Goal: Task Accomplishment & Management: Use online tool/utility

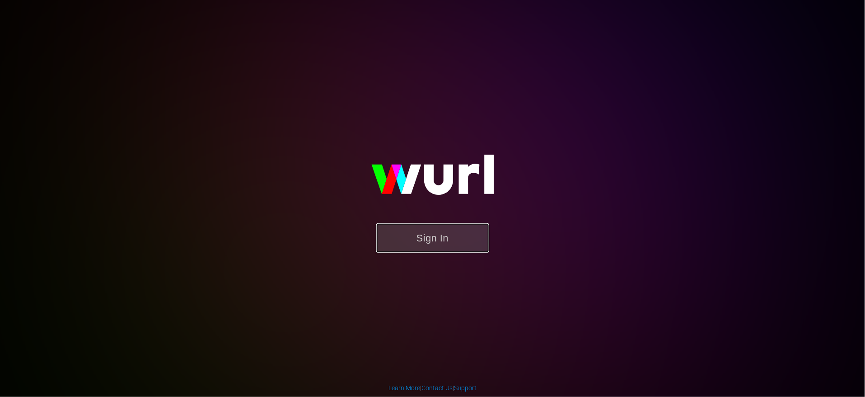
click at [441, 237] on button "Sign In" at bounding box center [432, 237] width 113 height 29
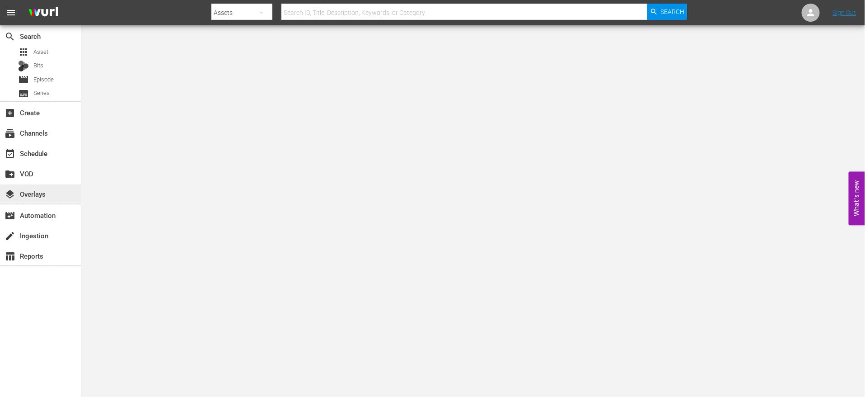
click at [29, 193] on div "layers Overlays" at bounding box center [25, 192] width 51 height 8
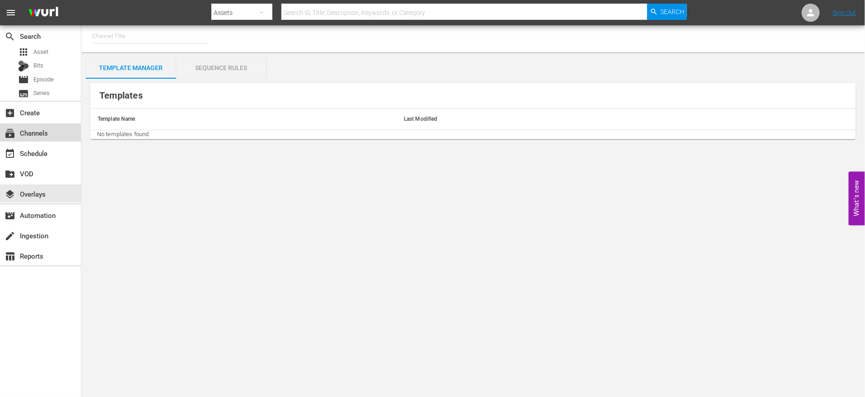
click at [56, 132] on div "subscriptions Channels" at bounding box center [40, 132] width 81 height 18
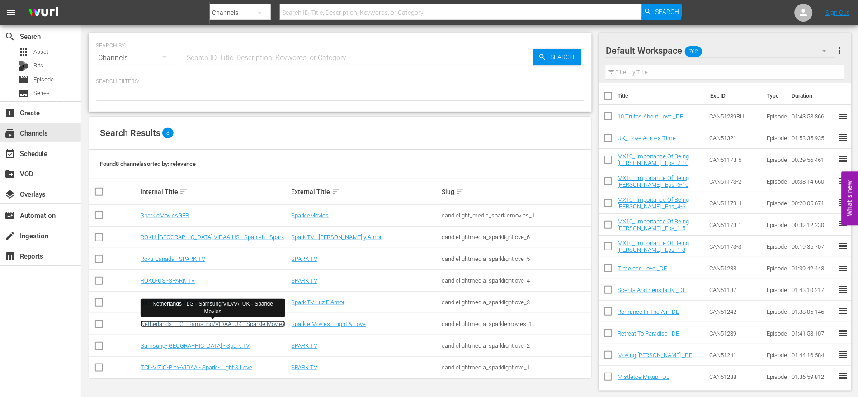
click at [205, 321] on link "Netherlands - LG - Samsung/VIDAA_UK - Sparkle Movies" at bounding box center [213, 323] width 145 height 7
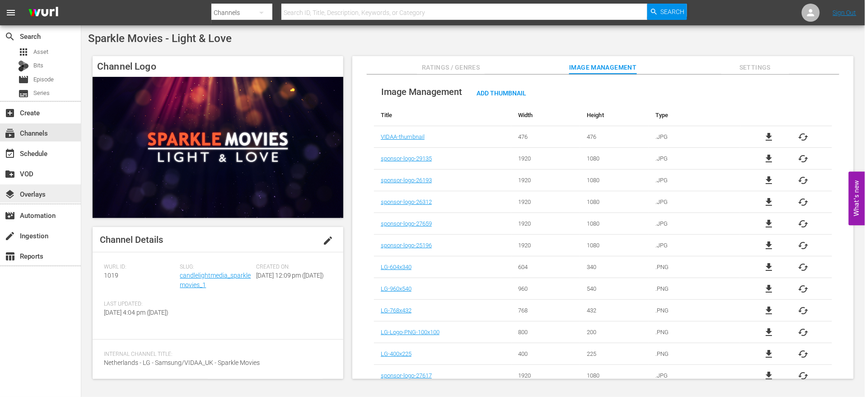
click at [34, 193] on div "layers Overlays" at bounding box center [25, 192] width 51 height 8
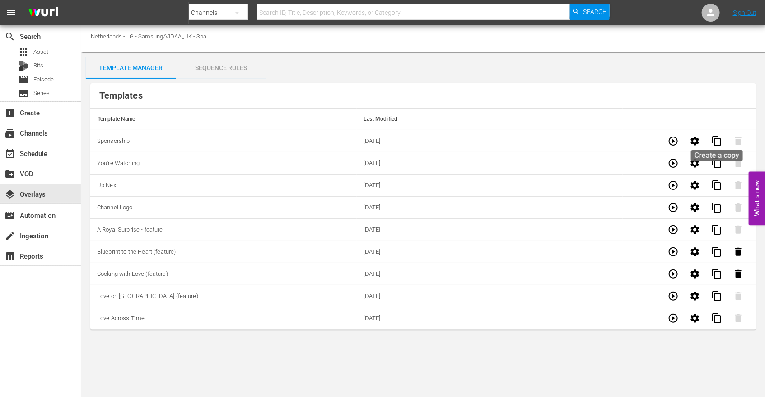
click at [717, 139] on span "content_copy" at bounding box center [717, 141] width 11 height 11
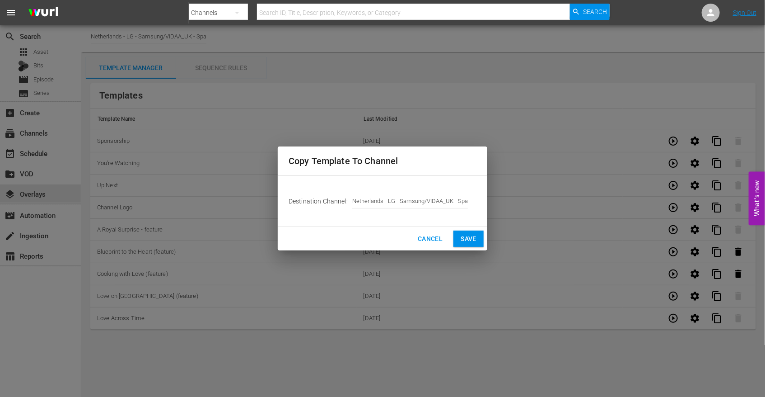
click at [468, 238] on span "Save" at bounding box center [469, 238] width 16 height 11
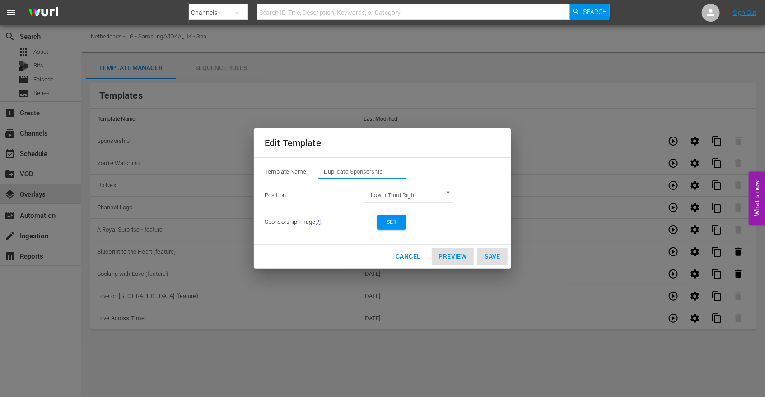
drag, startPoint x: 404, startPoint y: 169, endPoint x: 75, endPoint y: 142, distance: 329.6
click at [75, 142] on div "Edit Template Template Name: Duplicate Sponsorship Position: Lower Third Right …" at bounding box center [382, 198] width 755 height 386
click at [390, 224] on span "Set" at bounding box center [392, 221] width 14 height 9
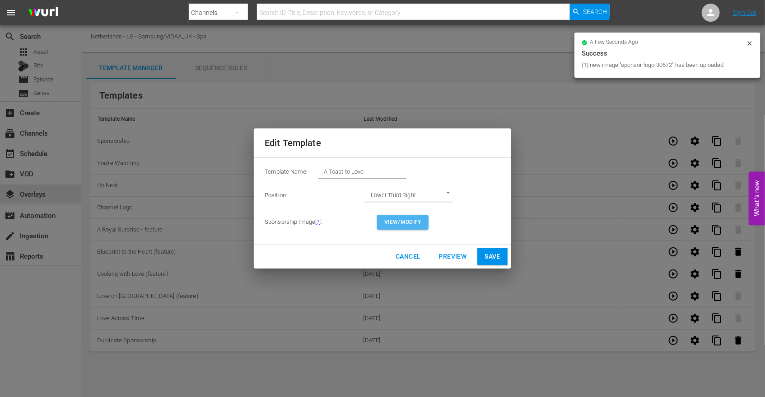
click at [405, 220] on span "View/Modify" at bounding box center [403, 221] width 37 height 9
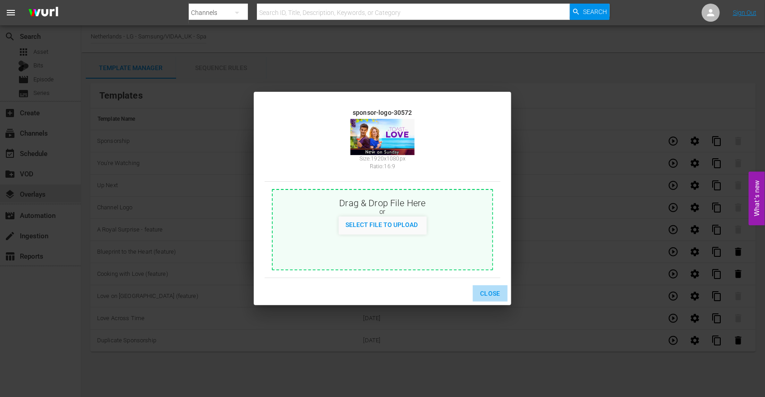
click at [492, 293] on span "Close" at bounding box center [490, 293] width 20 height 11
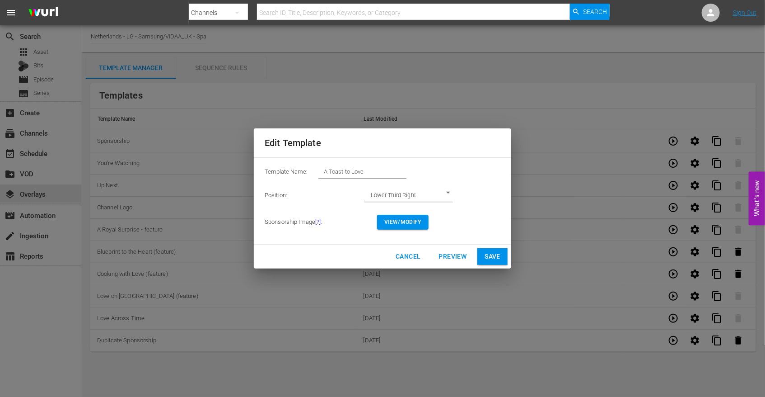
click at [496, 253] on span "Save" at bounding box center [493, 256] width 16 height 11
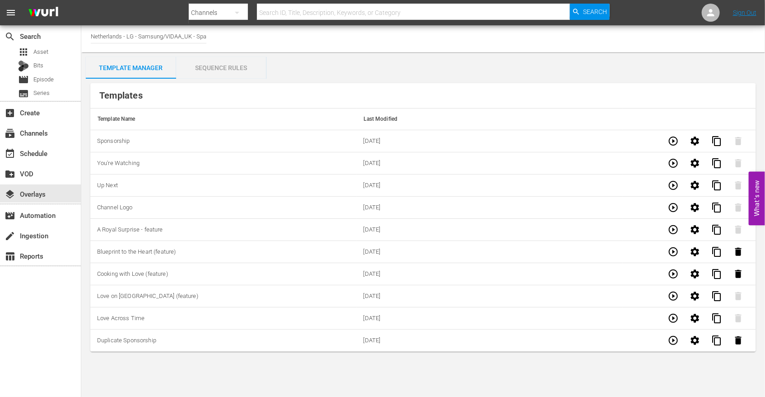
type input "Duplicate Sponsorship"
click at [222, 69] on div "Sequence Rules" at bounding box center [221, 68] width 90 height 22
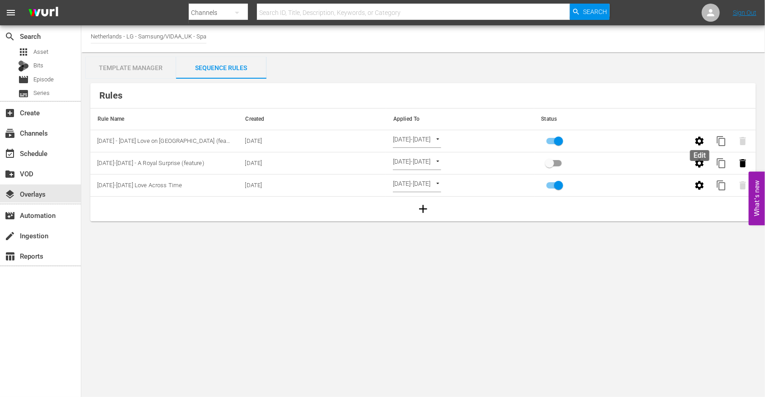
click at [701, 140] on icon "button" at bounding box center [699, 141] width 11 height 11
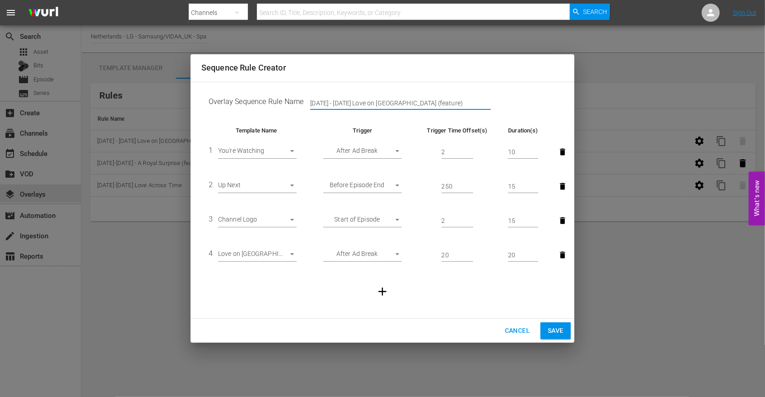
drag, startPoint x: 431, startPoint y: 102, endPoint x: 99, endPoint y: 100, distance: 331.2
click at [99, 100] on div "Sequence Rule Creator Overlay Sequence Rule Name [DATE] - [DATE] Love on [GEOGR…" at bounding box center [382, 198] width 765 height 397
type input "[DATE]-[DATE] A Toast to Love"
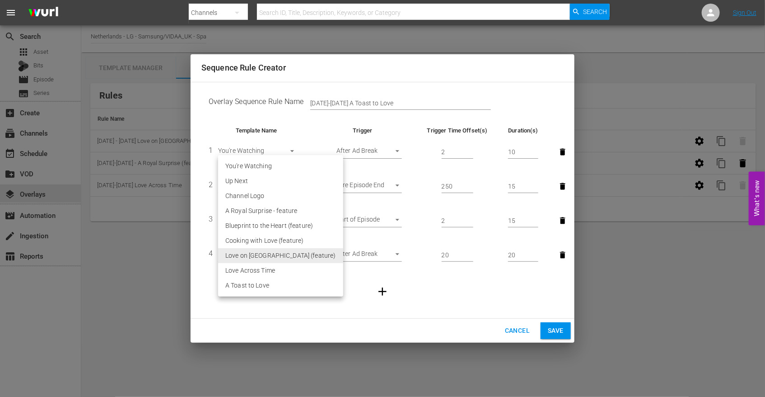
click at [290, 253] on body "menu Search By Channels Search ID, Title, Description, Keywords, or Category Se…" at bounding box center [382, 198] width 765 height 397
click at [263, 285] on li "A Toast to Love" at bounding box center [280, 285] width 125 height 15
type input "30572"
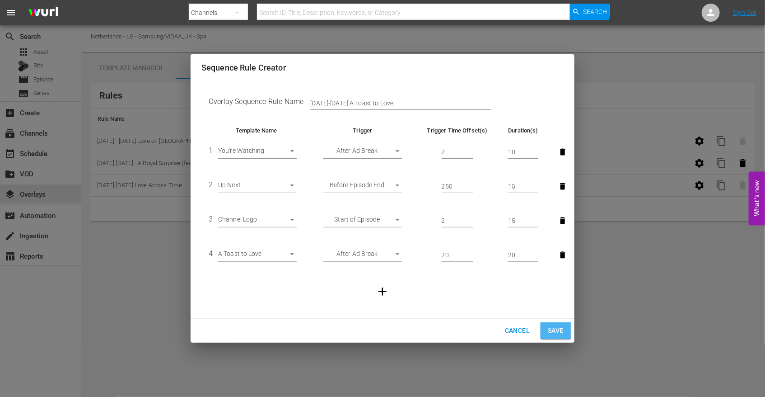
click at [558, 326] on span "Save" at bounding box center [556, 330] width 16 height 11
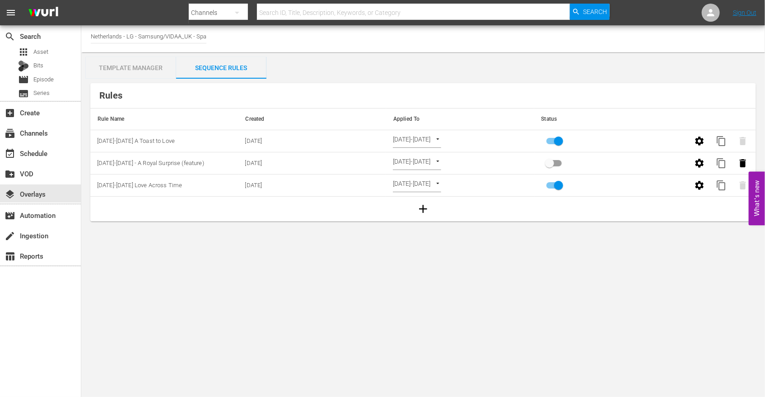
click at [455, 139] on body "menu Search By Channels Search ID, Title, Description, Keywords, or Category Se…" at bounding box center [382, 198] width 765 height 397
click at [427, 125] on li "Channel Level" at bounding box center [426, 126] width 66 height 15
type input "CHANNEL_LEVEL"
drag, startPoint x: 438, startPoint y: 138, endPoint x: 439, endPoint y: 146, distance: 8.6
click at [438, 138] on body "menu Search By Channels Search ID, Title, Description, Keywords, or Category Se…" at bounding box center [382, 198] width 765 height 397
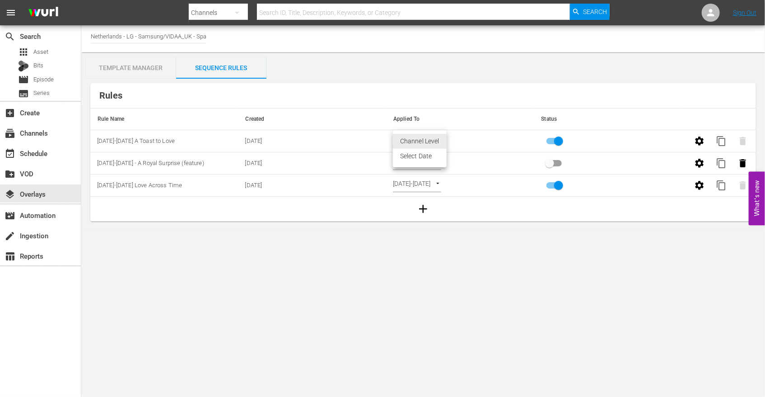
click at [427, 155] on li "Select Date" at bounding box center [420, 156] width 54 height 15
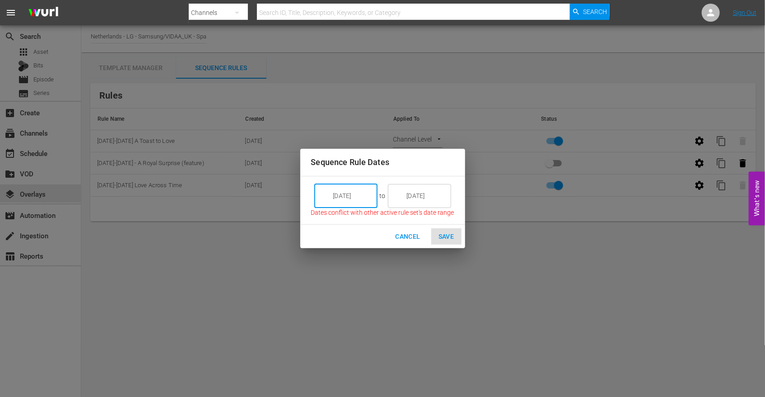
click at [362, 195] on input "[DATE]" at bounding box center [352, 195] width 51 height 24
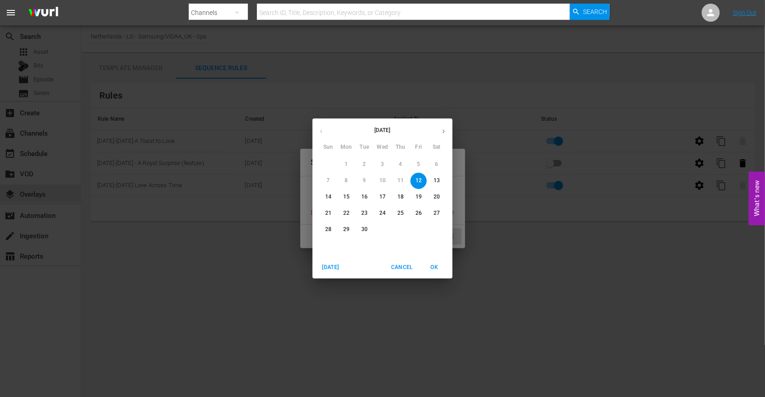
click at [344, 197] on p "15" at bounding box center [346, 197] width 6 height 8
type input "[DATE]"
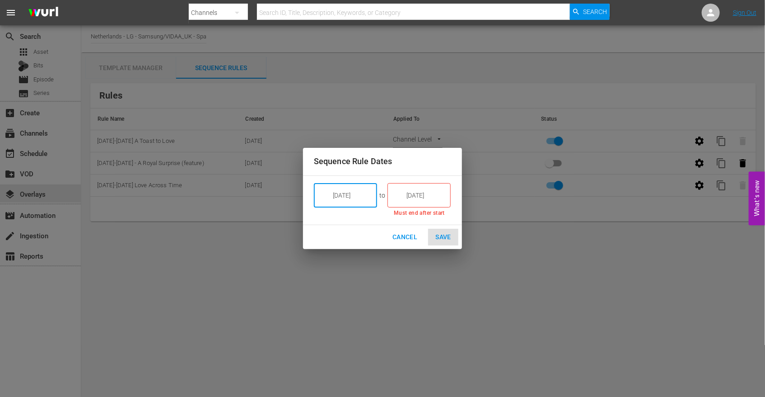
click at [413, 192] on input "[DATE]" at bounding box center [425, 195] width 51 height 24
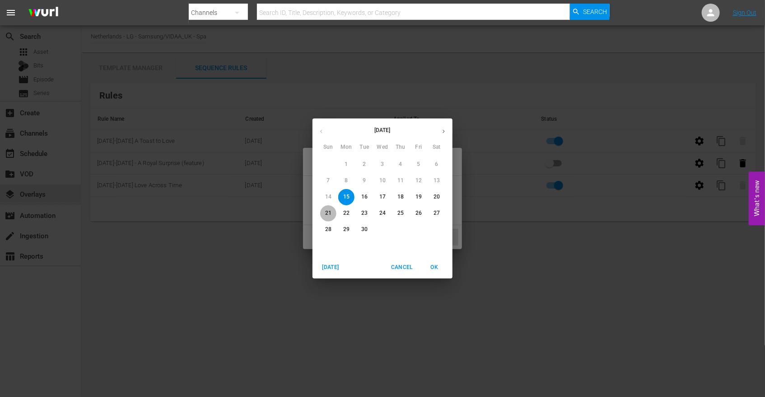
click at [327, 213] on p "21" at bounding box center [328, 213] width 6 height 8
type input "[DATE]"
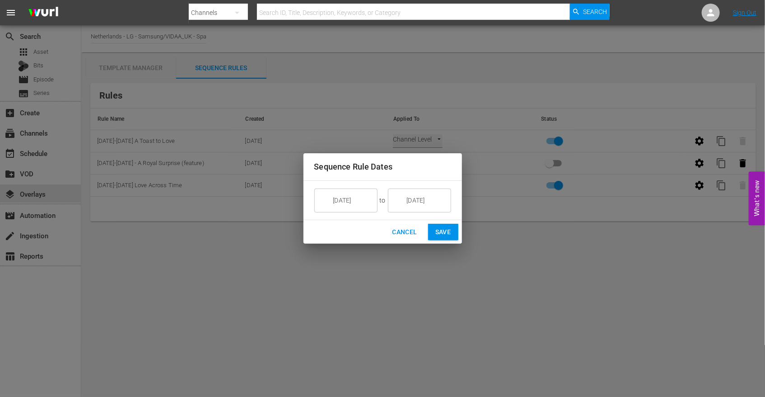
click at [489, 252] on div "Sequence Rule Dates [DATE] ​ to [DATE] ​ Cancel Save" at bounding box center [382, 198] width 765 height 397
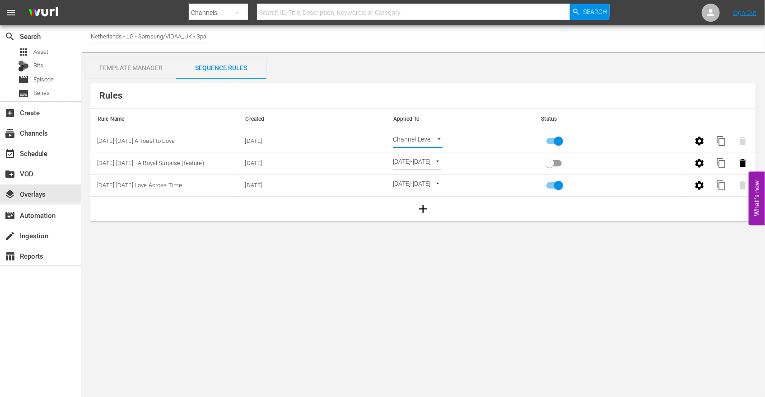
click at [438, 137] on body "menu Search By Channels Search ID, Title, Description, Keywords, or Category Se…" at bounding box center [382, 198] width 765 height 397
click at [427, 154] on li "Select Date" at bounding box center [420, 156] width 54 height 15
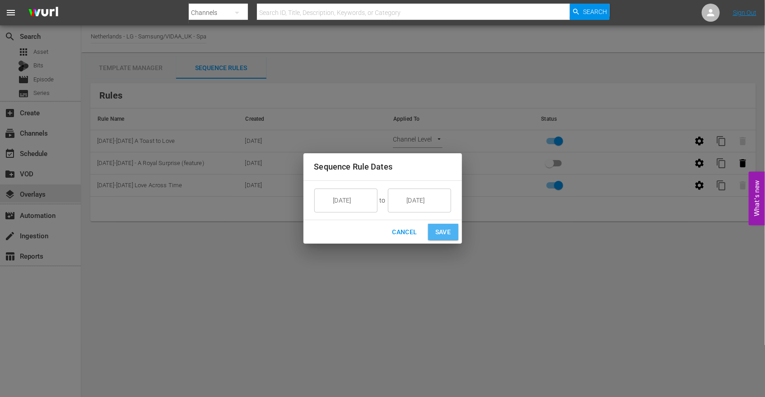
click at [448, 231] on span "Save" at bounding box center [444, 231] width 16 height 11
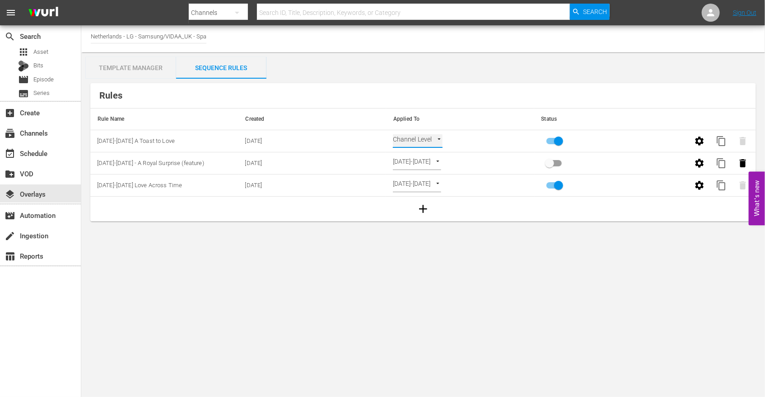
type input "SELECT_DATE"
click at [531, 283] on body "menu Search By Channels Search ID, Title, Description, Keywords, or Category Se…" at bounding box center [382, 198] width 765 height 397
click at [554, 141] on input "primary checkbox" at bounding box center [559, 142] width 52 height 17
click at [547, 141] on input "primary checkbox" at bounding box center [550, 142] width 52 height 17
checkbox input "true"
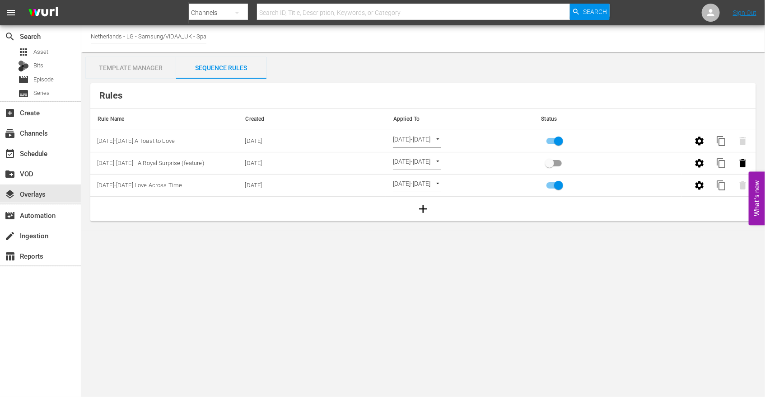
click at [580, 261] on body "menu Search By Channels Search ID, Title, Description, Keywords, or Category Se…" at bounding box center [382, 198] width 765 height 397
click at [123, 66] on div "Template Manager" at bounding box center [131, 68] width 90 height 22
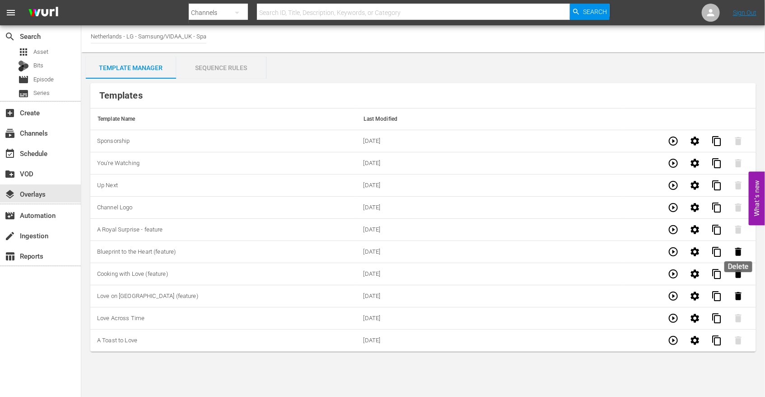
click at [737, 250] on icon "button" at bounding box center [739, 252] width 6 height 8
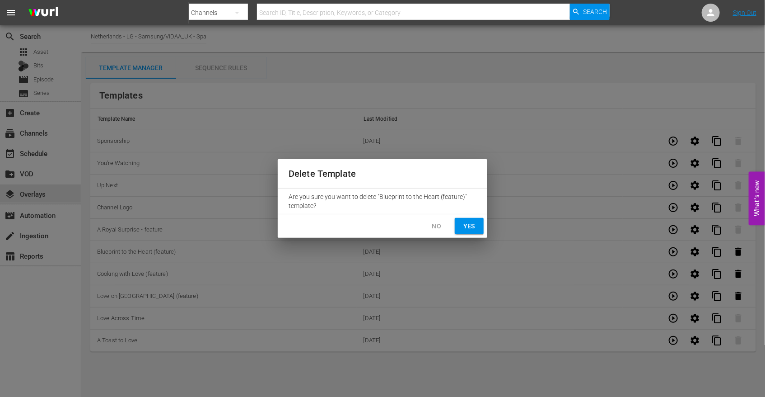
click at [471, 225] on span "Yes" at bounding box center [469, 225] width 14 height 11
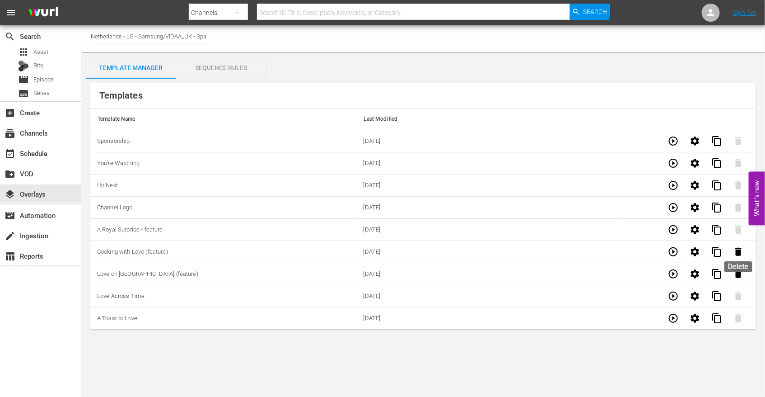
click at [737, 252] on icon "button" at bounding box center [739, 252] width 6 height 8
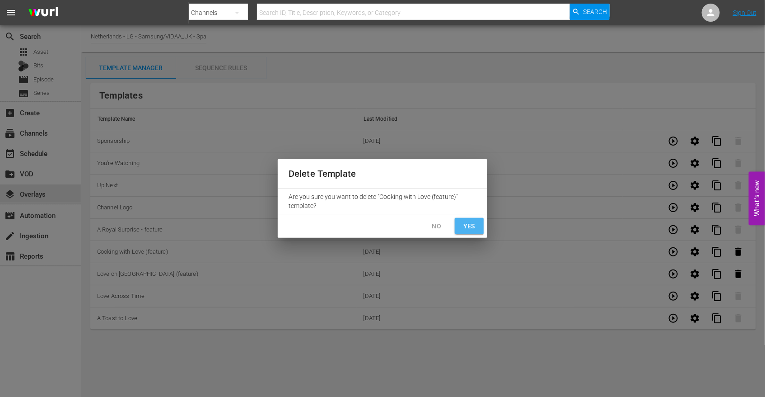
click at [476, 222] on span "Yes" at bounding box center [469, 225] width 14 height 11
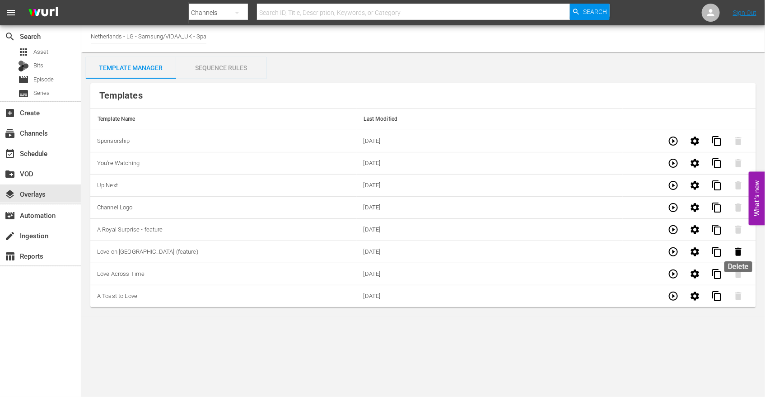
click at [736, 253] on icon "button" at bounding box center [738, 251] width 11 height 11
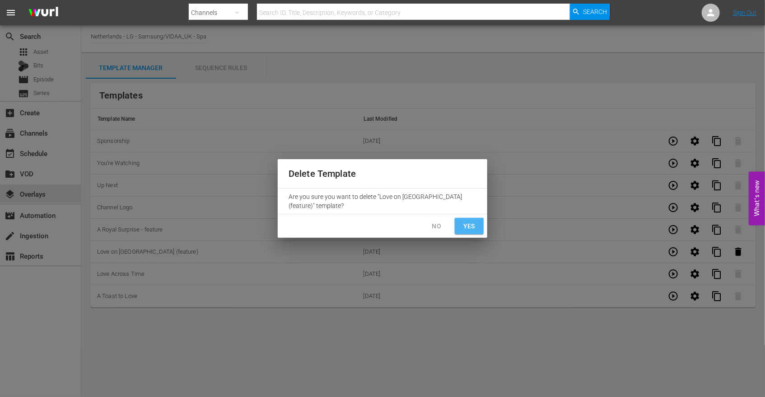
click at [467, 225] on span "Yes" at bounding box center [469, 225] width 14 height 11
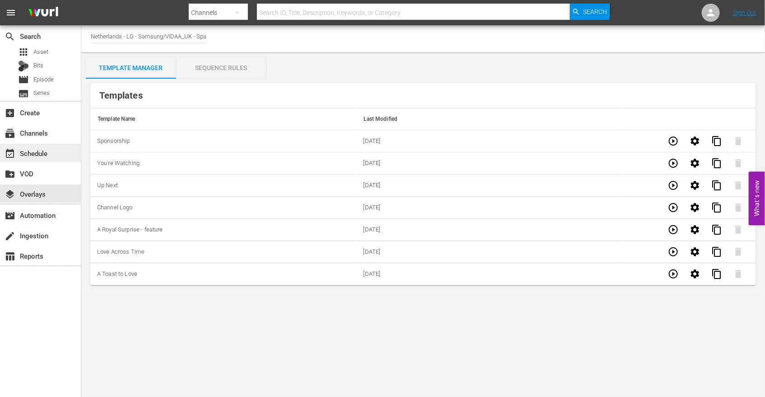
click at [35, 151] on div "event_available Schedule" at bounding box center [25, 152] width 51 height 8
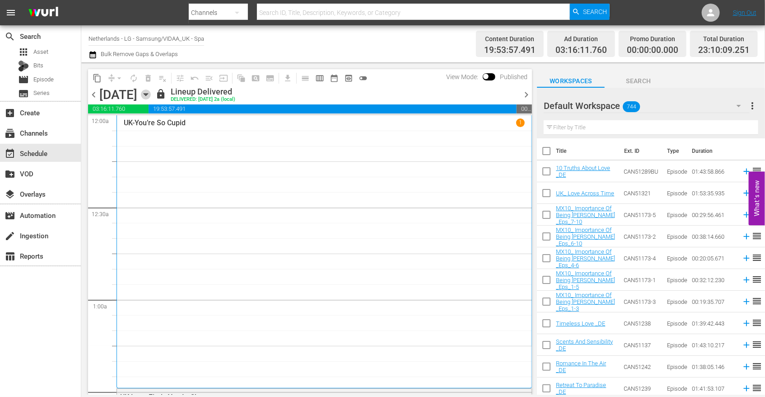
click at [151, 93] on icon "button" at bounding box center [146, 94] width 10 height 10
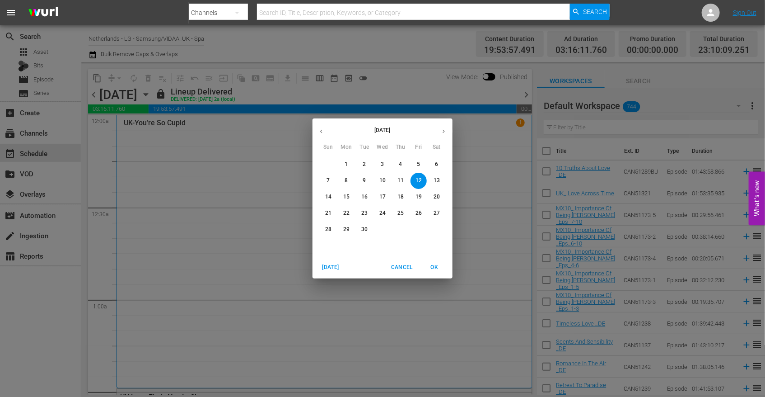
click at [347, 197] on p "15" at bounding box center [346, 197] width 6 height 8
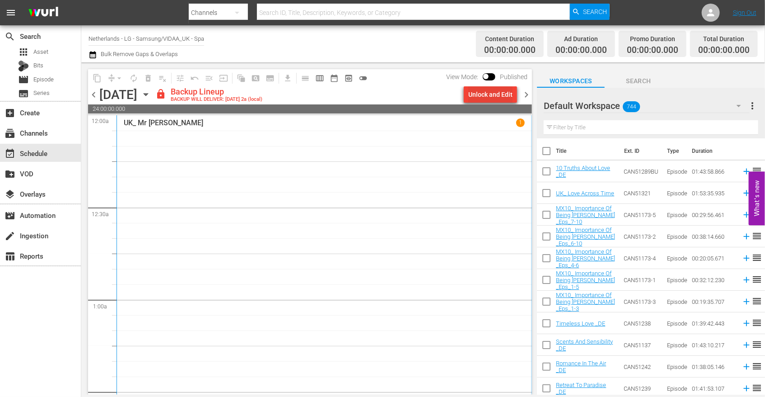
click at [479, 95] on div "Unlock and Edit" at bounding box center [491, 94] width 44 height 16
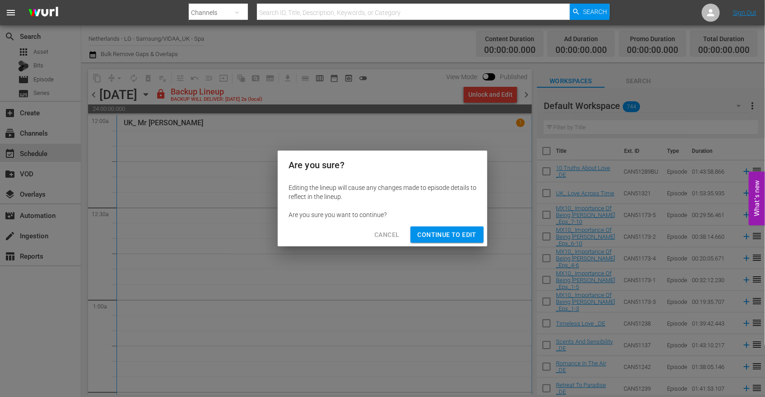
click at [431, 237] on span "Continue to Edit" at bounding box center [447, 234] width 59 height 11
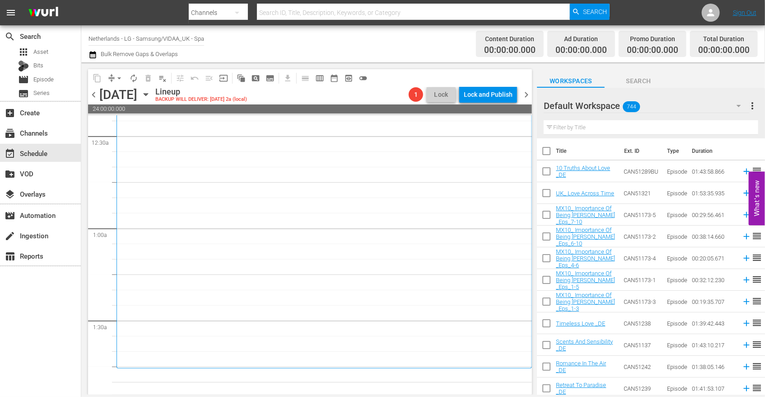
scroll to position [251, 0]
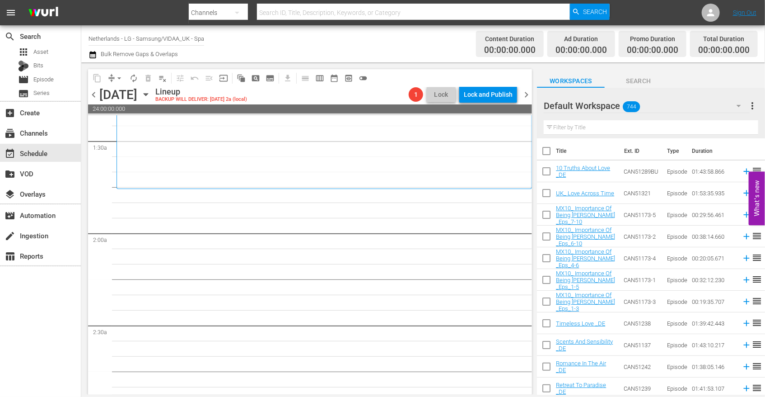
click at [739, 106] on icon "button" at bounding box center [739, 106] width 5 height 2
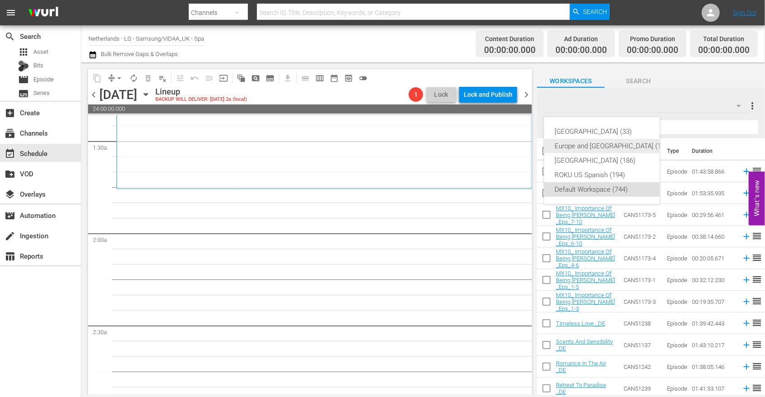
click at [603, 145] on div "Europe and [GEOGRAPHIC_DATA] (196)" at bounding box center [613, 146] width 116 height 14
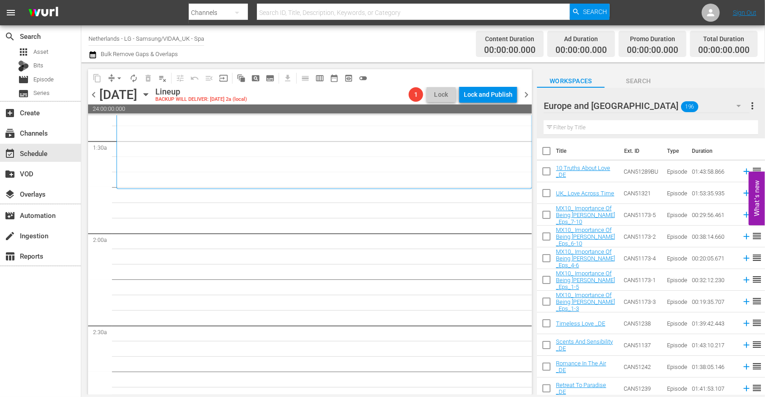
click at [572, 125] on input "text" at bounding box center [651, 127] width 215 height 14
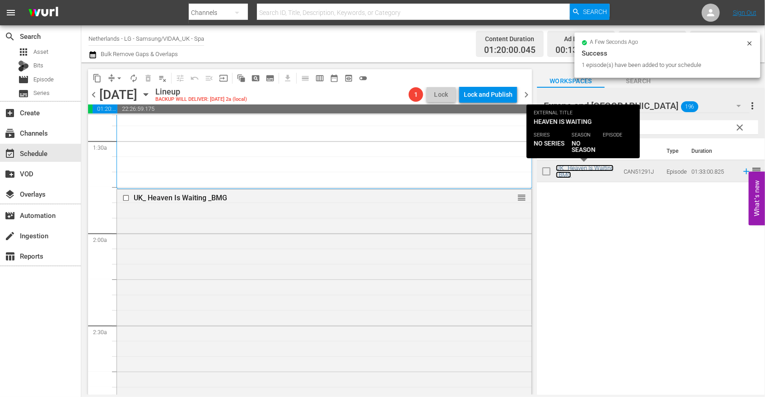
scroll to position [552, 0]
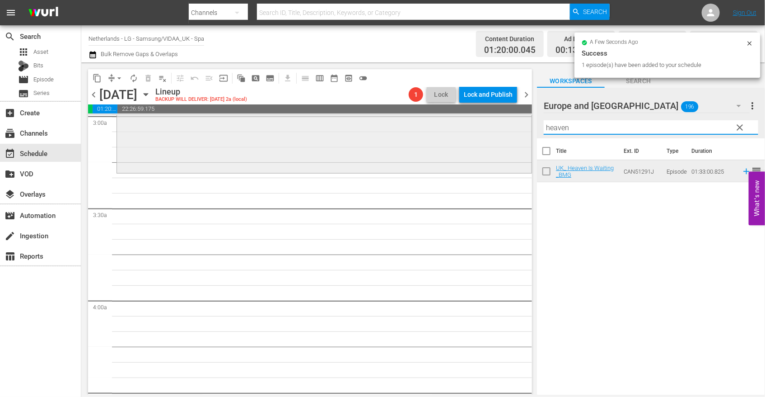
drag, startPoint x: 578, startPoint y: 130, endPoint x: 417, endPoint y: 127, distance: 160.9
click at [417, 127] on div "content_copy compress arrow_drop_down autorenew_outlined delete_forever_outline…" at bounding box center [423, 228] width 684 height 332
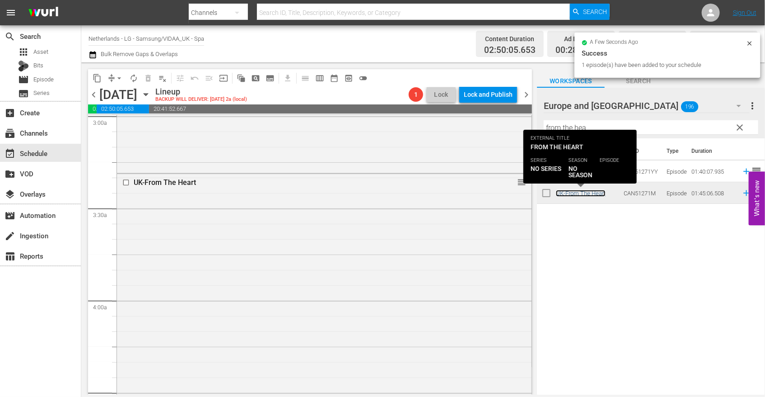
scroll to position [803, 0]
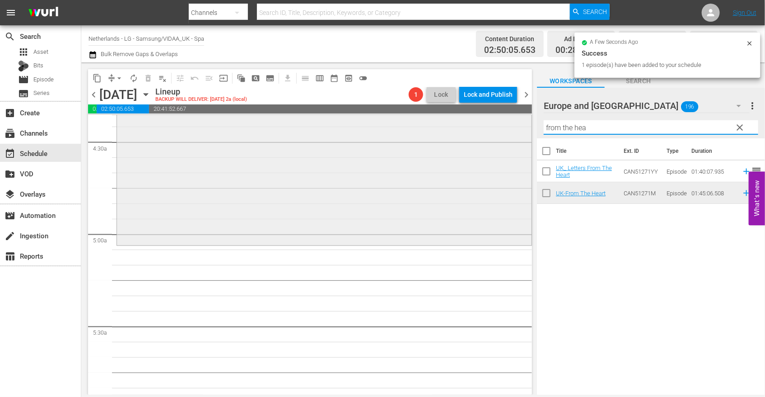
drag, startPoint x: 597, startPoint y: 130, endPoint x: 413, endPoint y: 146, distance: 184.6
click at [414, 146] on div "content_copy compress arrow_drop_down autorenew_outlined delete_forever_outline…" at bounding box center [423, 228] width 684 height 332
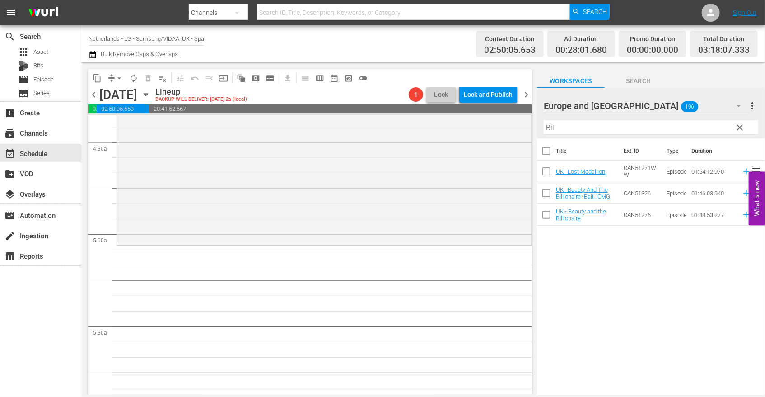
click at [606, 237] on div "Title Ext. ID Type Duration UK_ Lost Medallion CAN51271WW Episode 01:54:12.970 …" at bounding box center [651, 267] width 228 height 258
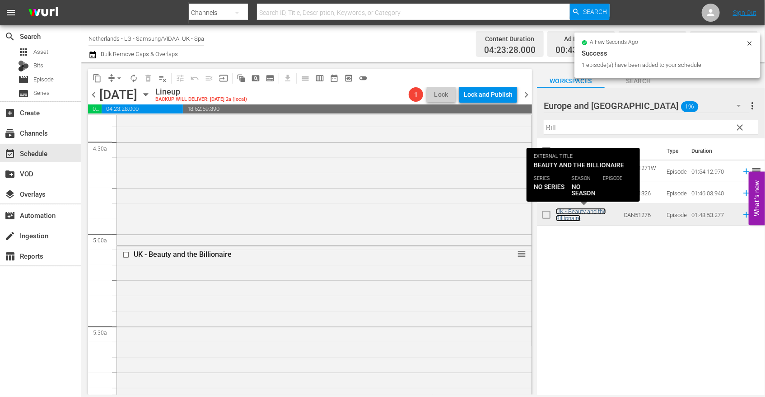
scroll to position [1104, 0]
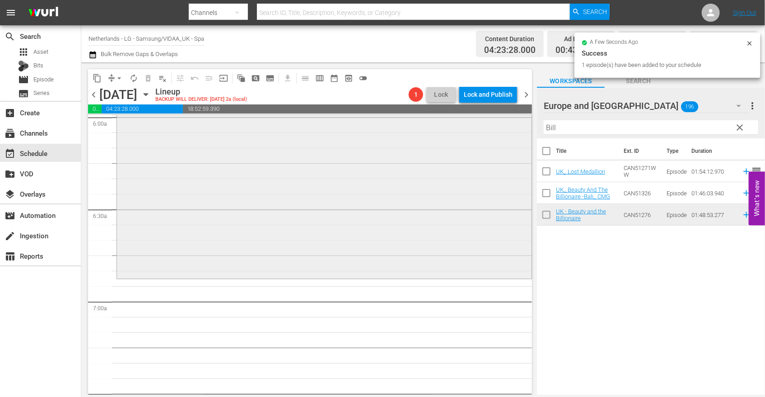
drag, startPoint x: 580, startPoint y: 130, endPoint x: 474, endPoint y: 128, distance: 106.2
click at [474, 128] on div "content_copy compress arrow_drop_down autorenew_outlined delete_forever_outline…" at bounding box center [423, 228] width 684 height 332
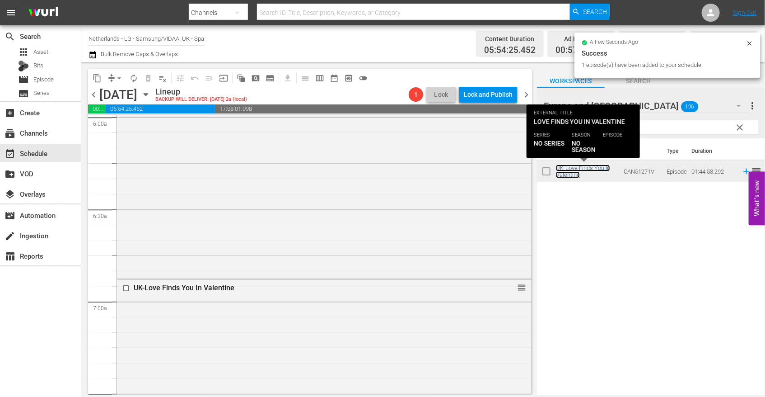
scroll to position [1355, 0]
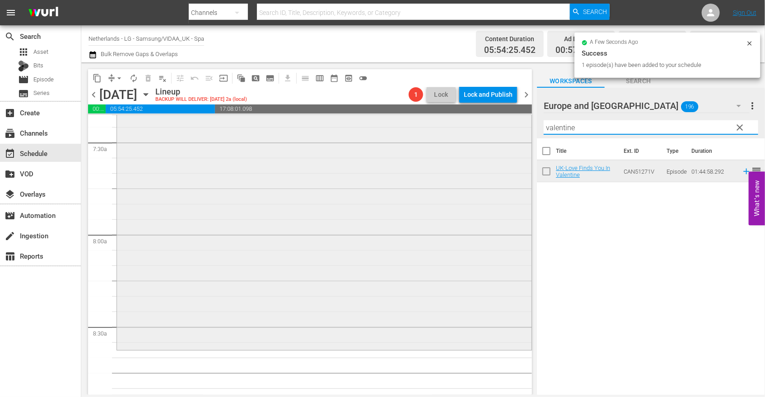
click at [464, 130] on div "content_copy compress arrow_drop_down autorenew_outlined delete_forever_outline…" at bounding box center [423, 228] width 684 height 332
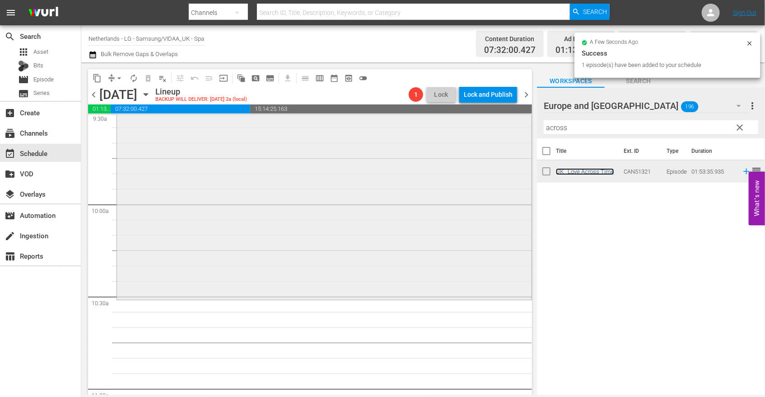
scroll to position [1757, 0]
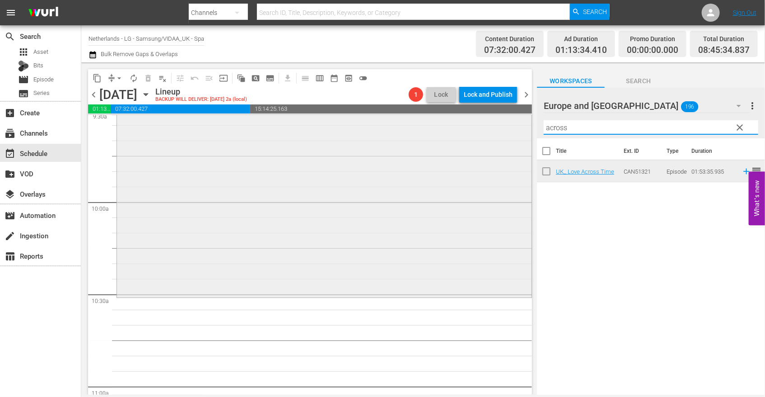
drag, startPoint x: 574, startPoint y: 128, endPoint x: 458, endPoint y: 127, distance: 116.1
click at [458, 127] on div "content_copy compress arrow_drop_down autorenew_outlined delete_forever_outline…" at bounding box center [423, 228] width 684 height 332
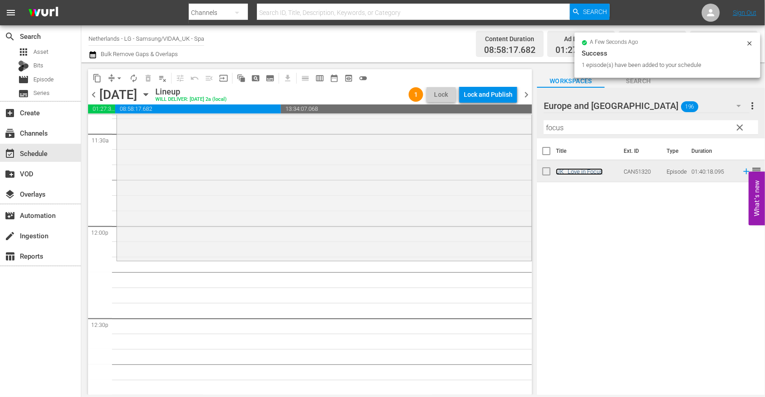
scroll to position [2108, 0]
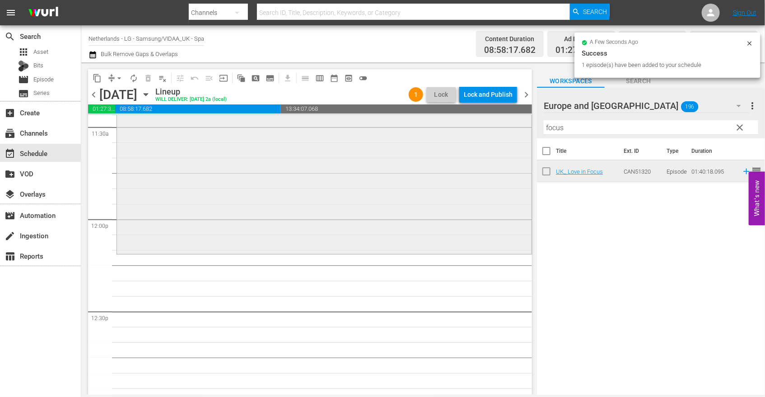
click at [472, 128] on div "content_copy compress arrow_drop_down autorenew_outlined delete_forever_outline…" at bounding box center [423, 228] width 684 height 332
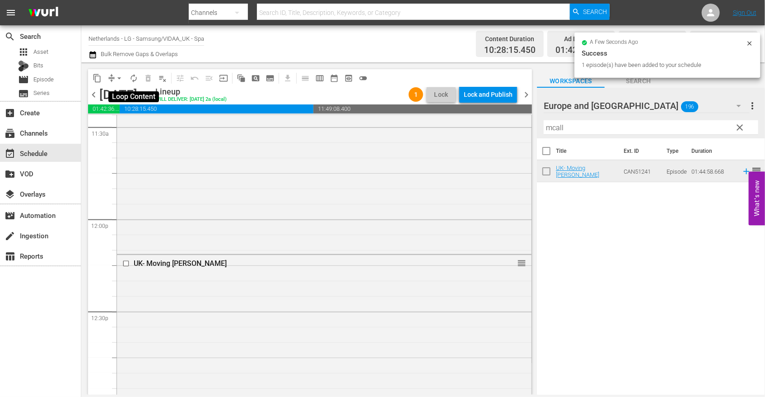
click at [136, 79] on span "autorenew_outlined" at bounding box center [133, 78] width 9 height 9
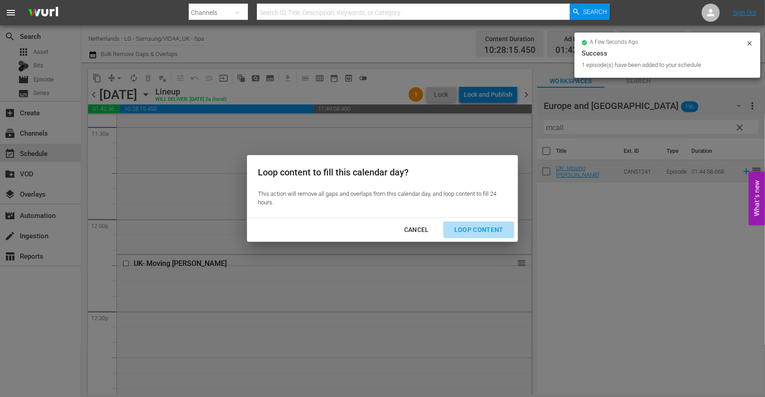
click at [481, 227] on div "Loop Content" at bounding box center [479, 229] width 64 height 11
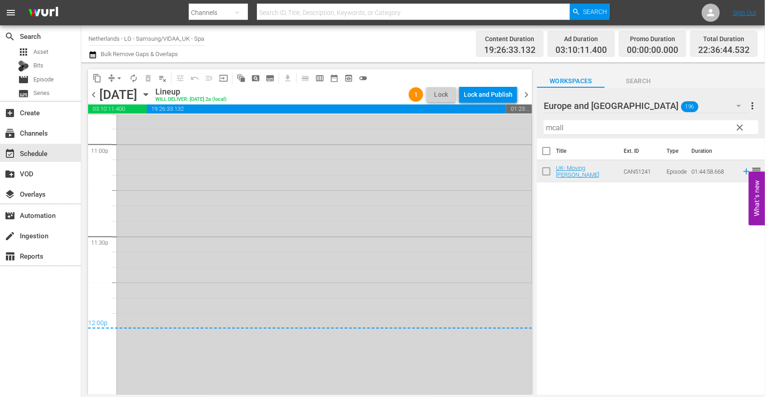
scroll to position [4213, 0]
click at [119, 78] on span "arrow_drop_down" at bounding box center [119, 78] width 9 height 9
click at [137, 122] on li "Align to End of Previous Day" at bounding box center [119, 125] width 95 height 15
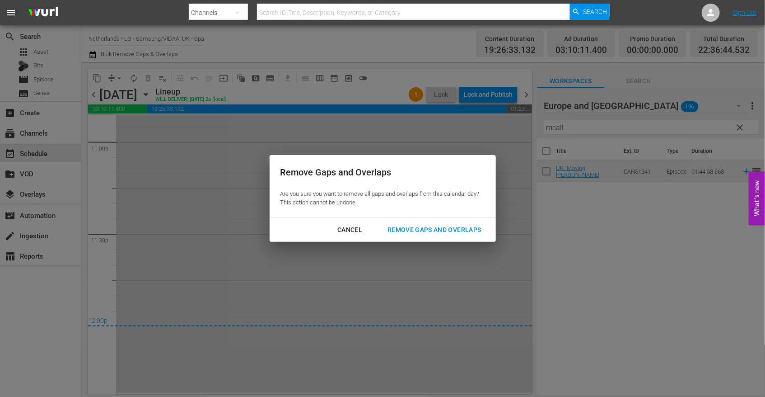
click at [436, 226] on div "Remove Gaps and Overlaps" at bounding box center [434, 229] width 108 height 11
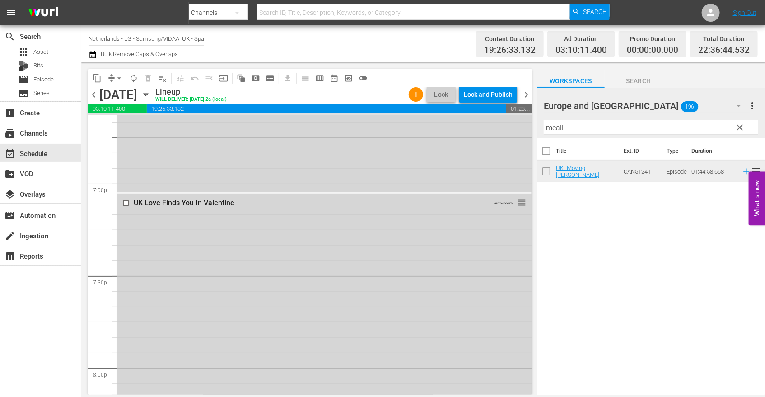
scroll to position [3561, 0]
click at [484, 93] on div "Lock and Publish" at bounding box center [488, 94] width 49 height 16
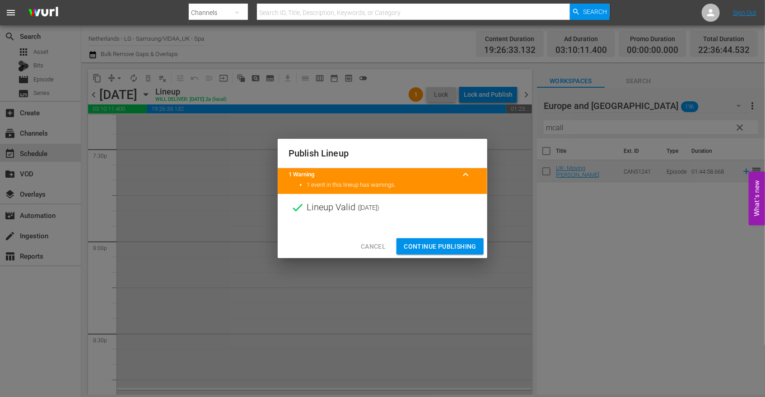
click at [446, 243] on span "Continue Publishing" at bounding box center [440, 246] width 73 height 11
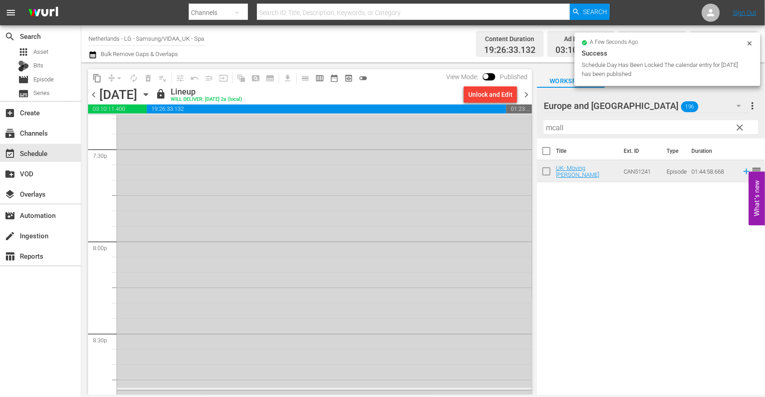
click at [151, 95] on icon "button" at bounding box center [146, 94] width 10 height 10
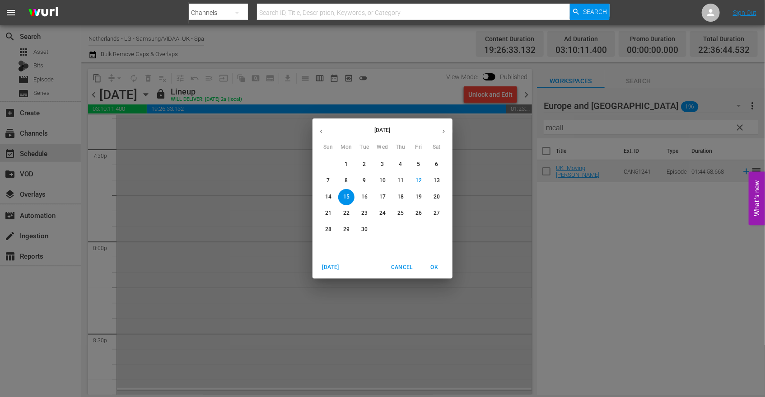
click at [363, 197] on p "16" at bounding box center [364, 197] width 6 height 8
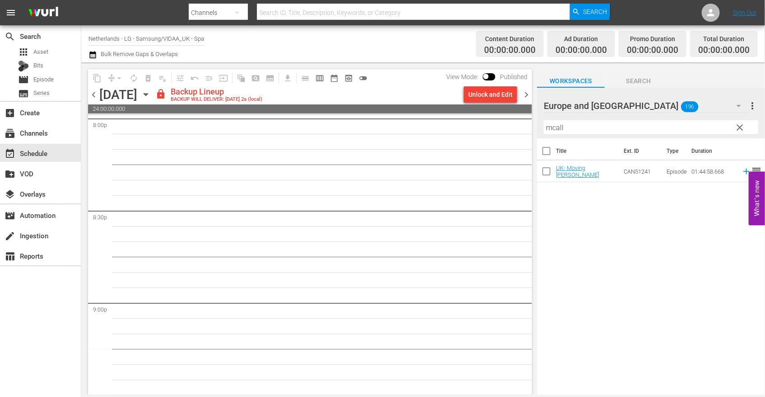
scroll to position [3668, 0]
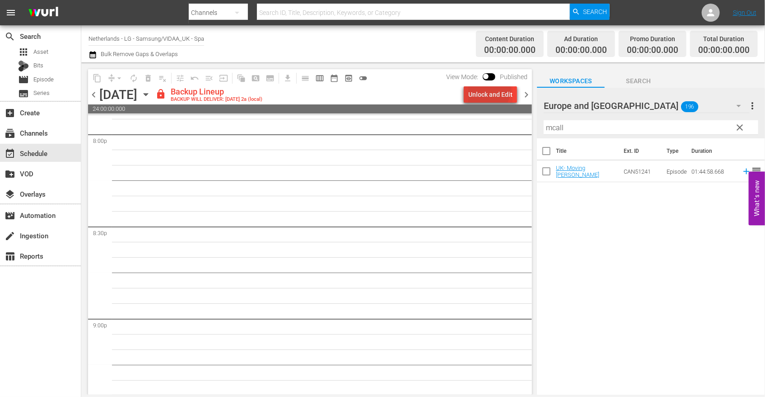
click at [486, 89] on div "Unlock and Edit" at bounding box center [491, 94] width 44 height 16
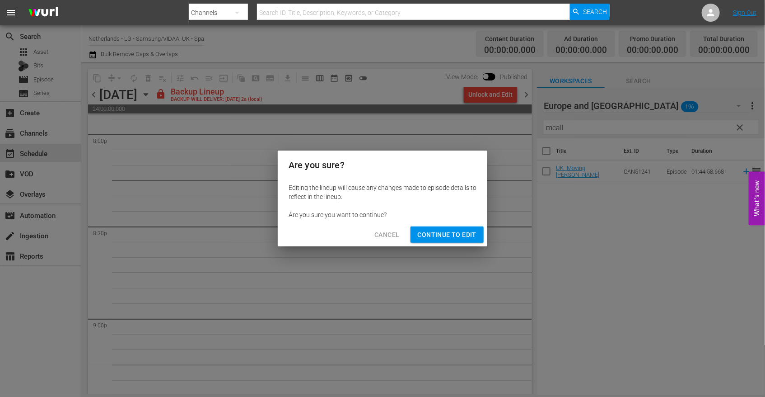
click at [450, 234] on span "Continue to Edit" at bounding box center [447, 234] width 59 height 11
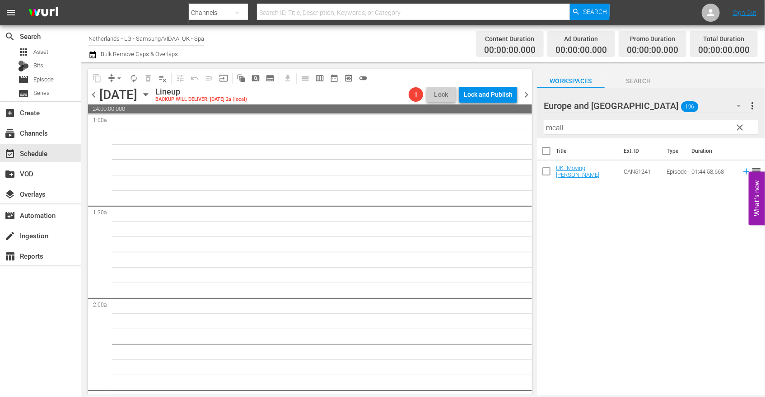
scroll to position [0, 0]
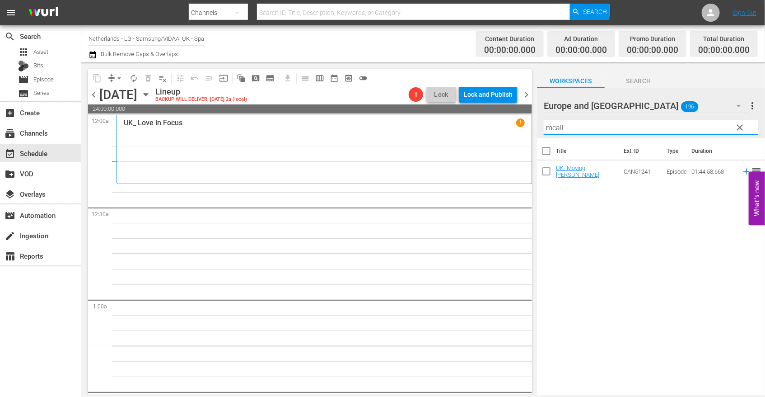
drag, startPoint x: 590, startPoint y: 128, endPoint x: 472, endPoint y: 129, distance: 117.5
click at [472, 129] on div "content_copy compress arrow_drop_down autorenew_outlined delete_forever_outline…" at bounding box center [423, 228] width 684 height 332
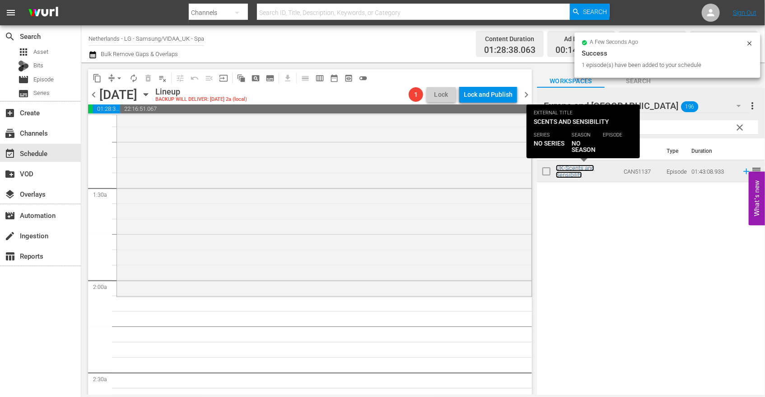
scroll to position [251, 0]
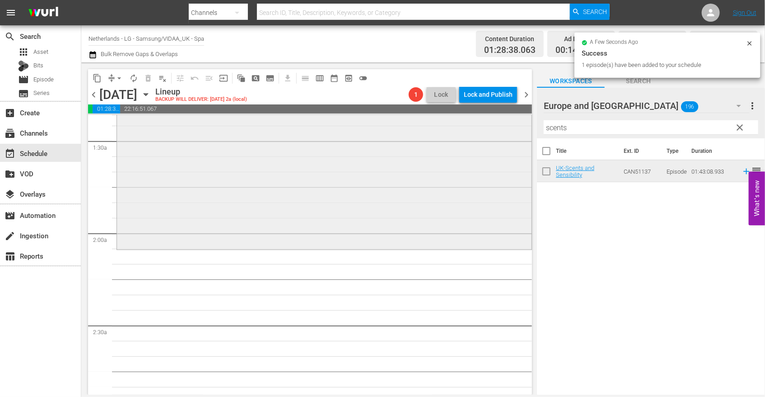
drag, startPoint x: 581, startPoint y: 123, endPoint x: 427, endPoint y: 129, distance: 155.1
click at [427, 129] on div "content_copy compress arrow_drop_down autorenew_outlined delete_forever_outline…" at bounding box center [423, 228] width 684 height 332
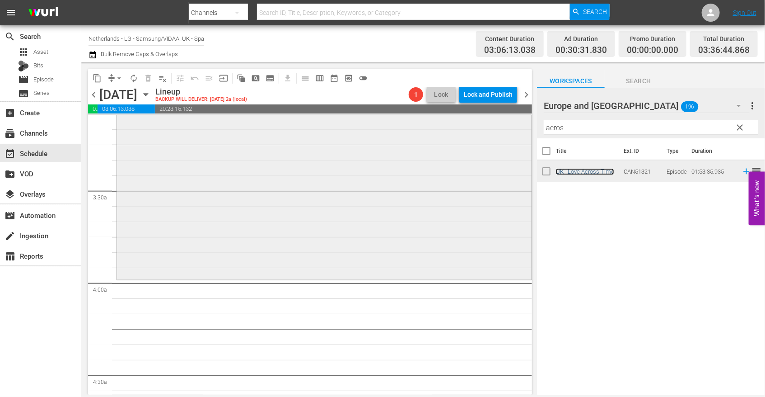
scroll to position [703, 0]
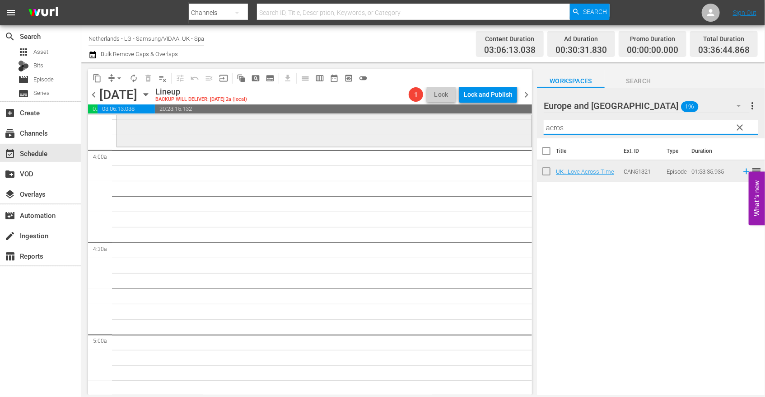
drag, startPoint x: 574, startPoint y: 128, endPoint x: 482, endPoint y: 127, distance: 92.2
click at [482, 127] on div "content_copy compress arrow_drop_down autorenew_outlined delete_forever_outline…" at bounding box center [423, 228] width 684 height 332
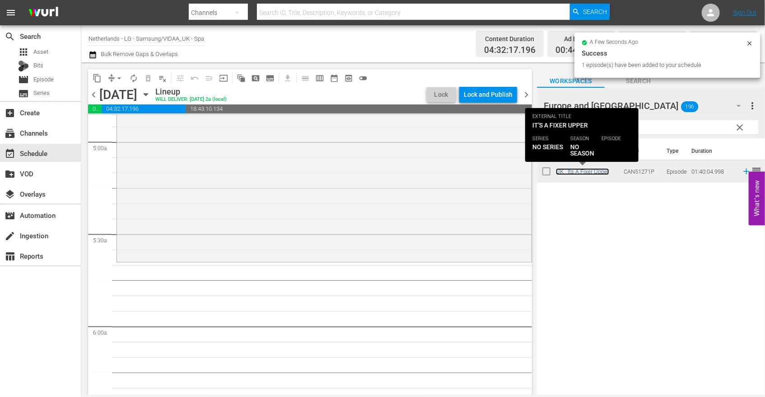
scroll to position [954, 0]
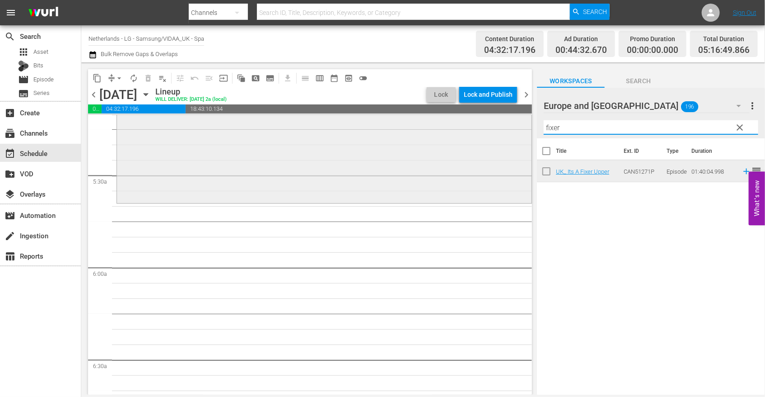
drag, startPoint x: 553, startPoint y: 127, endPoint x: 492, endPoint y: 127, distance: 61.0
click at [492, 127] on div "content_copy compress arrow_drop_down autorenew_outlined delete_forever_outline…" at bounding box center [423, 228] width 684 height 332
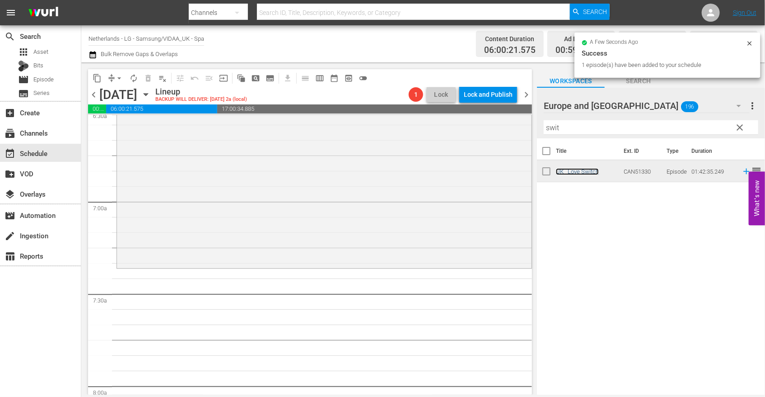
scroll to position [1205, 0]
drag, startPoint x: 575, startPoint y: 124, endPoint x: 505, endPoint y: 122, distance: 70.1
click at [505, 122] on div "content_copy compress arrow_drop_down autorenew_outlined delete_forever_outline…" at bounding box center [423, 228] width 684 height 332
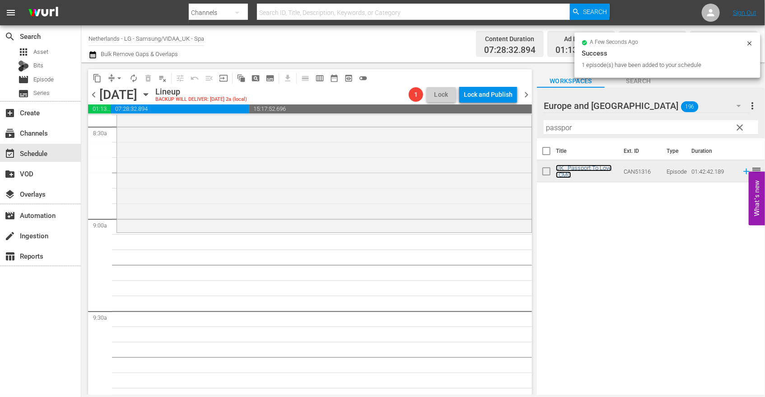
scroll to position [1556, 0]
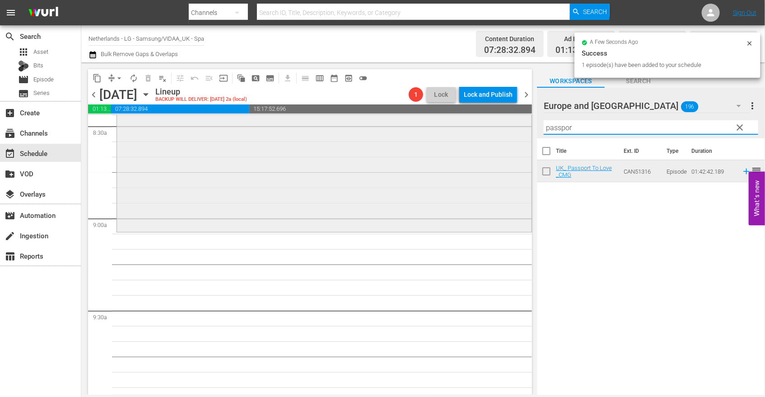
drag, startPoint x: 564, startPoint y: 127, endPoint x: 440, endPoint y: 127, distance: 123.8
click at [443, 127] on div "content_copy compress arrow_drop_down autorenew_outlined delete_forever_outline…" at bounding box center [423, 228] width 684 height 332
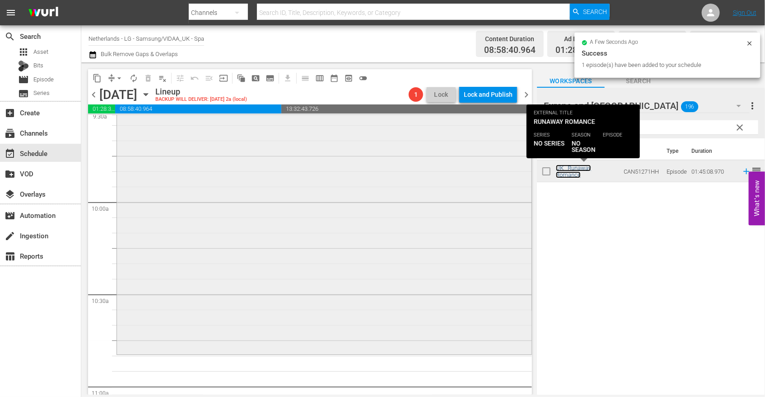
scroll to position [1908, 0]
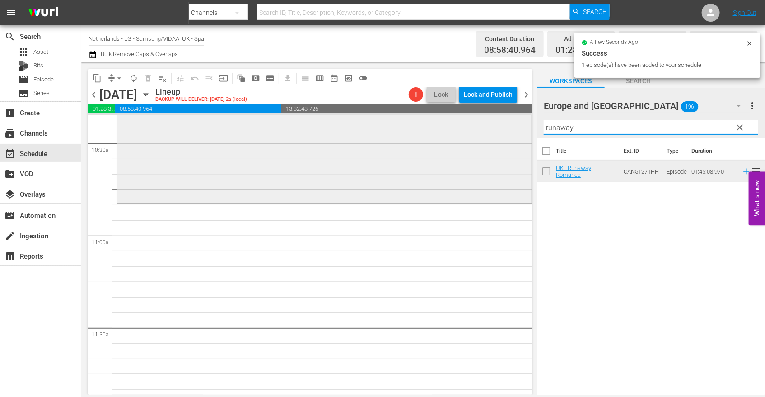
drag, startPoint x: 586, startPoint y: 128, endPoint x: 370, endPoint y: 131, distance: 216.9
click at [382, 131] on div "content_copy compress arrow_drop_down autorenew_outlined delete_forever_outline…" at bounding box center [423, 228] width 684 height 332
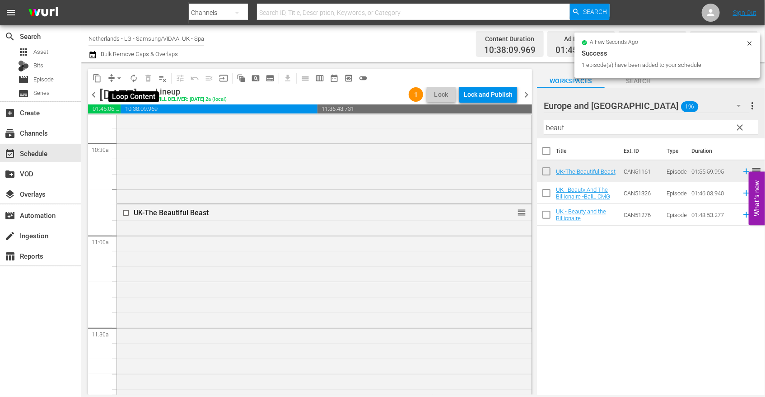
click at [136, 77] on span "autorenew_outlined" at bounding box center [133, 78] width 9 height 9
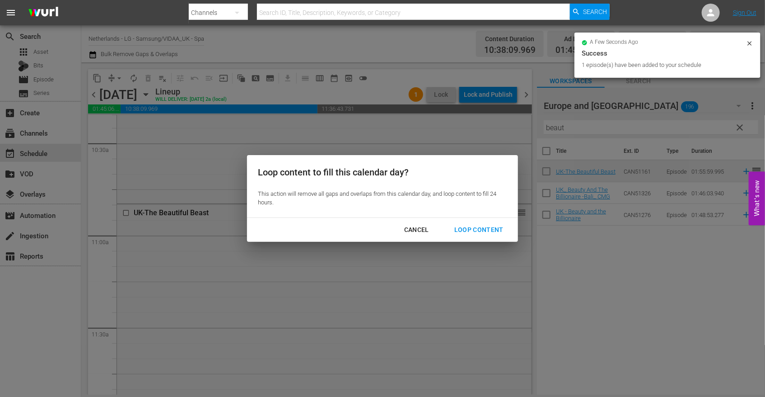
drag, startPoint x: 467, startPoint y: 228, endPoint x: 490, endPoint y: 235, distance: 24.6
click at [467, 228] on div "Loop Content" at bounding box center [479, 229] width 64 height 11
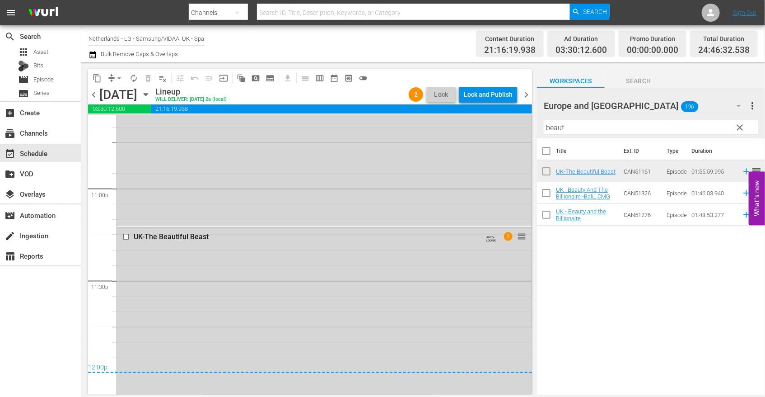
scroll to position [4356, 0]
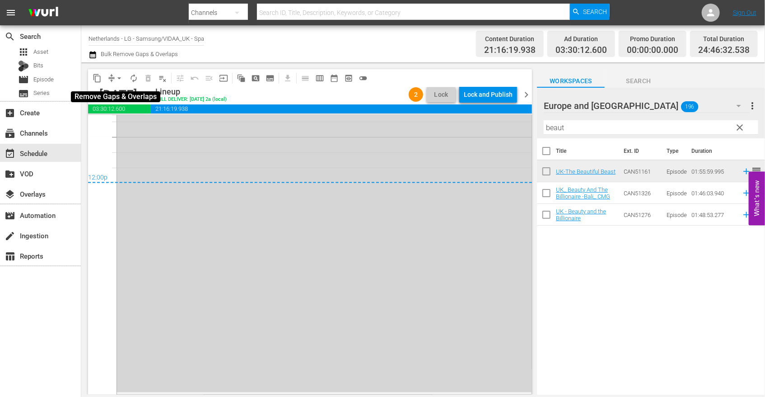
click at [117, 78] on span "arrow_drop_down" at bounding box center [119, 78] width 9 height 9
click at [129, 125] on li "Align to End of Previous Day" at bounding box center [119, 125] width 95 height 15
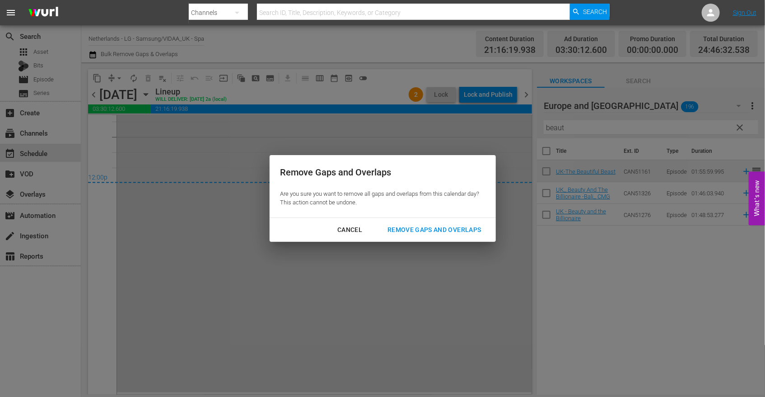
click at [445, 232] on div "Remove Gaps and Overlaps" at bounding box center [434, 229] width 108 height 11
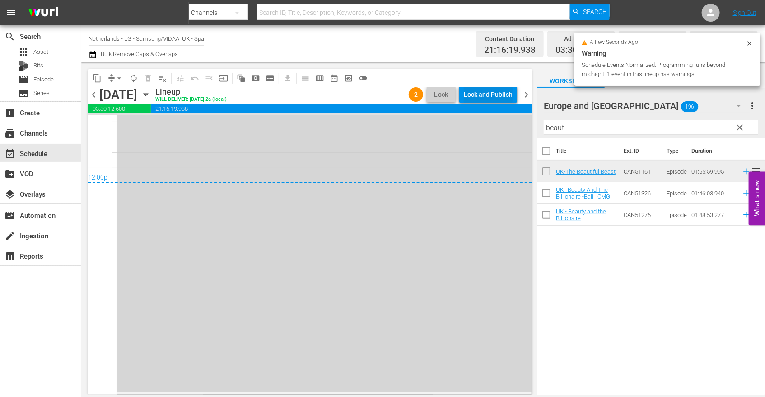
click at [490, 93] on div "Lock and Publish" at bounding box center [488, 94] width 49 height 16
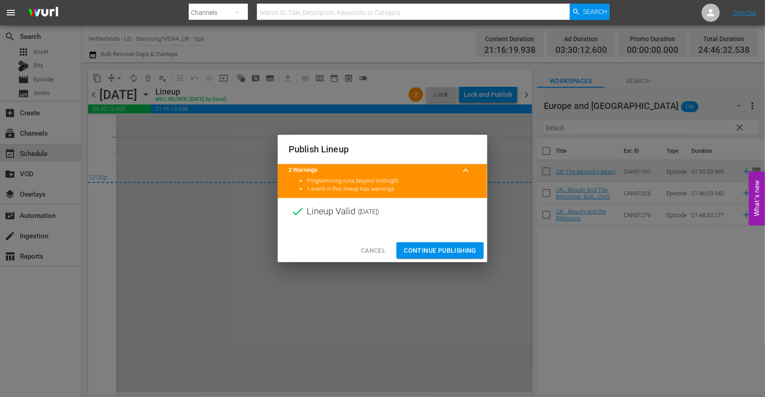
click at [425, 248] on span "Continue Publishing" at bounding box center [440, 250] width 73 height 11
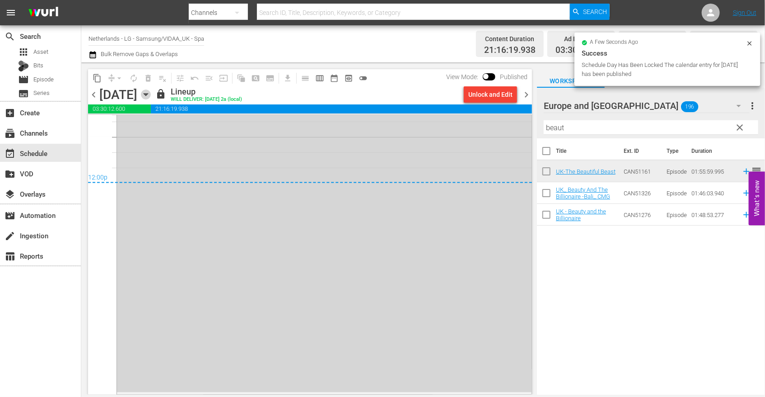
click at [151, 93] on icon "button" at bounding box center [146, 94] width 10 height 10
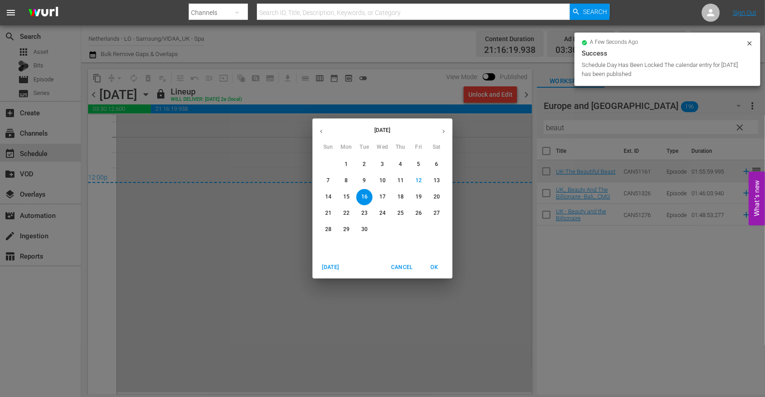
drag, startPoint x: 384, startPoint y: 199, endPoint x: 486, endPoint y: 199, distance: 102.1
click at [384, 198] on p "17" at bounding box center [383, 197] width 6 height 8
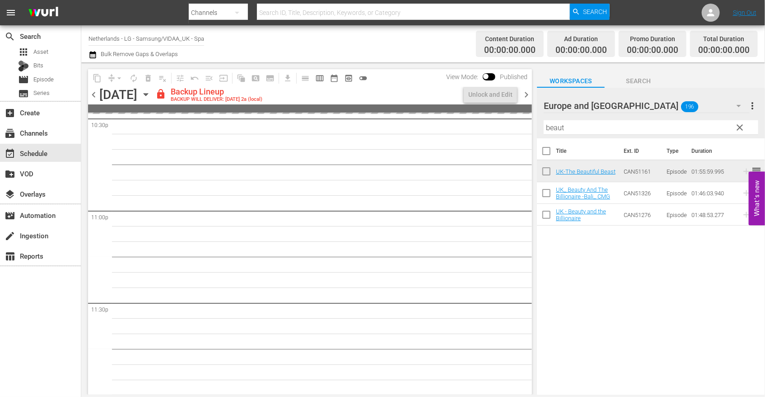
scroll to position [4145, 0]
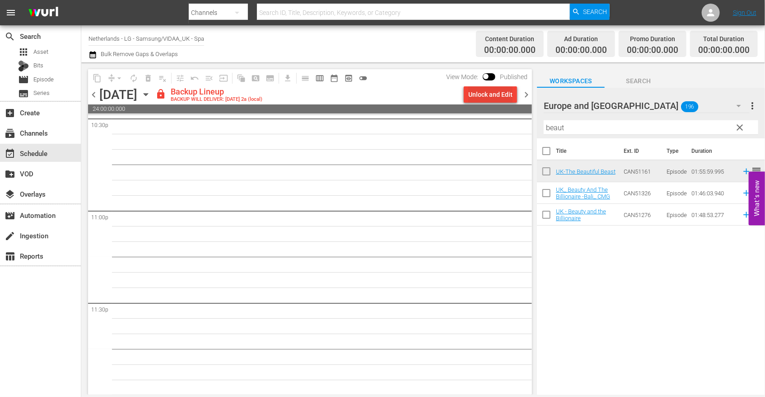
click at [482, 96] on div "Unlock and Edit" at bounding box center [491, 94] width 44 height 16
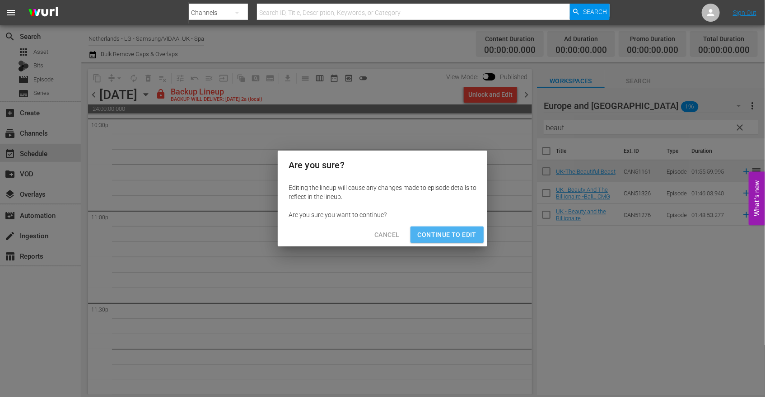
drag, startPoint x: 459, startPoint y: 233, endPoint x: 505, endPoint y: 295, distance: 77.9
click at [459, 234] on span "Continue to Edit" at bounding box center [447, 234] width 59 height 11
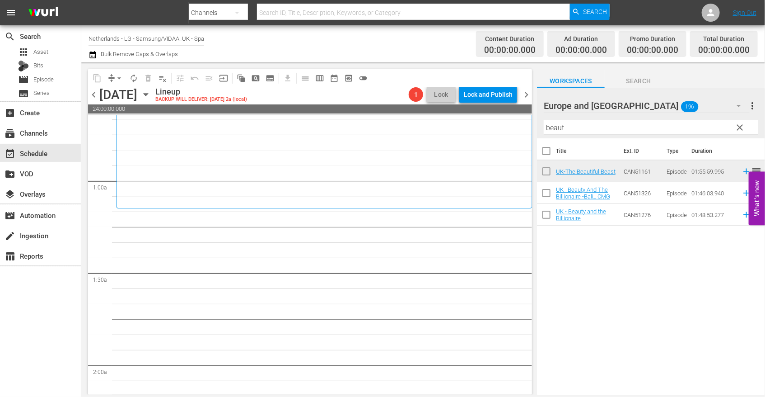
scroll to position [0, 0]
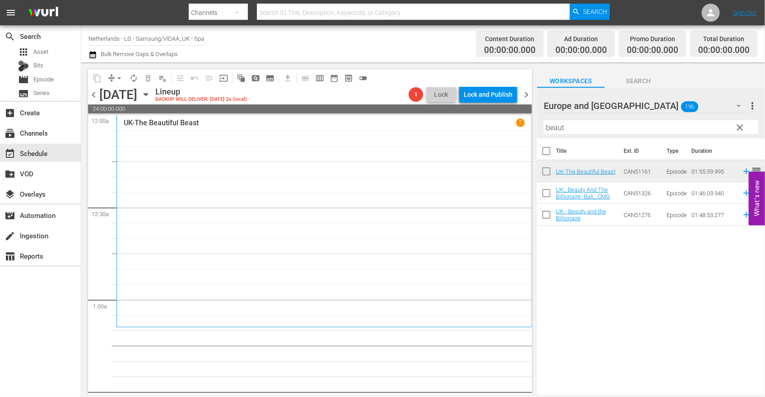
drag, startPoint x: 581, startPoint y: 129, endPoint x: 385, endPoint y: 131, distance: 195.2
click at [386, 131] on div "content_copy compress arrow_drop_down autorenew_outlined delete_forever_outline…" at bounding box center [423, 228] width 684 height 332
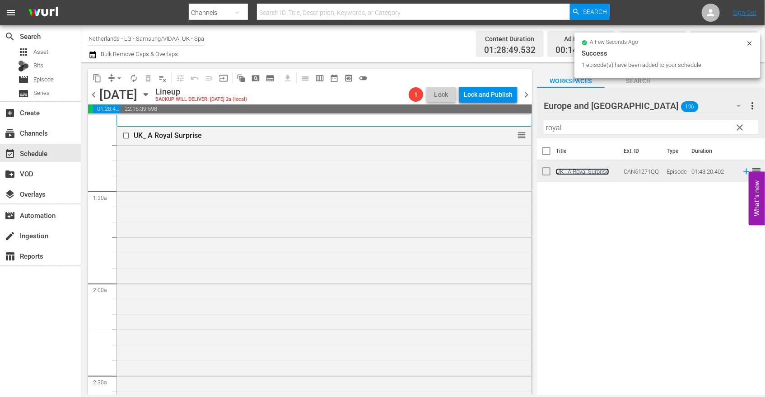
scroll to position [351, 0]
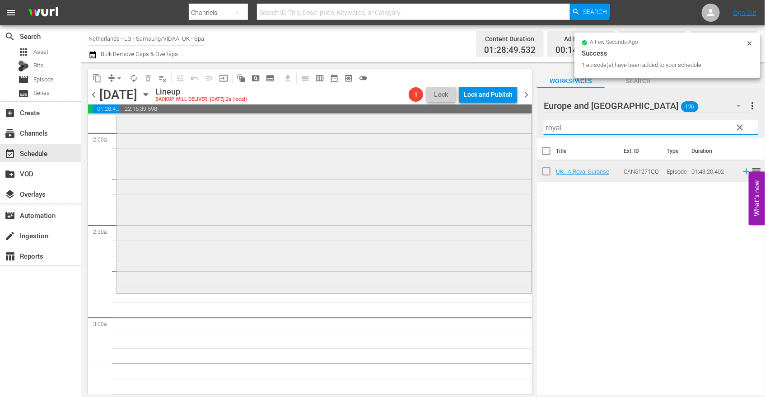
drag, startPoint x: 572, startPoint y: 125, endPoint x: 502, endPoint y: 126, distance: 69.6
click at [503, 126] on div "content_copy compress arrow_drop_down autorenew_outlined delete_forever_outline…" at bounding box center [423, 228] width 684 height 332
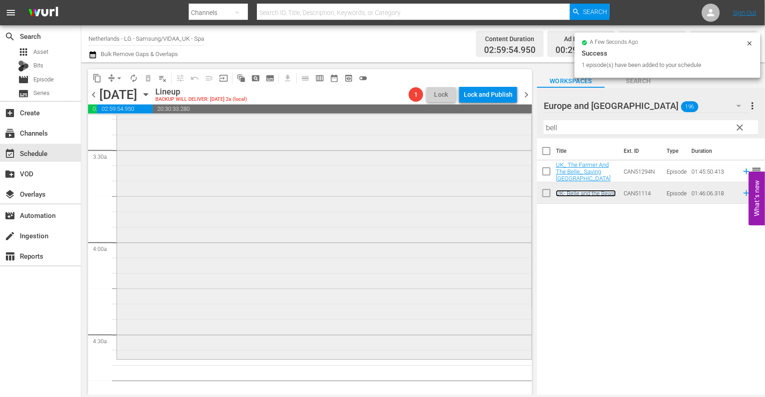
scroll to position [703, 0]
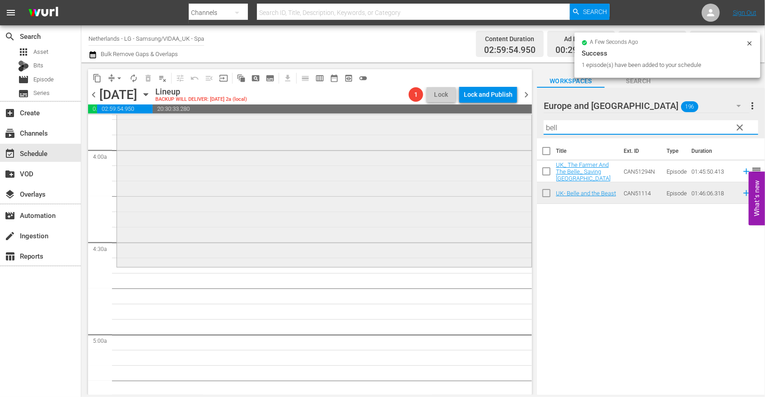
drag, startPoint x: 570, startPoint y: 127, endPoint x: 522, endPoint y: 127, distance: 47.9
click at [522, 127] on div "content_copy compress arrow_drop_down autorenew_outlined delete_forever_outline…" at bounding box center [423, 228] width 684 height 332
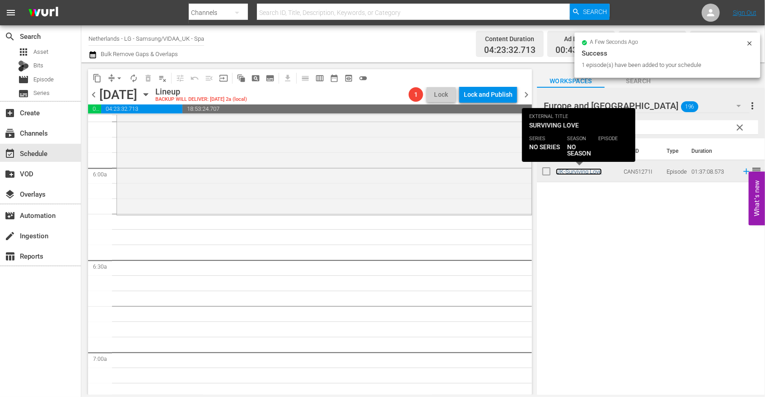
scroll to position [1054, 0]
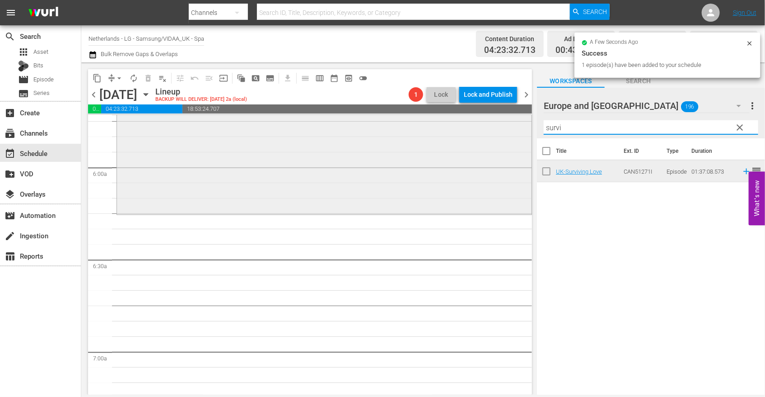
drag, startPoint x: 597, startPoint y: 128, endPoint x: 407, endPoint y: 129, distance: 190.2
click at [419, 128] on div "content_copy compress arrow_drop_down autorenew_outlined delete_forever_outline…" at bounding box center [423, 228] width 684 height 332
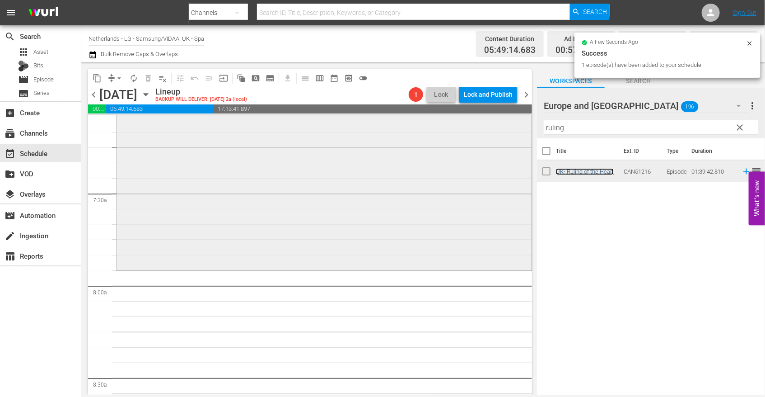
scroll to position [1305, 0]
drag, startPoint x: 547, startPoint y: 128, endPoint x: 498, endPoint y: 132, distance: 48.9
click at [498, 132] on div "content_copy compress arrow_drop_down autorenew_outlined delete_forever_outline…" at bounding box center [423, 228] width 684 height 332
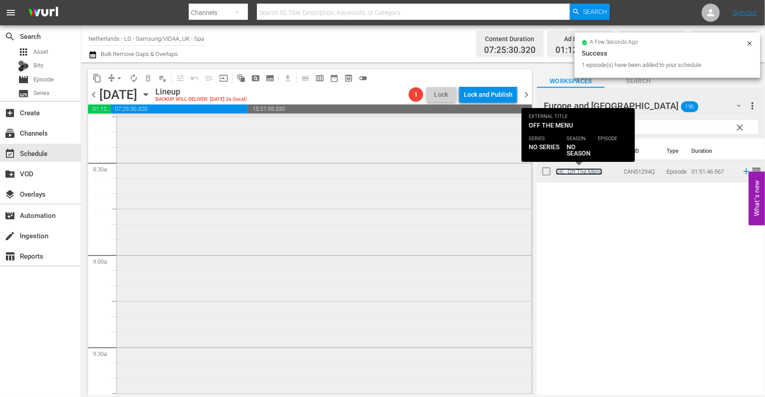
scroll to position [1556, 0]
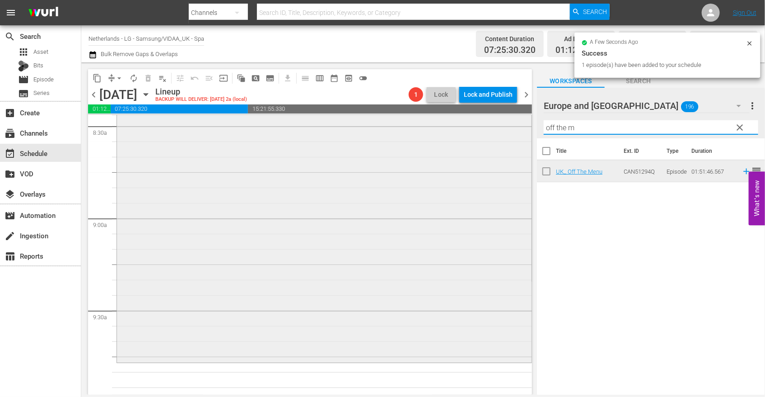
drag, startPoint x: 577, startPoint y: 124, endPoint x: 467, endPoint y: 124, distance: 110.2
click at [467, 124] on div "content_copy compress arrow_drop_down autorenew_outlined delete_forever_outline…" at bounding box center [423, 228] width 684 height 332
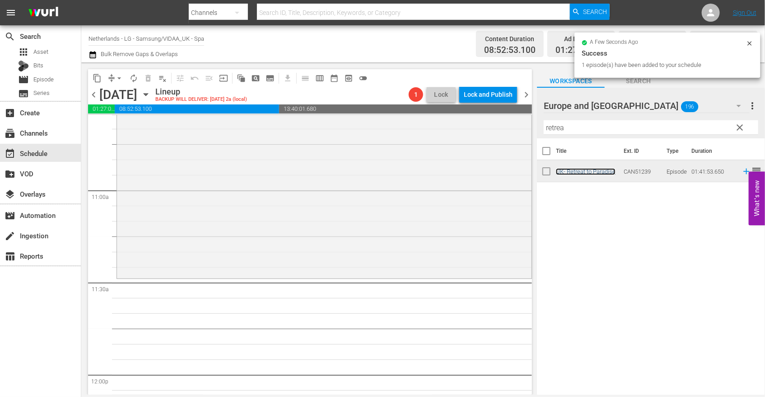
scroll to position [1958, 0]
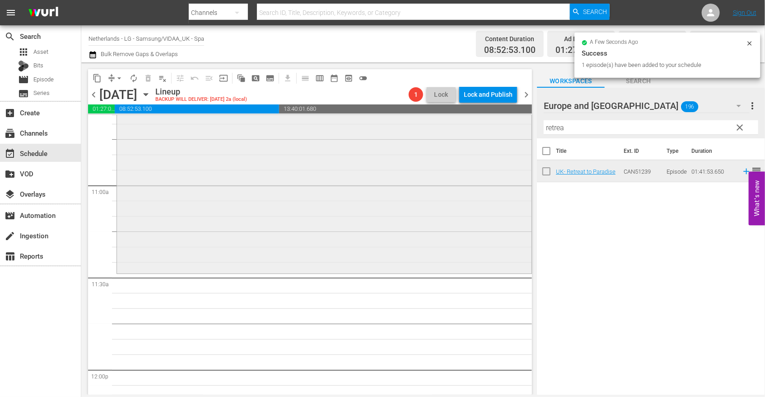
drag, startPoint x: 572, startPoint y: 125, endPoint x: 458, endPoint y: 126, distance: 113.9
click at [458, 126] on div "content_copy compress arrow_drop_down autorenew_outlined delete_forever_outline…" at bounding box center [423, 228] width 684 height 332
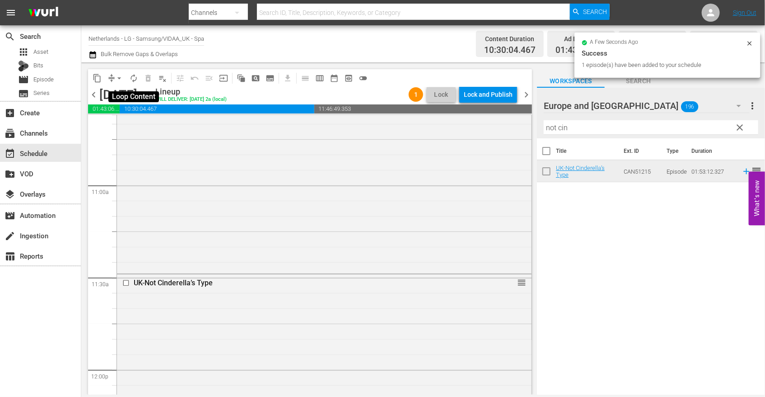
click at [134, 77] on span "autorenew_outlined" at bounding box center [133, 78] width 9 height 9
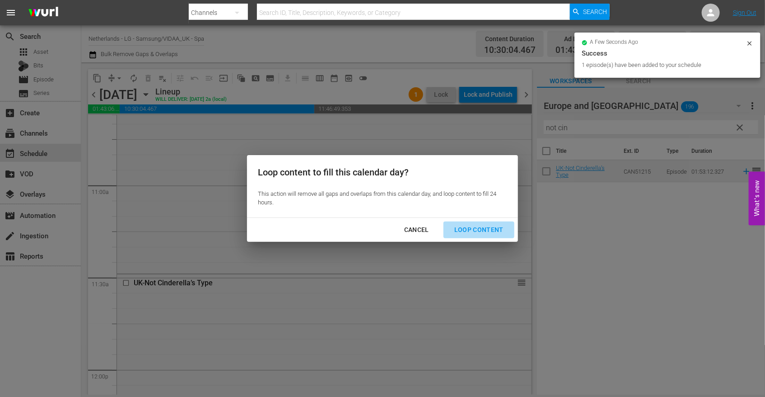
drag, startPoint x: 481, startPoint y: 225, endPoint x: 503, endPoint y: 237, distance: 24.7
click at [481, 225] on div "Loop Content" at bounding box center [479, 229] width 64 height 11
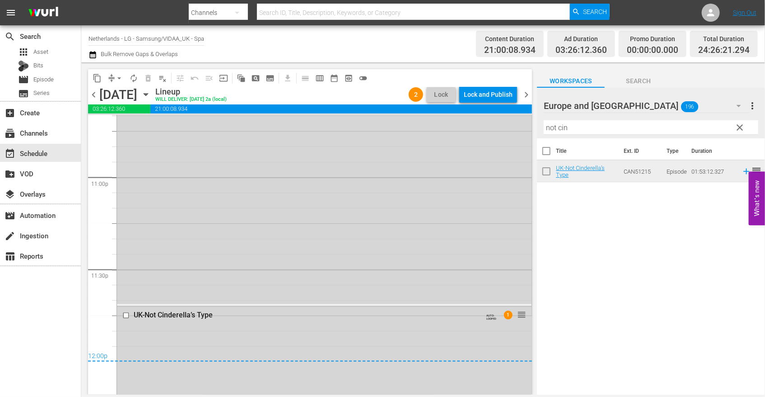
scroll to position [4217, 0]
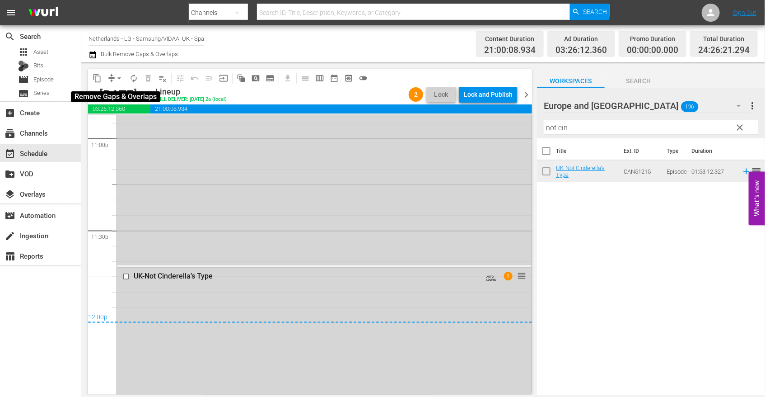
click at [116, 78] on span "arrow_drop_down" at bounding box center [119, 78] width 9 height 9
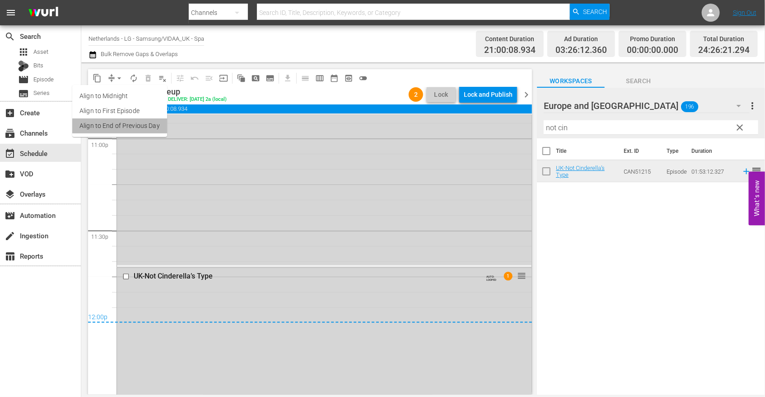
click at [148, 123] on li "Align to End of Previous Day" at bounding box center [119, 125] width 95 height 15
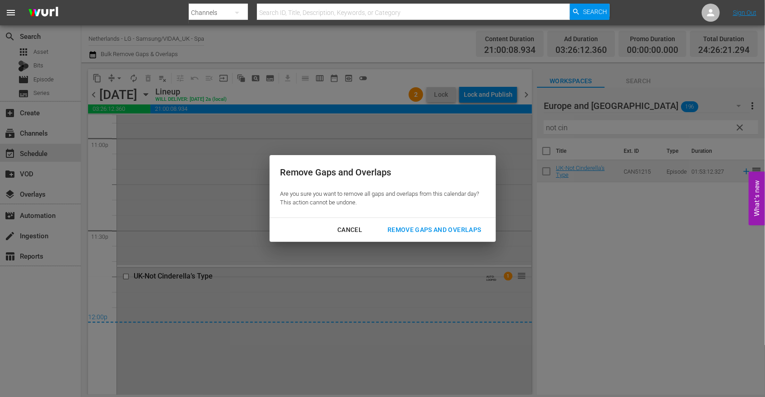
click at [443, 229] on div "Remove Gaps and Overlaps" at bounding box center [434, 229] width 108 height 11
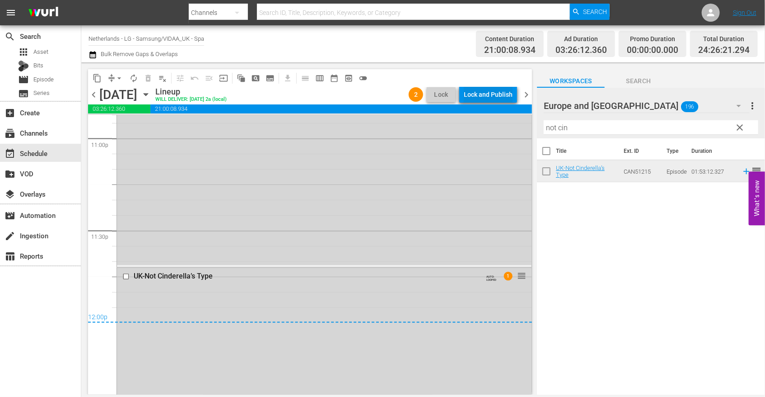
click at [485, 89] on div "Lock and Publish" at bounding box center [488, 94] width 49 height 16
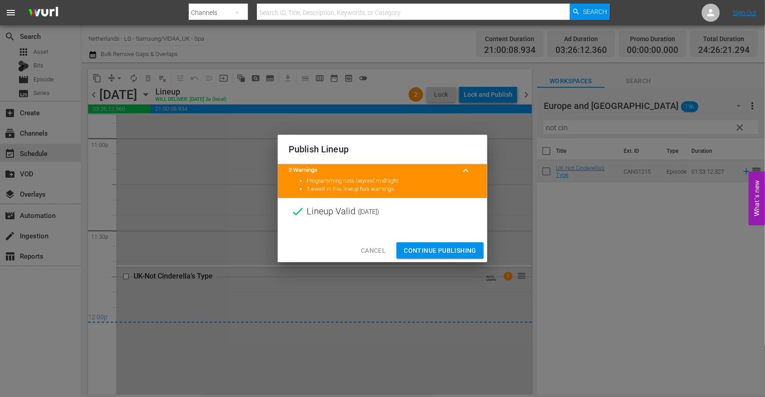
click at [440, 247] on span "Continue Publishing" at bounding box center [440, 250] width 73 height 11
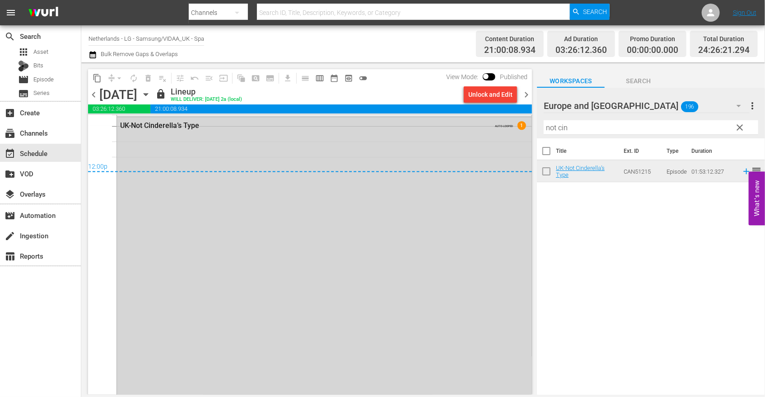
scroll to position [4066, 0]
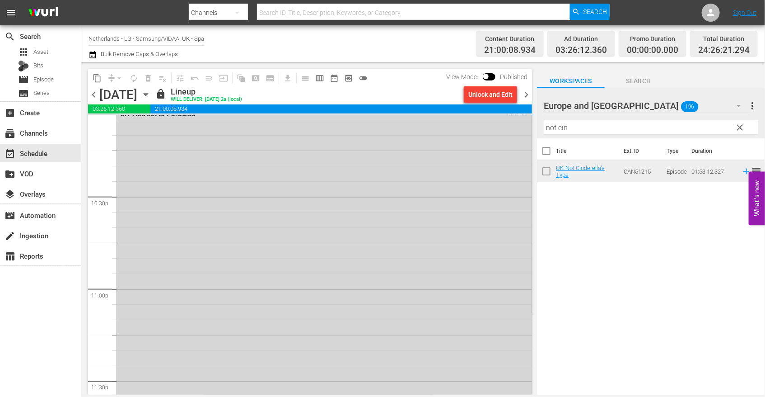
click at [151, 94] on icon "button" at bounding box center [146, 94] width 10 height 10
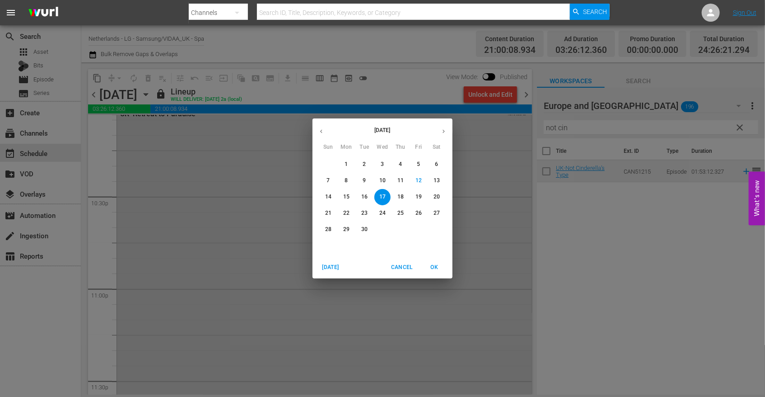
click at [402, 195] on p "18" at bounding box center [401, 197] width 6 height 8
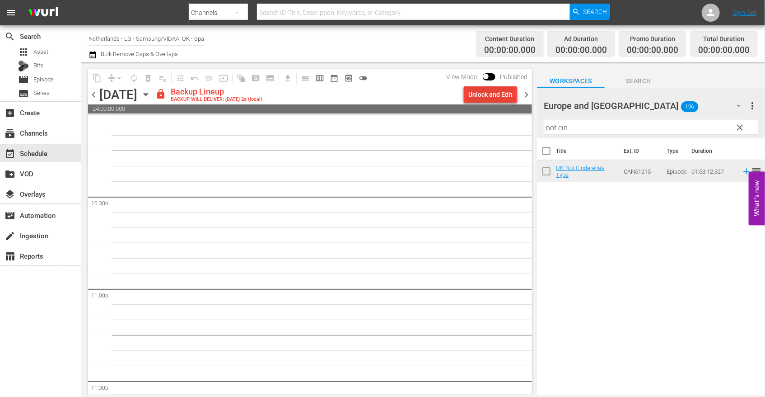
click at [491, 95] on div "Unlock and Edit" at bounding box center [491, 94] width 44 height 16
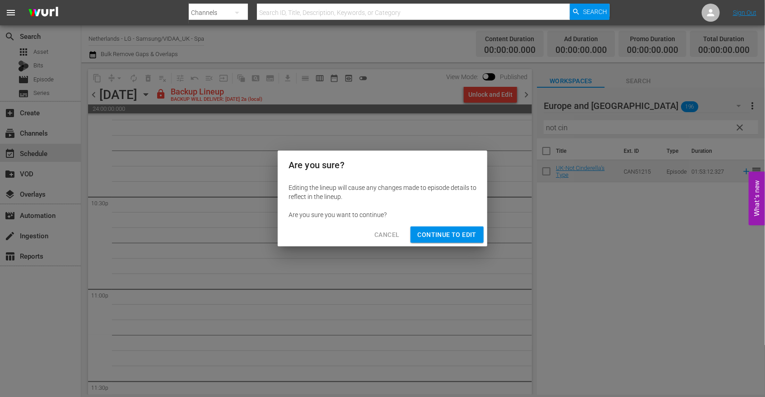
drag, startPoint x: 449, startPoint y: 235, endPoint x: 461, endPoint y: 249, distance: 18.9
click at [449, 235] on span "Continue to Edit" at bounding box center [447, 234] width 59 height 11
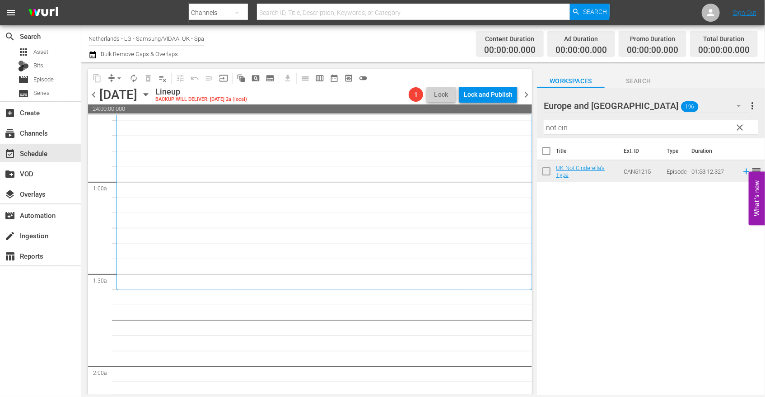
scroll to position [150, 0]
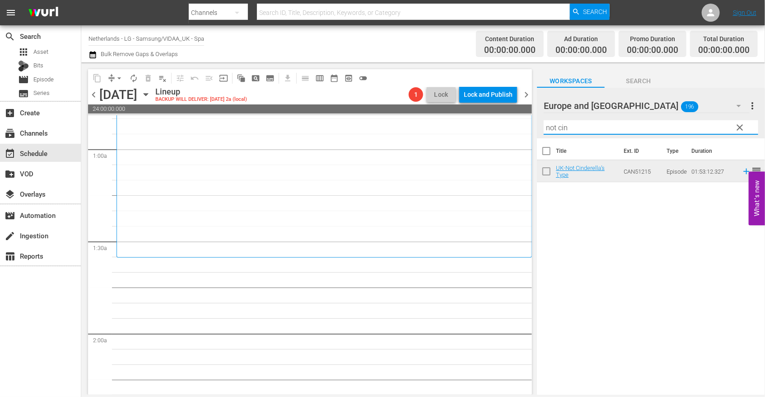
drag, startPoint x: 584, startPoint y: 128, endPoint x: 421, endPoint y: 115, distance: 164.1
click at [421, 115] on div "content_copy compress arrow_drop_down autorenew_outlined delete_forever_outline…" at bounding box center [423, 228] width 684 height 332
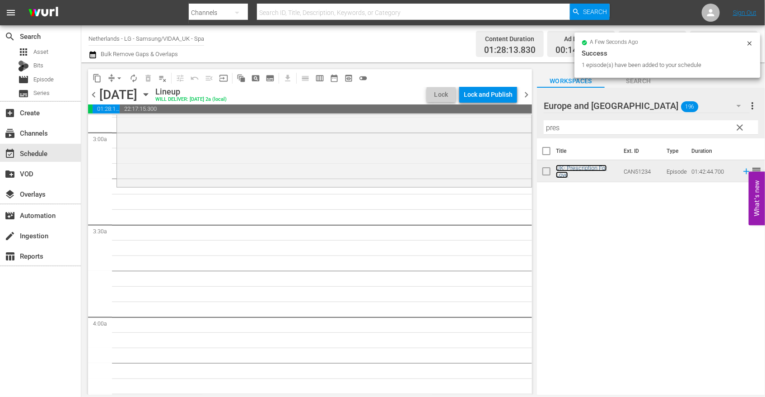
scroll to position [552, 0]
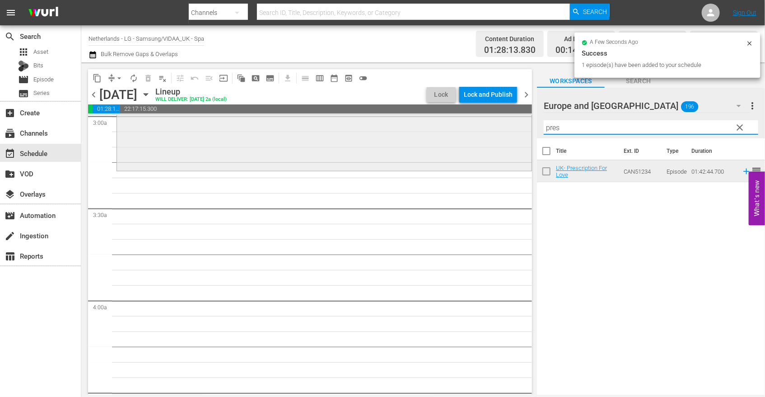
drag, startPoint x: 577, startPoint y: 125, endPoint x: 485, endPoint y: 123, distance: 92.2
click at [485, 123] on div "content_copy compress arrow_drop_down autorenew_outlined delete_forever_outline…" at bounding box center [423, 228] width 684 height 332
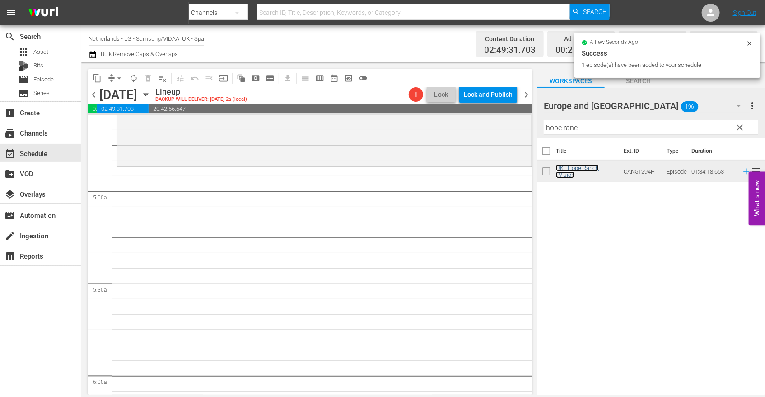
scroll to position [853, 0]
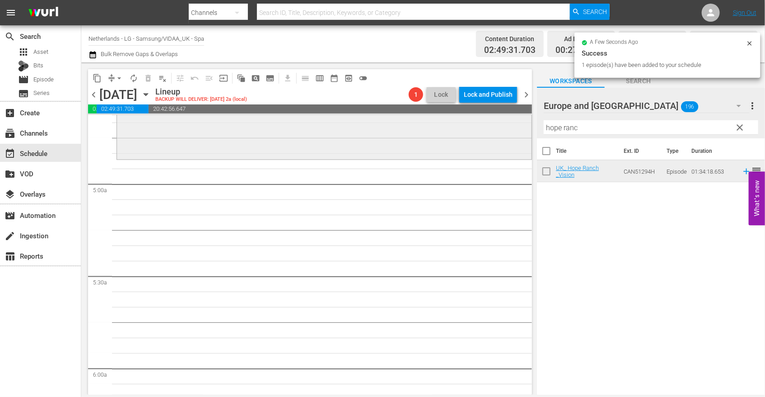
drag, startPoint x: 599, startPoint y: 127, endPoint x: 459, endPoint y: 130, distance: 140.1
click at [473, 127] on div "content_copy compress arrow_drop_down autorenew_outlined delete_forever_outline…" at bounding box center [423, 228] width 684 height 332
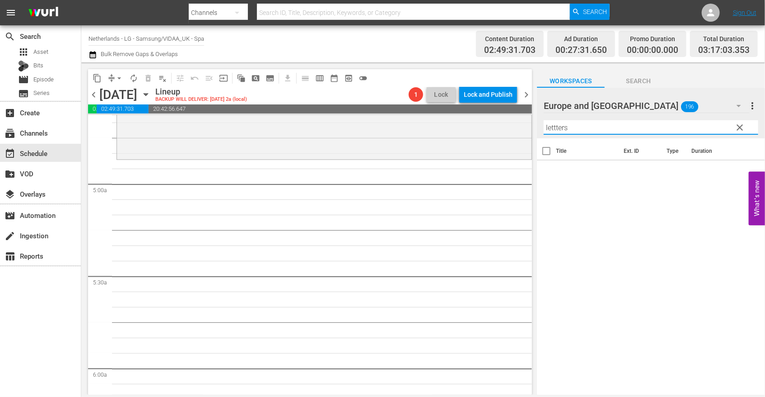
click at [556, 128] on input "lettters" at bounding box center [651, 127] width 215 height 14
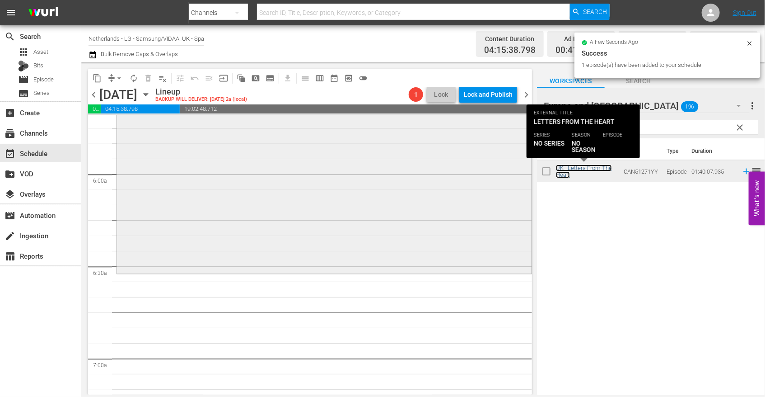
scroll to position [1054, 0]
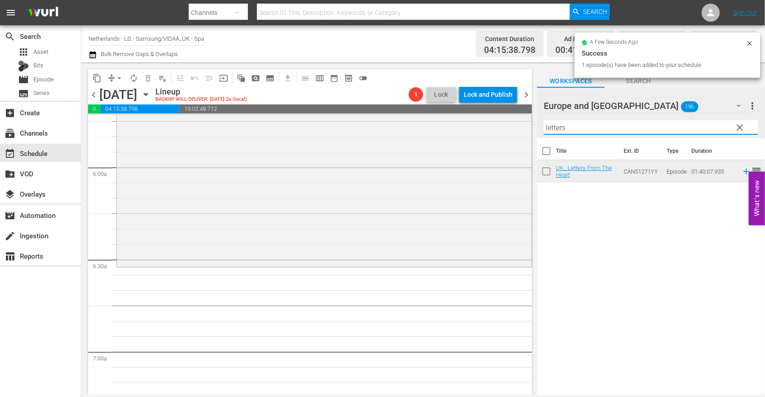
drag, startPoint x: 570, startPoint y: 127, endPoint x: 277, endPoint y: 102, distance: 294.4
click at [335, 108] on div "content_copy compress arrow_drop_down autorenew_outlined delete_forever_outline…" at bounding box center [423, 228] width 684 height 332
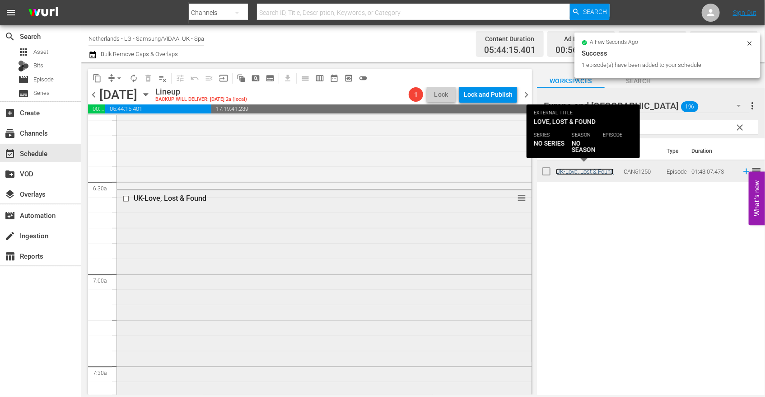
scroll to position [1255, 0]
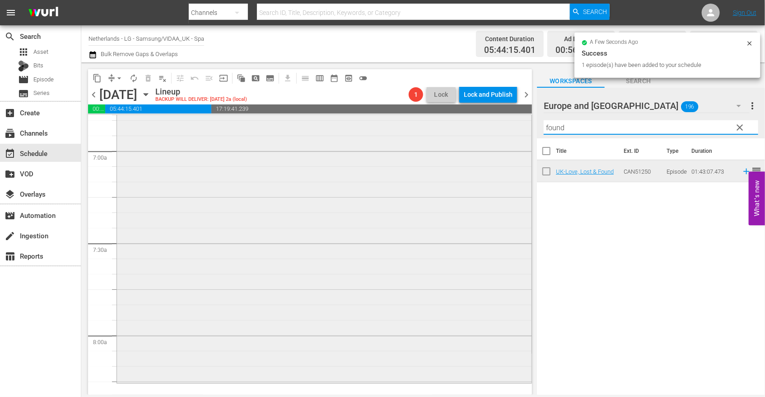
drag, startPoint x: 575, startPoint y: 128, endPoint x: 471, endPoint y: 129, distance: 103.9
click at [472, 129] on div "content_copy compress arrow_drop_down autorenew_outlined delete_forever_outline…" at bounding box center [423, 228] width 684 height 332
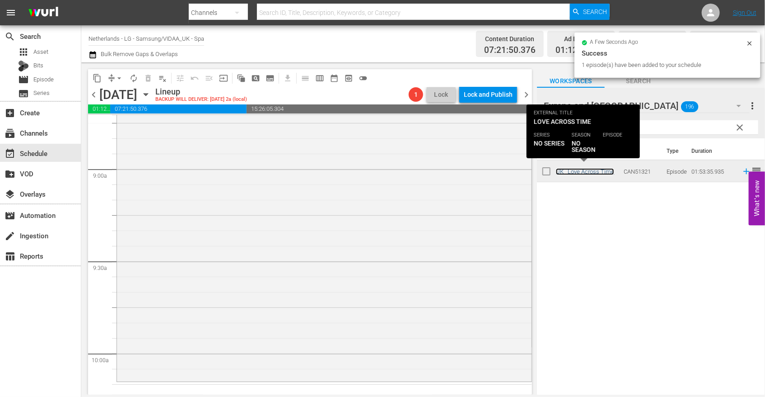
scroll to position [1606, 0]
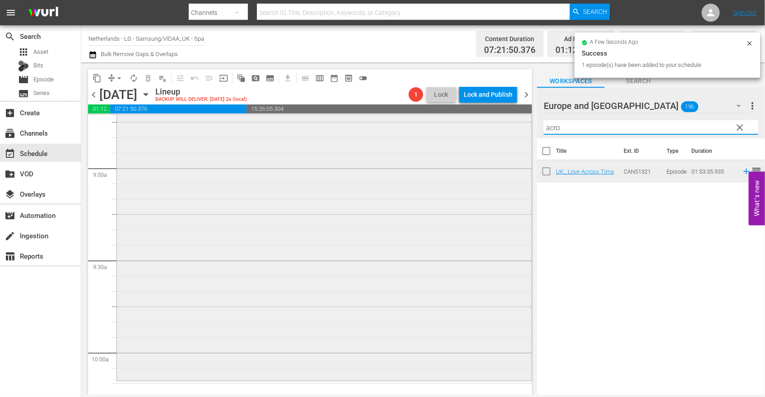
drag, startPoint x: 495, startPoint y: 129, endPoint x: 405, endPoint y: 145, distance: 91.0
click at [462, 129] on div "content_copy compress arrow_drop_down autorenew_outlined delete_forever_outline…" at bounding box center [423, 228] width 684 height 332
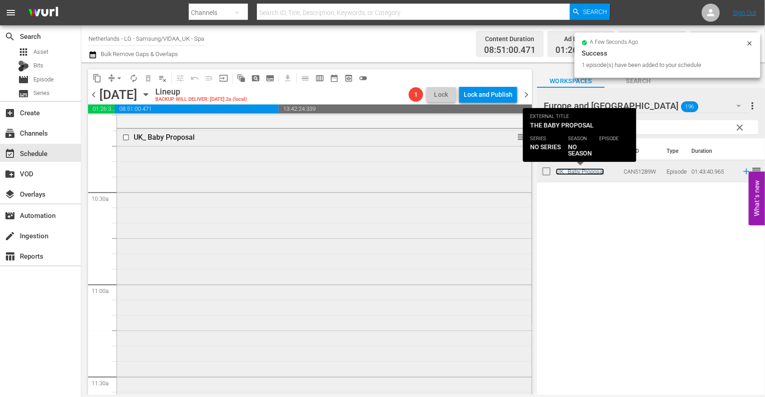
scroll to position [2008, 0]
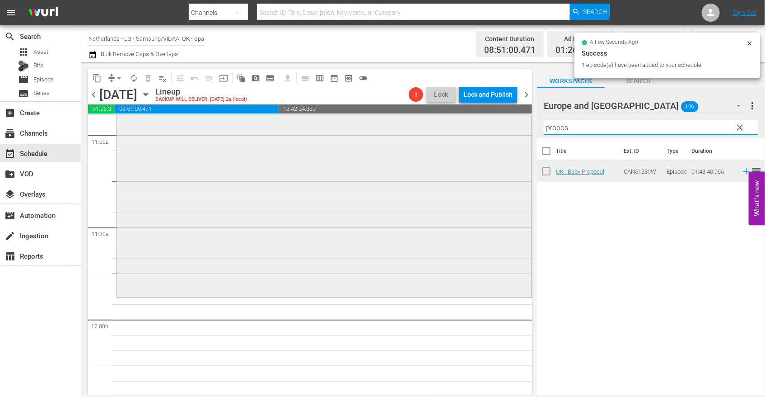
drag, startPoint x: 538, startPoint y: 128, endPoint x: 480, endPoint y: 129, distance: 57.4
click at [488, 128] on div "content_copy compress arrow_drop_down autorenew_outlined delete_forever_outline…" at bounding box center [423, 228] width 684 height 332
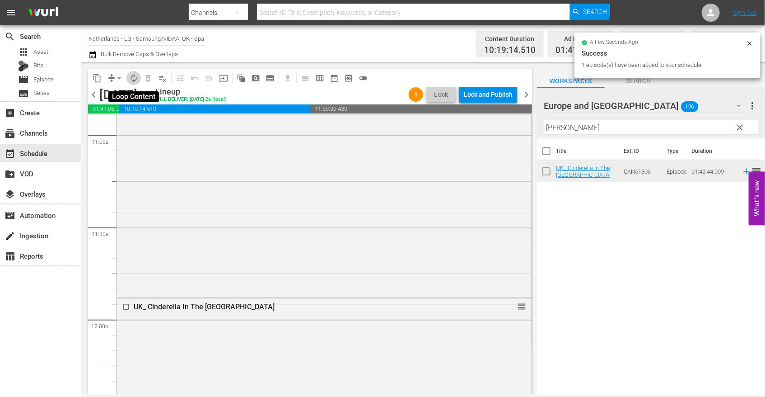
click at [133, 75] on span "autorenew_outlined" at bounding box center [133, 78] width 9 height 9
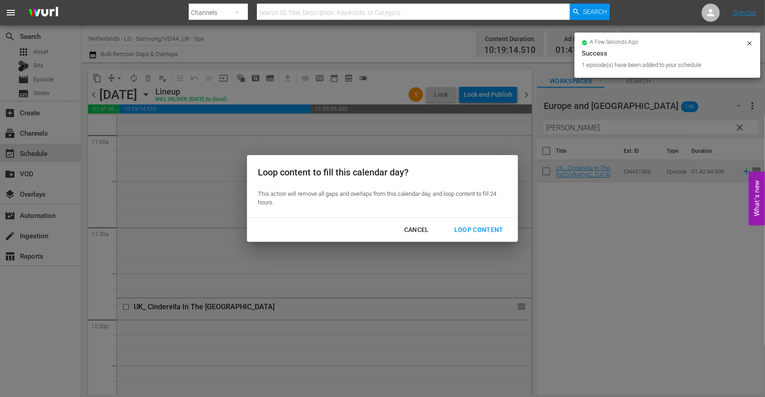
drag, startPoint x: 469, startPoint y: 225, endPoint x: 476, endPoint y: 229, distance: 7.9
click at [469, 225] on div "Loop Content" at bounding box center [479, 229] width 64 height 11
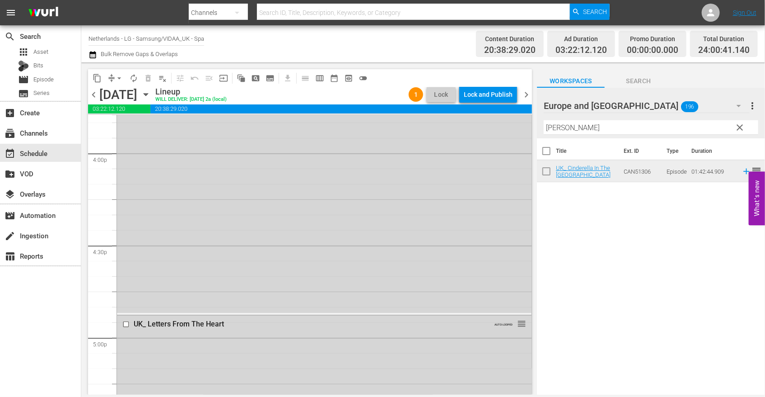
scroll to position [2711, 0]
click at [123, 236] on input "checkbox" at bounding box center [126, 235] width 9 height 8
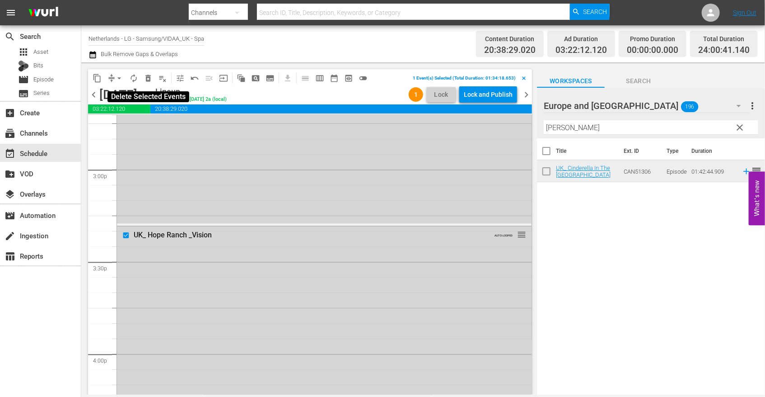
click at [148, 78] on span "delete_forever_outlined" at bounding box center [148, 78] width 9 height 9
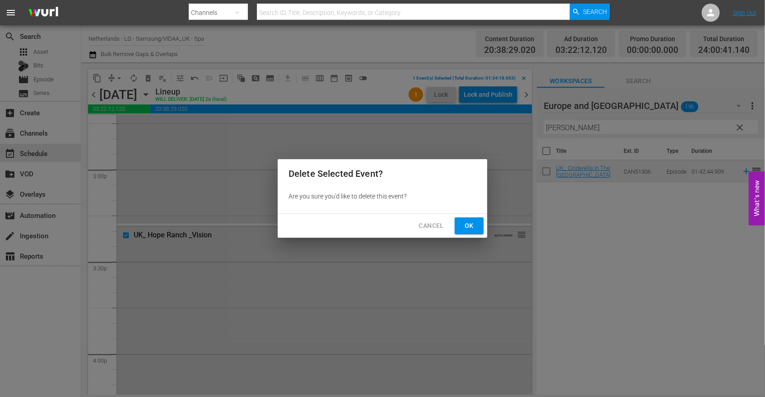
click at [471, 225] on span "Ok" at bounding box center [469, 225] width 14 height 11
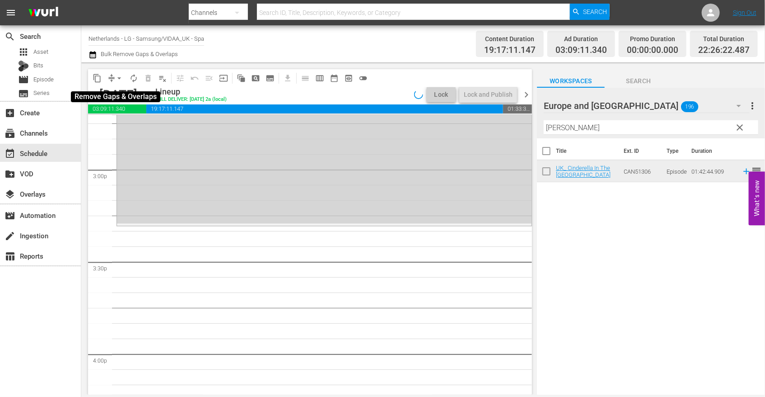
click at [117, 79] on span "arrow_drop_down" at bounding box center [119, 78] width 9 height 9
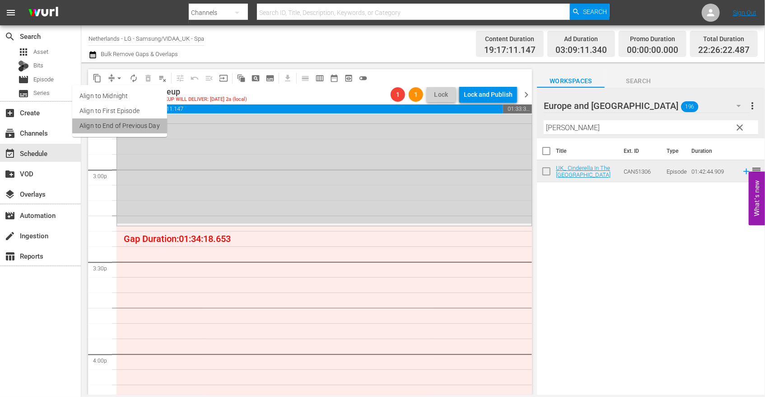
click at [129, 123] on li "Align to End of Previous Day" at bounding box center [119, 125] width 95 height 15
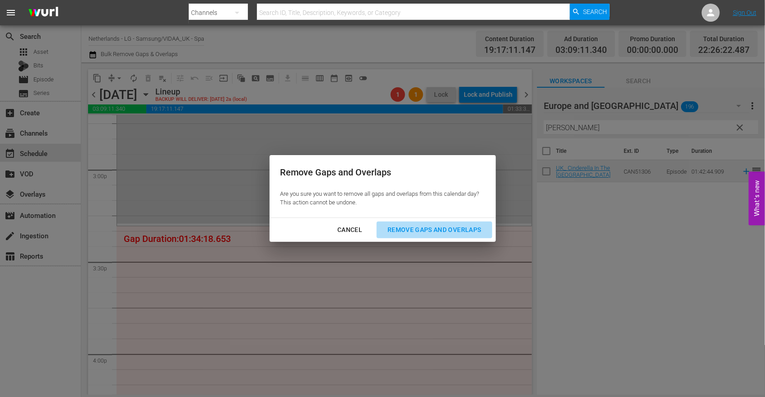
click at [452, 230] on div "Remove Gaps and Overlaps" at bounding box center [434, 229] width 108 height 11
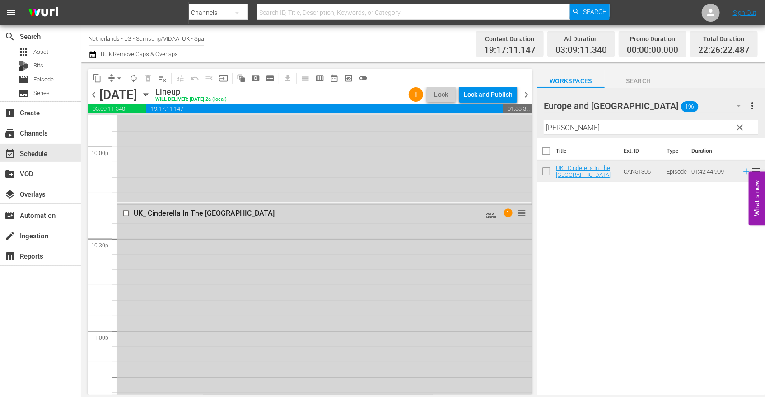
scroll to position [4150, 0]
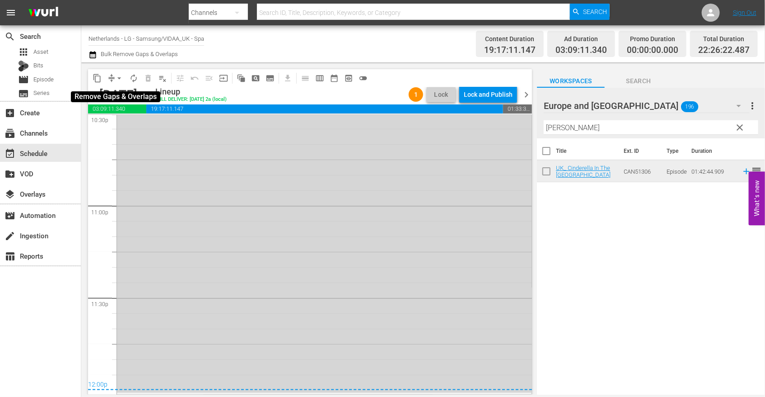
click at [120, 77] on span "arrow_drop_down" at bounding box center [119, 78] width 9 height 9
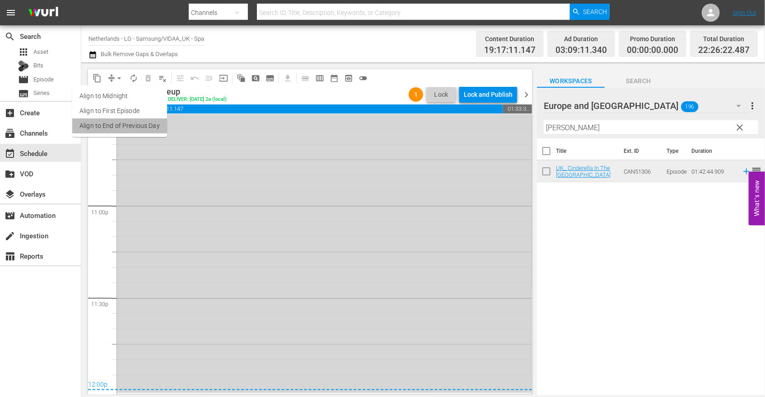
click at [136, 127] on li "Align to End of Previous Day" at bounding box center [119, 125] width 95 height 15
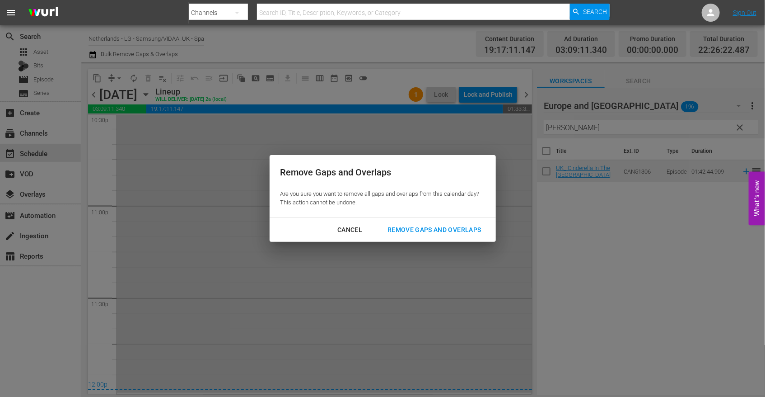
click at [448, 230] on div "Remove Gaps and Overlaps" at bounding box center [434, 229] width 108 height 11
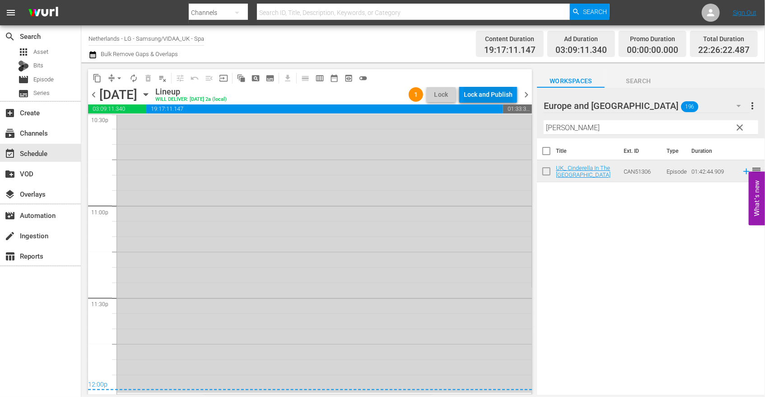
click at [499, 93] on div "Lock and Publish" at bounding box center [488, 94] width 49 height 16
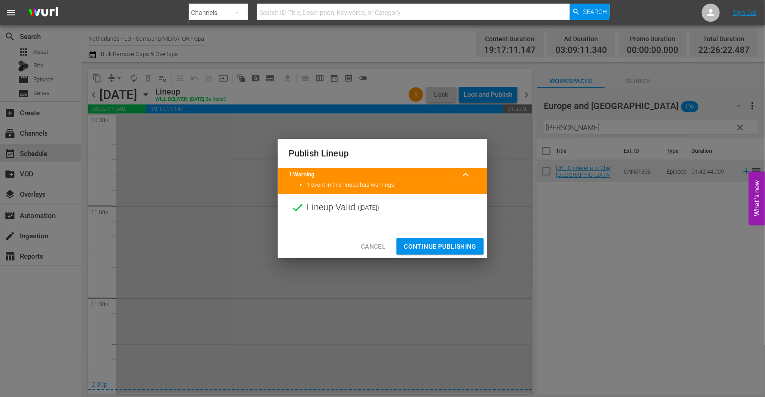
click at [438, 249] on span "Continue Publishing" at bounding box center [440, 246] width 73 height 11
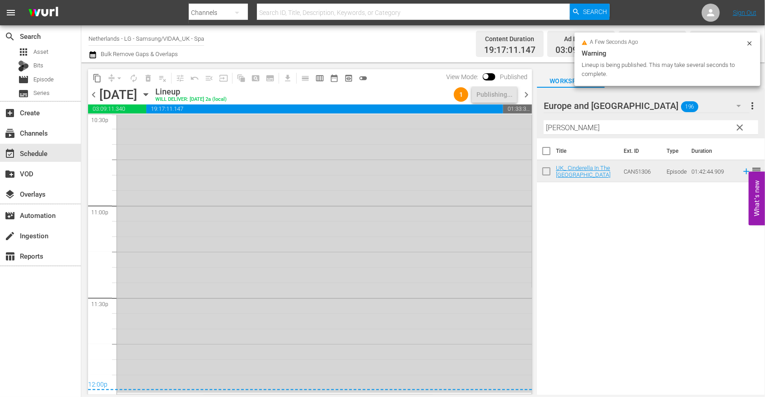
click at [148, 94] on icon "button" at bounding box center [146, 95] width 4 height 2
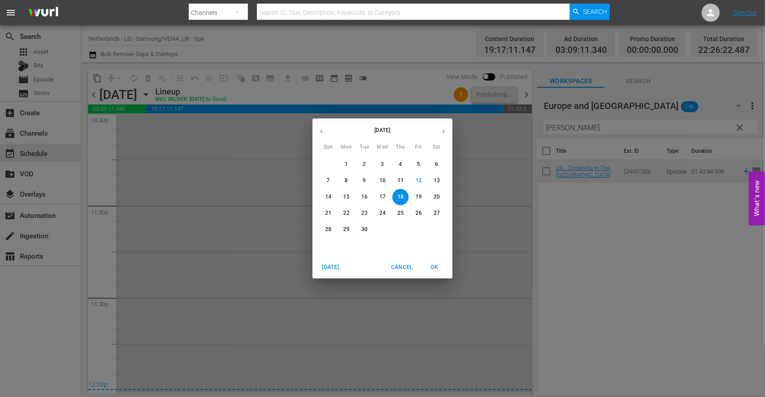
click at [463, 204] on div "[DATE] Sun Mon Tue Wed Thu Fri Sat 31 1 2 3 4 5 6 7 8 9 10 11 12 13 14 15 16 17…" at bounding box center [382, 198] width 765 height 397
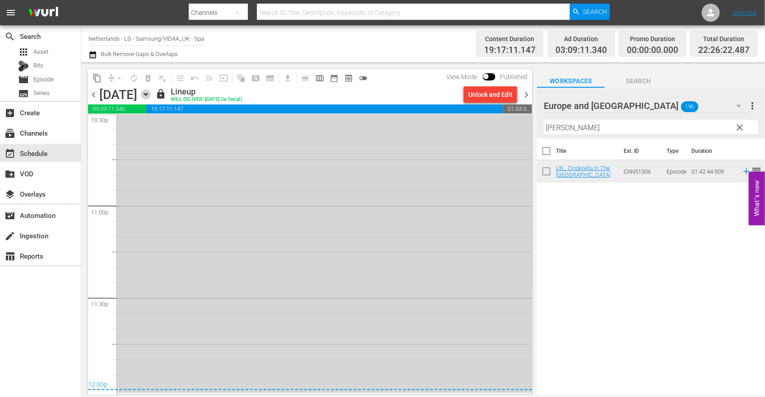
click at [148, 94] on icon "button" at bounding box center [146, 95] width 4 height 2
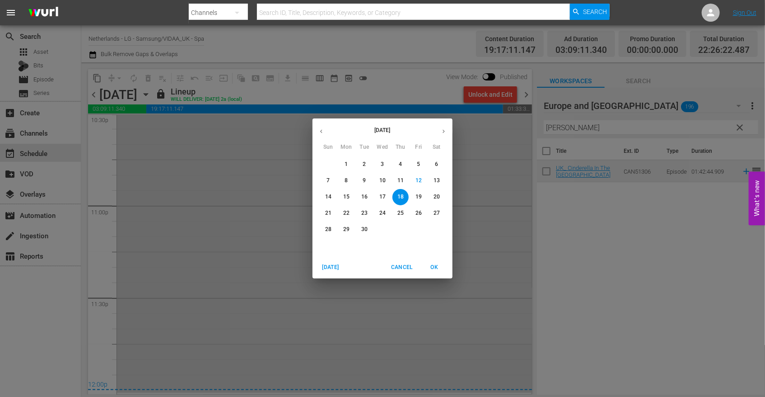
click at [418, 197] on p "19" at bounding box center [419, 197] width 6 height 8
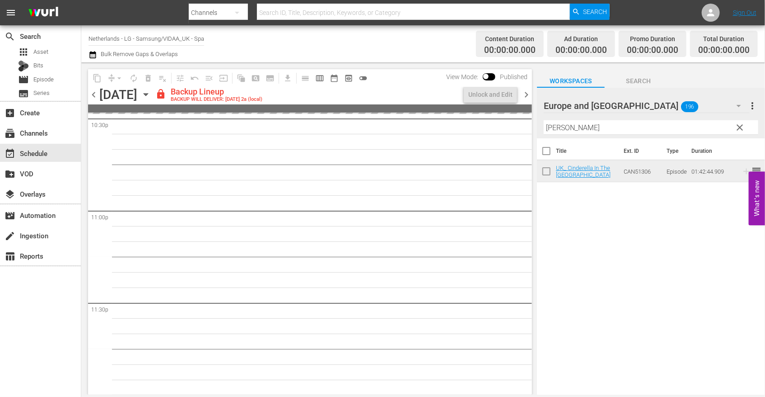
scroll to position [4145, 0]
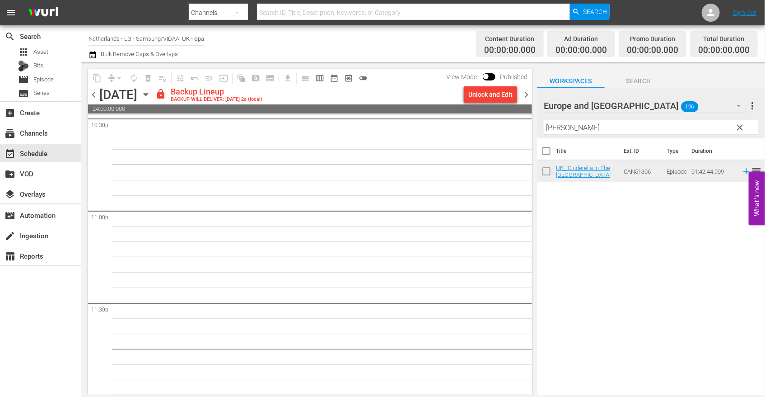
click at [488, 96] on div "Unlock and Edit" at bounding box center [491, 94] width 44 height 16
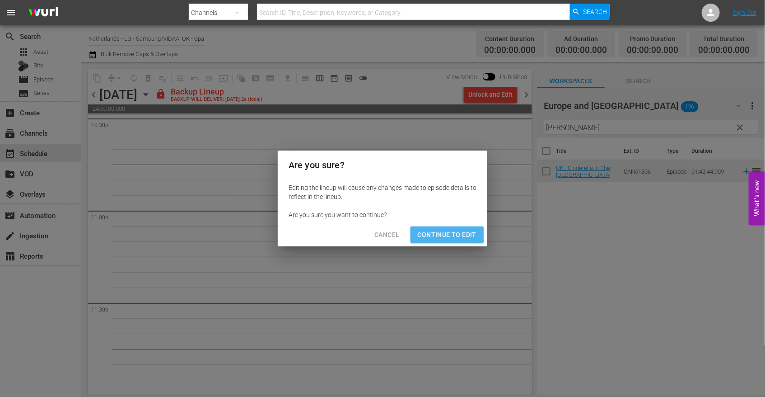
drag, startPoint x: 458, startPoint y: 235, endPoint x: 523, endPoint y: 356, distance: 137.1
click at [458, 235] on span "Continue to Edit" at bounding box center [447, 234] width 59 height 11
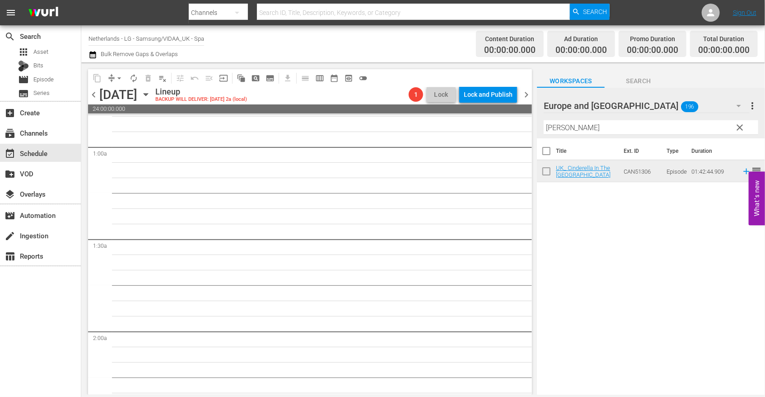
scroll to position [0, 0]
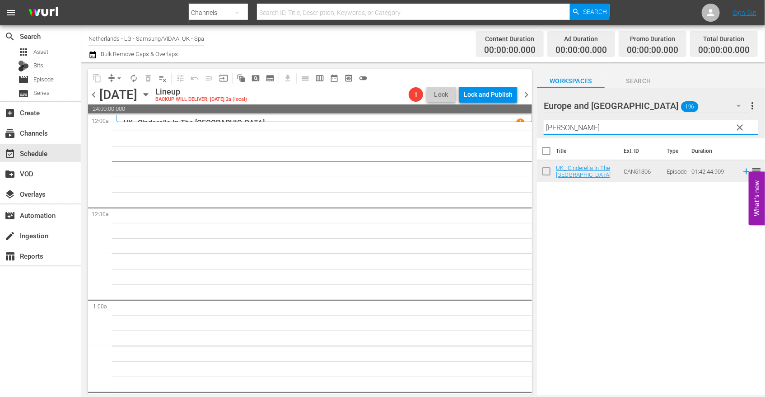
drag, startPoint x: 565, startPoint y: 127, endPoint x: 421, endPoint y: 115, distance: 144.6
click at [421, 115] on div "content_copy compress arrow_drop_down autorenew_outlined delete_forever_outline…" at bounding box center [423, 228] width 684 height 332
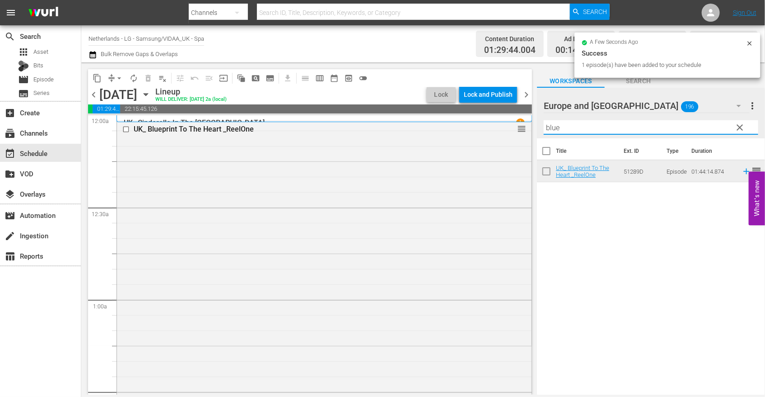
drag, startPoint x: 566, startPoint y: 127, endPoint x: 432, endPoint y: 117, distance: 134.1
click at [432, 117] on div "content_copy compress arrow_drop_down autorenew_outlined delete_forever_outline…" at bounding box center [423, 228] width 684 height 332
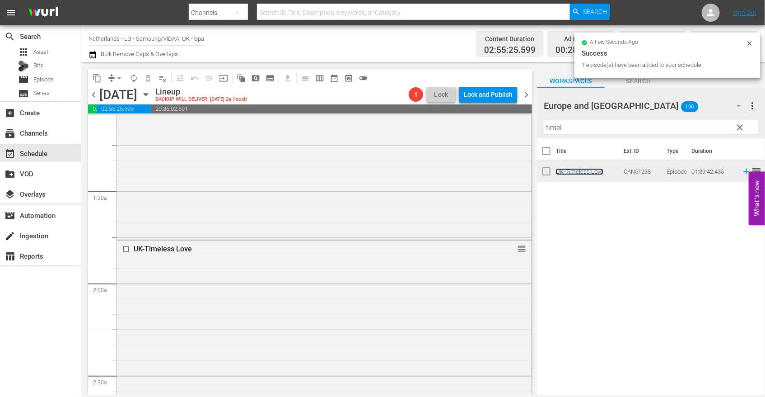
scroll to position [401, 0]
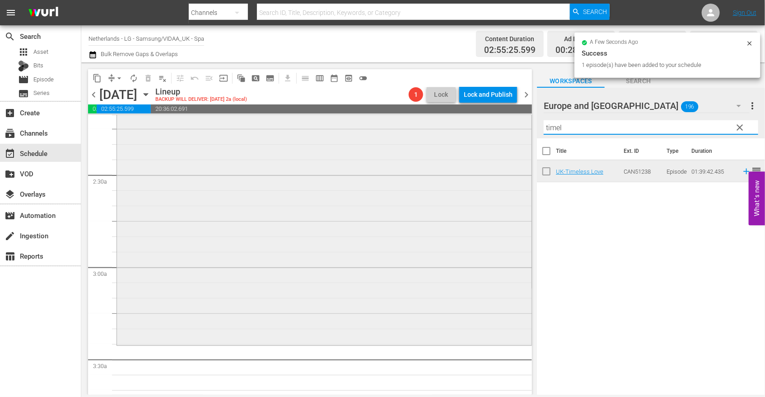
drag, startPoint x: 567, startPoint y: 131, endPoint x: 468, endPoint y: 130, distance: 99.9
click at [468, 130] on div "content_copy compress arrow_drop_down autorenew_outlined delete_forever_outline…" at bounding box center [423, 228] width 684 height 332
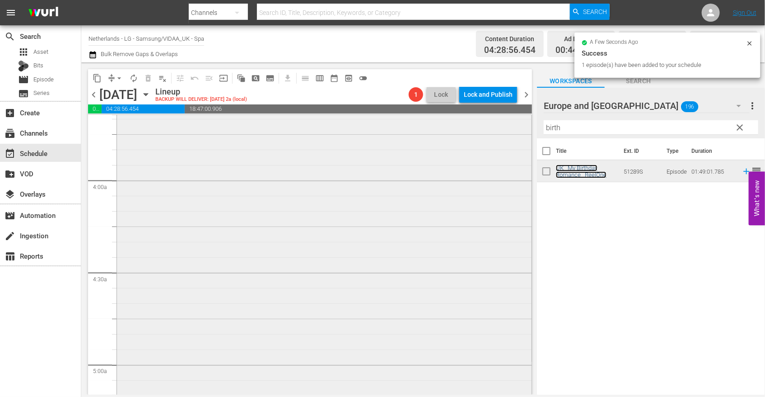
scroll to position [803, 0]
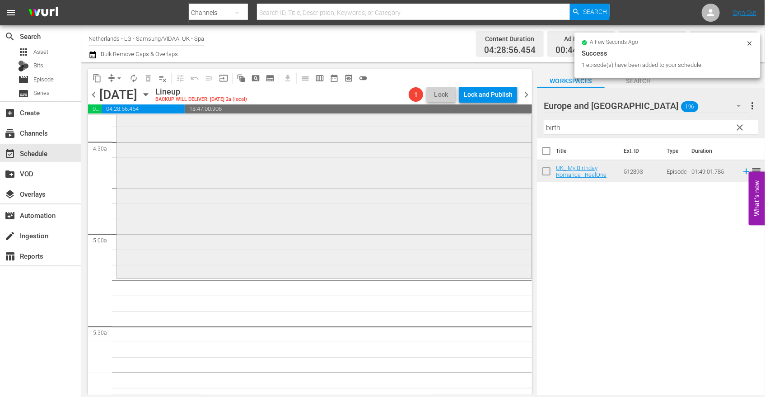
drag, startPoint x: 484, startPoint y: 127, endPoint x: 466, endPoint y: 127, distance: 18.1
click at [467, 127] on div "content_copy compress arrow_drop_down autorenew_outlined delete_forever_outline…" at bounding box center [423, 228] width 684 height 332
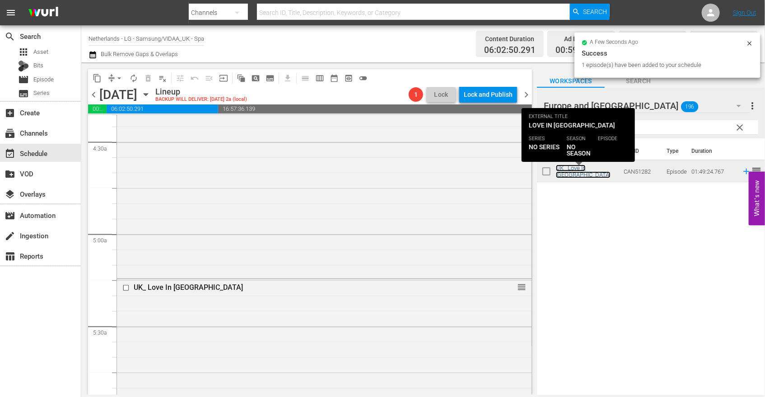
scroll to position [1004, 0]
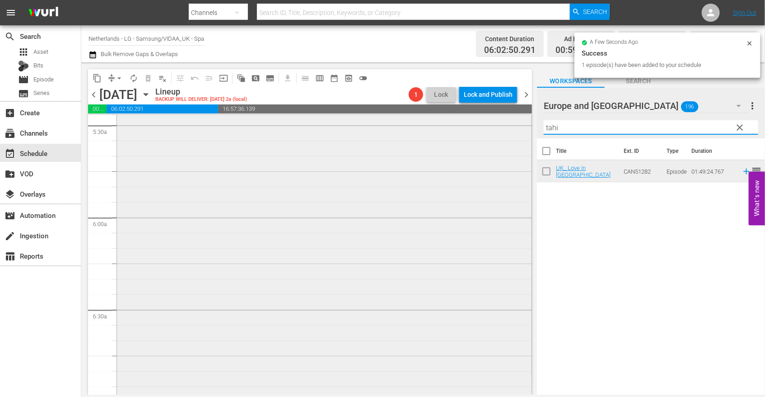
drag, startPoint x: 577, startPoint y: 127, endPoint x: 499, endPoint y: 131, distance: 77.4
click at [500, 131] on div "content_copy compress arrow_drop_down autorenew_outlined delete_forever_outline…" at bounding box center [423, 228] width 684 height 332
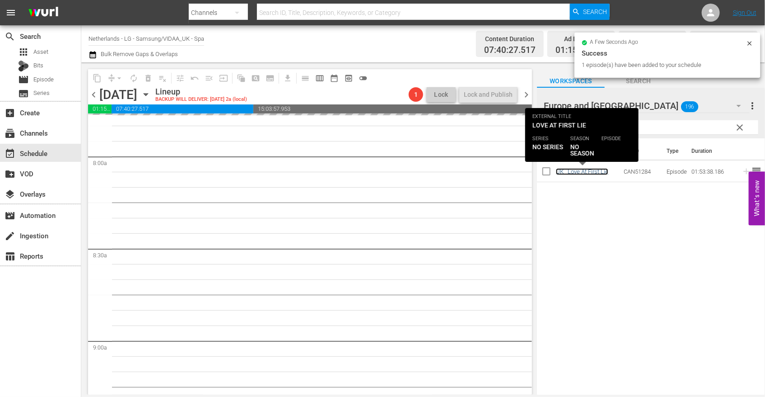
scroll to position [1456, 0]
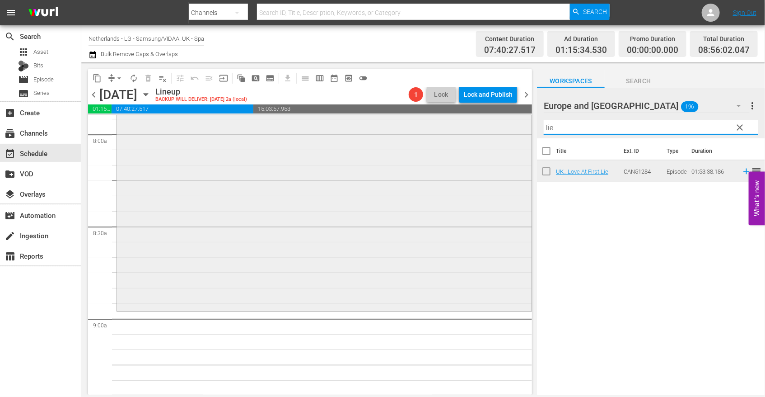
drag, startPoint x: 562, startPoint y: 126, endPoint x: 455, endPoint y: 141, distance: 107.7
click at [461, 136] on div "content_copy compress arrow_drop_down autorenew_outlined delete_forever_outline…" at bounding box center [423, 228] width 684 height 332
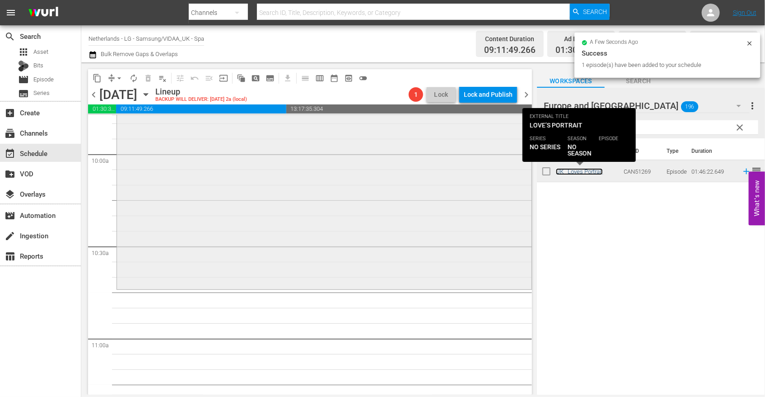
scroll to position [1807, 0]
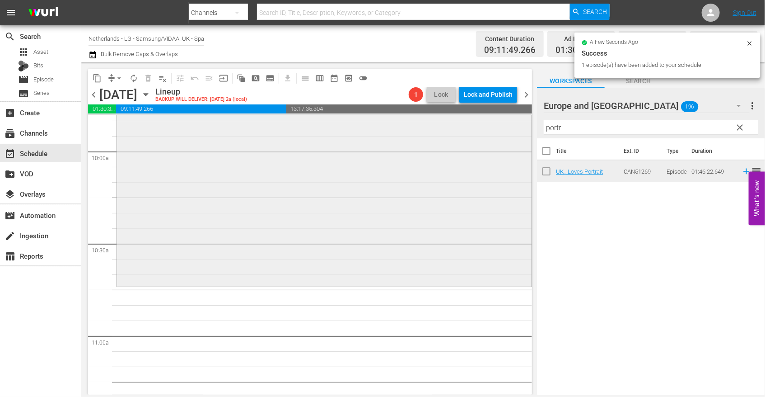
drag, startPoint x: 540, startPoint y: 127, endPoint x: 409, endPoint y: 131, distance: 131.1
click at [434, 128] on div "content_copy compress arrow_drop_down autorenew_outlined delete_forever_outline…" at bounding box center [423, 228] width 684 height 332
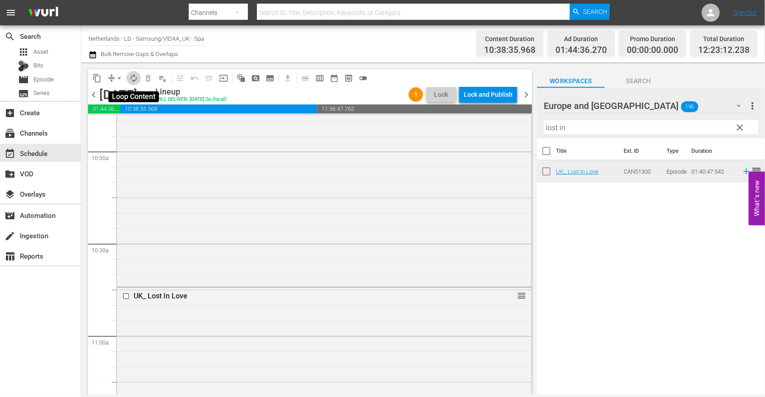
click at [134, 79] on span "autorenew_outlined" at bounding box center [133, 78] width 9 height 9
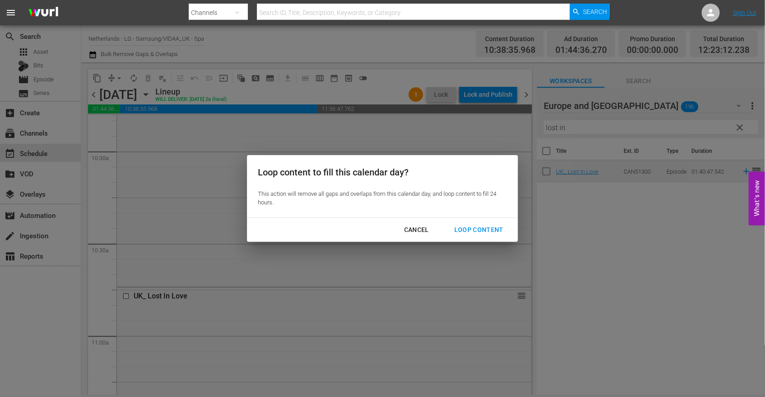
click at [478, 224] on div "Loop Content" at bounding box center [479, 229] width 64 height 11
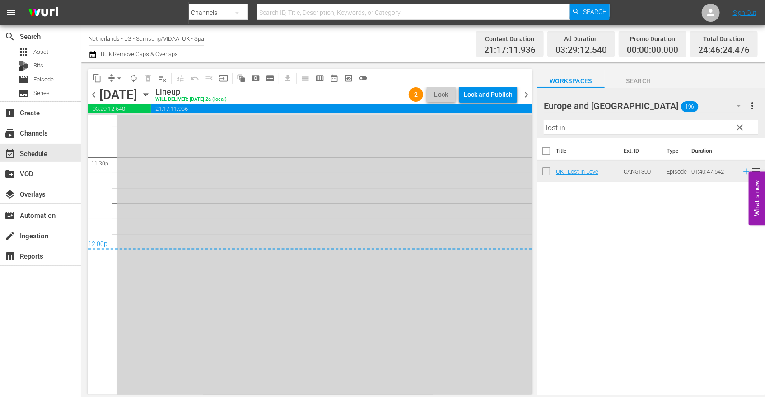
scroll to position [4292, 0]
click at [119, 79] on span "arrow_drop_down" at bounding box center [119, 78] width 9 height 9
click at [141, 125] on li "Align to End of Previous Day" at bounding box center [119, 125] width 95 height 15
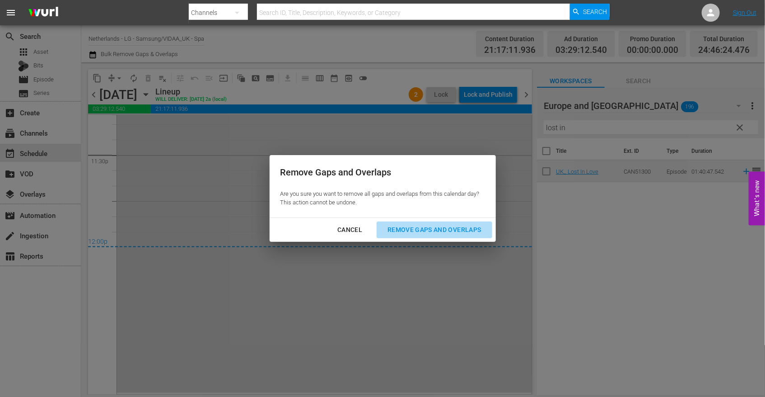
drag, startPoint x: 421, startPoint y: 226, endPoint x: 431, endPoint y: 230, distance: 10.6
click at [421, 226] on div "Remove Gaps and Overlaps" at bounding box center [434, 229] width 108 height 11
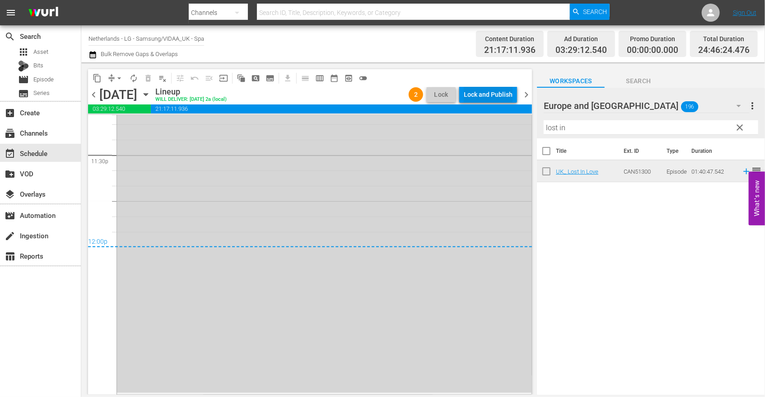
click at [480, 94] on div "Lock and Publish" at bounding box center [488, 94] width 49 height 16
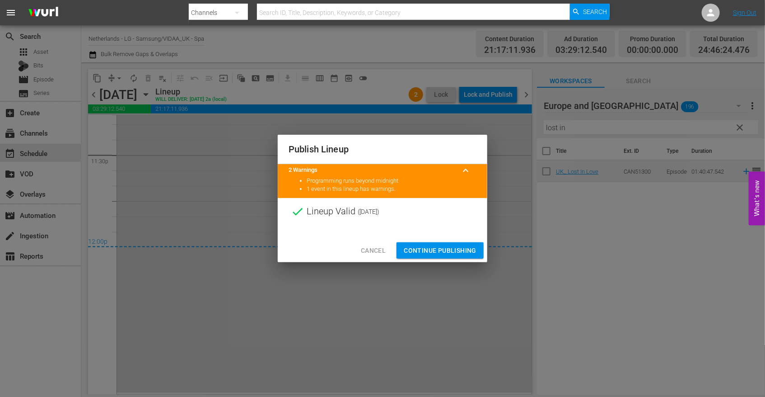
click at [453, 252] on span "Continue Publishing" at bounding box center [440, 250] width 73 height 11
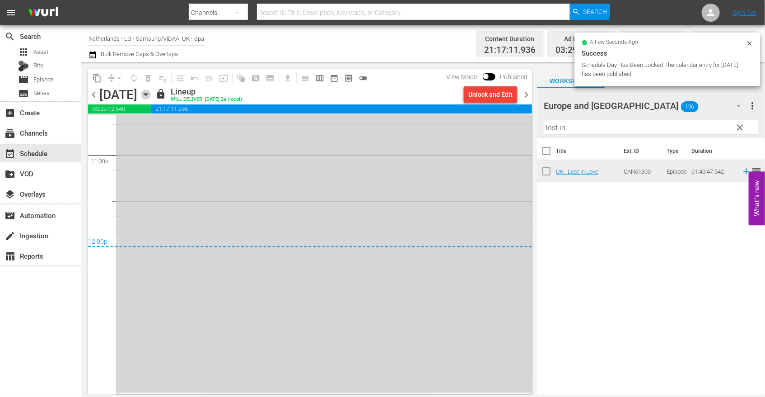
click at [148, 95] on icon "button" at bounding box center [146, 95] width 4 height 2
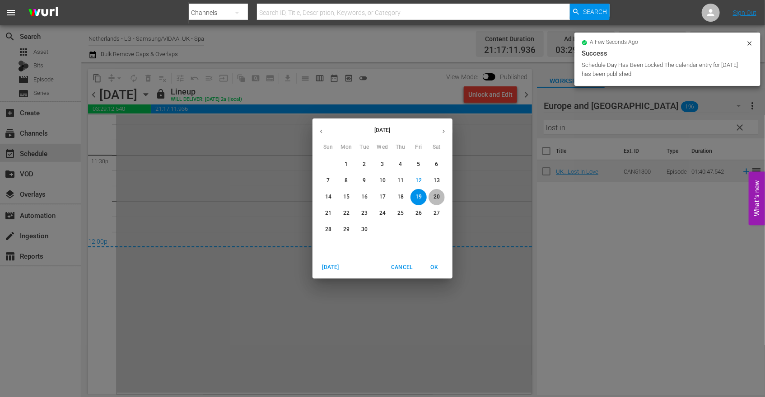
click at [436, 193] on p "20" at bounding box center [437, 197] width 6 height 8
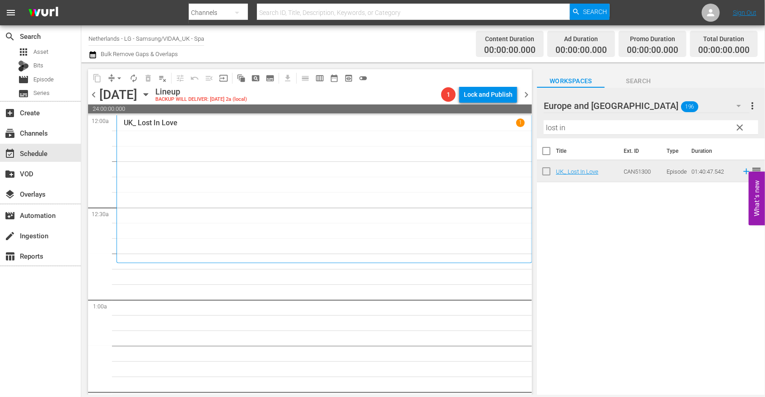
drag, startPoint x: 588, startPoint y: 130, endPoint x: 446, endPoint y: 130, distance: 141.9
click at [446, 130] on div "content_copy compress arrow_drop_down autorenew_outlined delete_forever_outline…" at bounding box center [423, 228] width 684 height 332
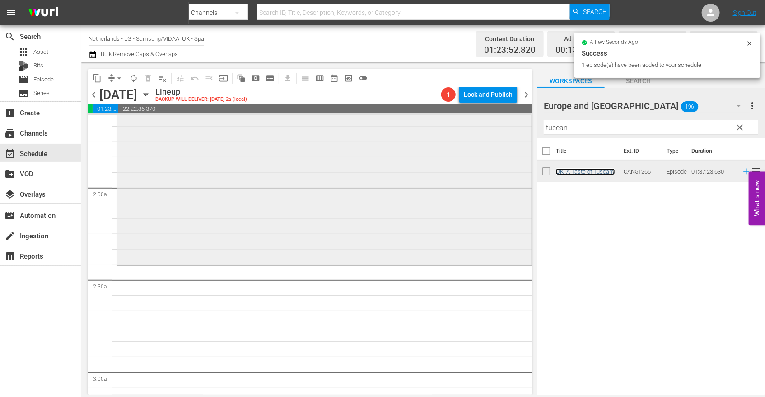
scroll to position [301, 0]
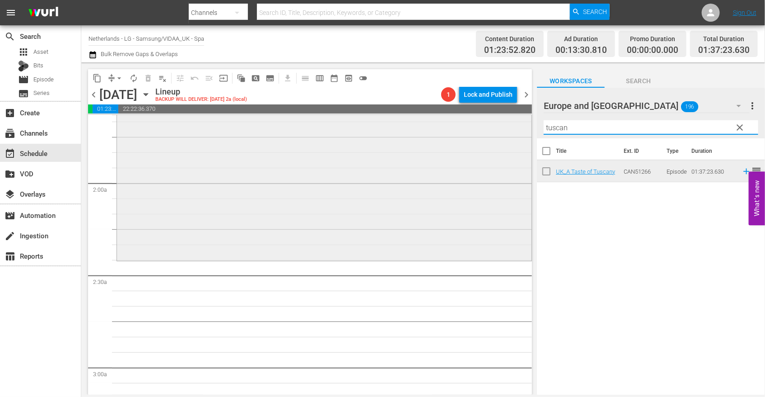
drag, startPoint x: 578, startPoint y: 127, endPoint x: 419, endPoint y: 131, distance: 159.5
click at [427, 129] on div "content_copy compress arrow_drop_down autorenew_outlined delete_forever_outline…" at bounding box center [423, 228] width 684 height 332
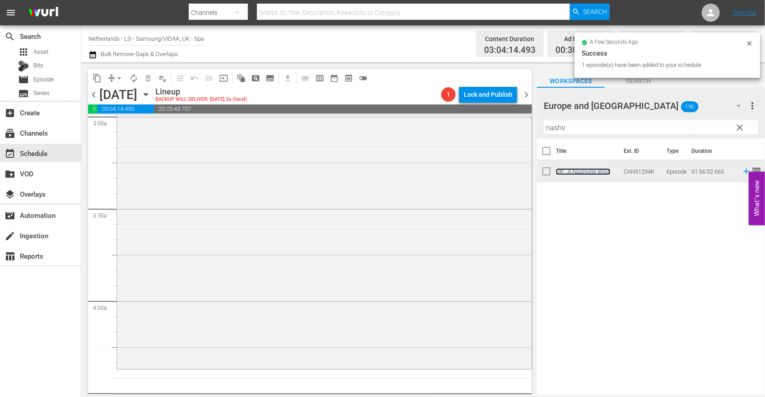
scroll to position [552, 0]
drag, startPoint x: 560, startPoint y: 128, endPoint x: 506, endPoint y: 128, distance: 53.8
click at [507, 128] on div "content_copy compress arrow_drop_down autorenew_outlined delete_forever_outline…" at bounding box center [423, 228] width 684 height 332
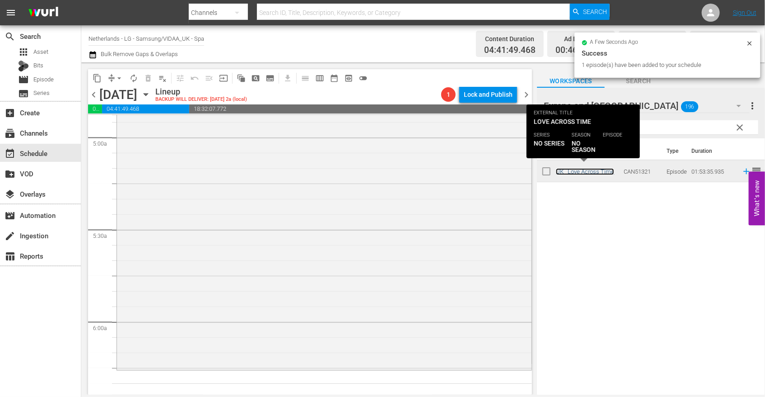
scroll to position [904, 0]
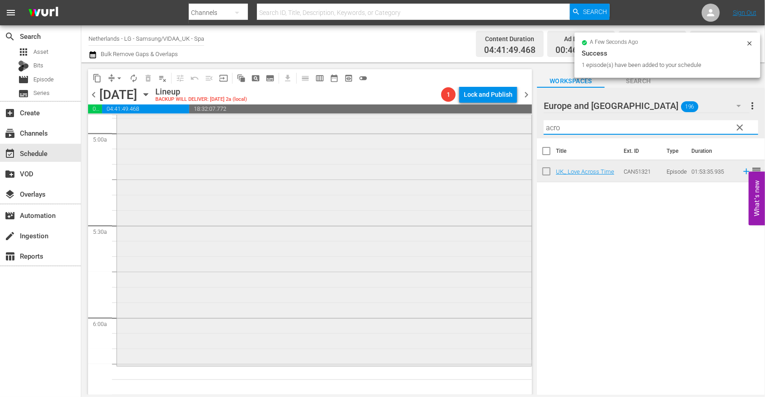
drag, startPoint x: 581, startPoint y: 129, endPoint x: 484, endPoint y: 128, distance: 96.7
click at [485, 128] on div "content_copy compress arrow_drop_down autorenew_outlined delete_forever_outline…" at bounding box center [423, 228] width 684 height 332
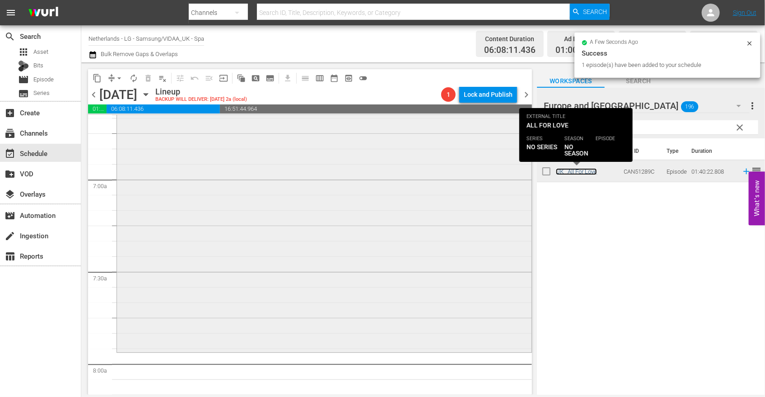
scroll to position [1255, 0]
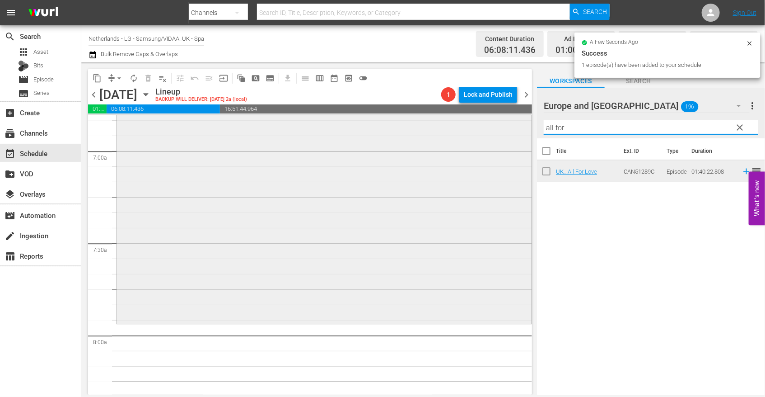
drag, startPoint x: 572, startPoint y: 128, endPoint x: 511, endPoint y: 127, distance: 61.0
click at [513, 127] on div "content_copy compress arrow_drop_down autorenew_outlined delete_forever_outline…" at bounding box center [423, 228] width 684 height 332
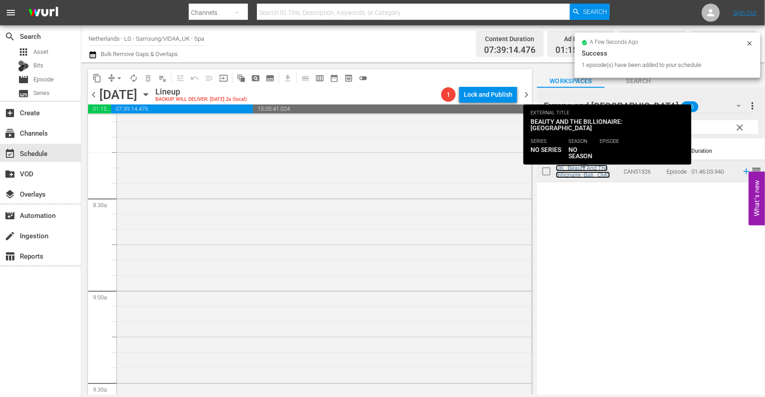
scroll to position [1556, 0]
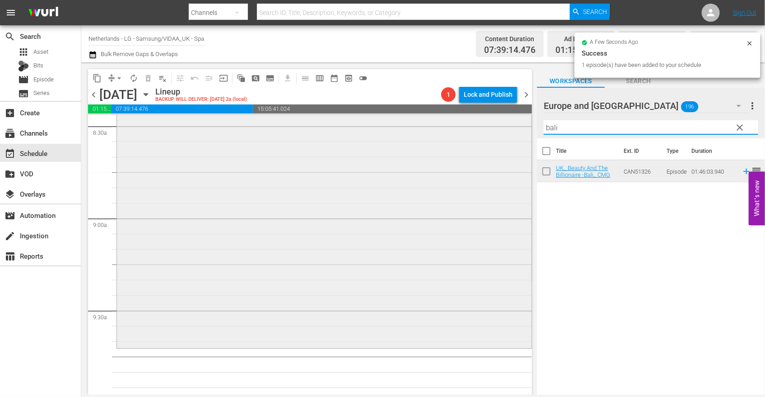
drag, startPoint x: 560, startPoint y: 128, endPoint x: 484, endPoint y: 124, distance: 76.5
click at [484, 124] on div "content_copy compress arrow_drop_down autorenew_outlined delete_forever_outline…" at bounding box center [423, 228] width 684 height 332
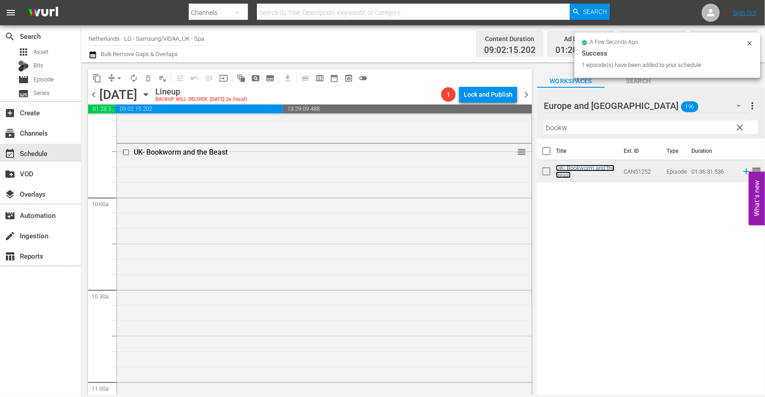
scroll to position [1757, 0]
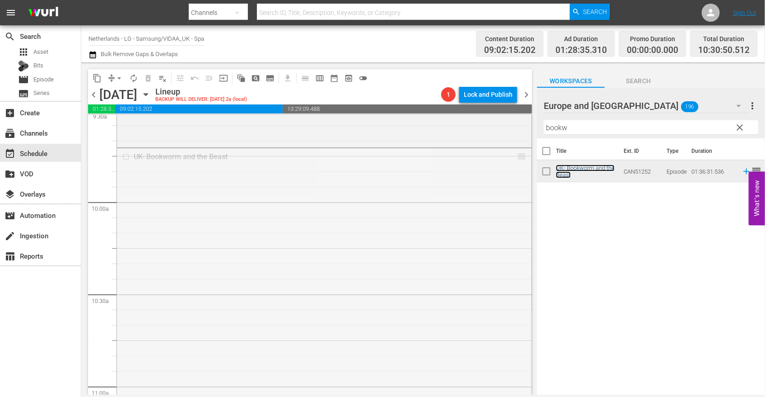
drag, startPoint x: 513, startPoint y: 154, endPoint x: 512, endPoint y: 205, distance: 51.1
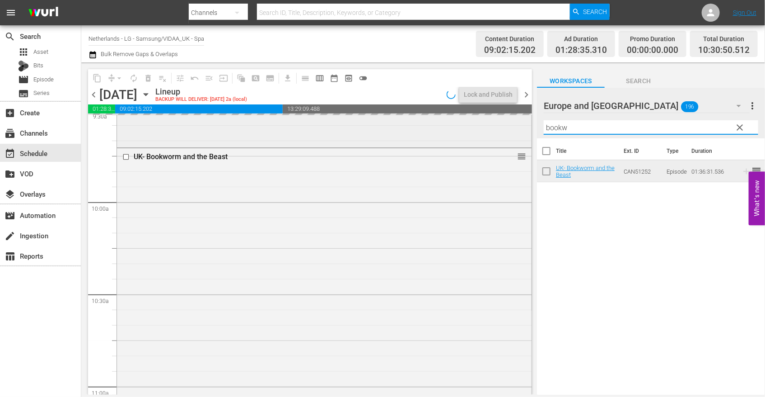
drag, startPoint x: 576, startPoint y: 128, endPoint x: 502, endPoint y: 127, distance: 74.1
click at [502, 127] on div "content_copy compress arrow_drop_down autorenew_outlined delete_forever_outline…" at bounding box center [423, 228] width 684 height 332
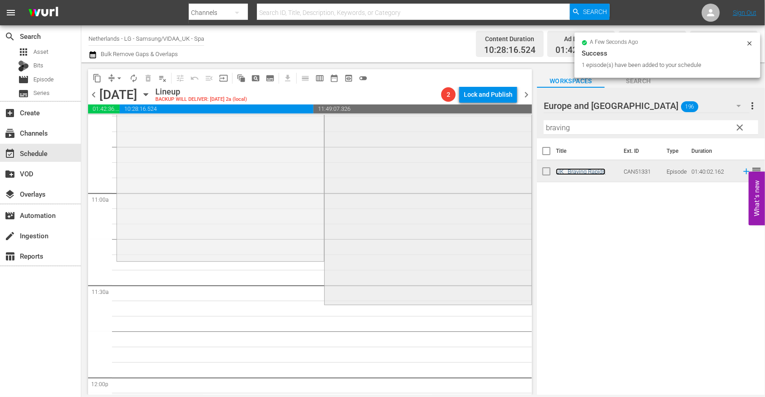
scroll to position [1958, 0]
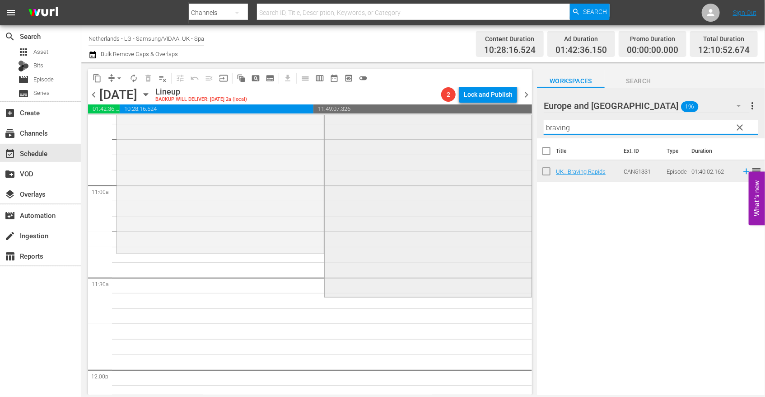
drag, startPoint x: 572, startPoint y: 125, endPoint x: 441, endPoint y: 120, distance: 131.1
click at [449, 120] on div "content_copy compress arrow_drop_down autorenew_outlined delete_forever_outline…" at bounding box center [423, 228] width 684 height 332
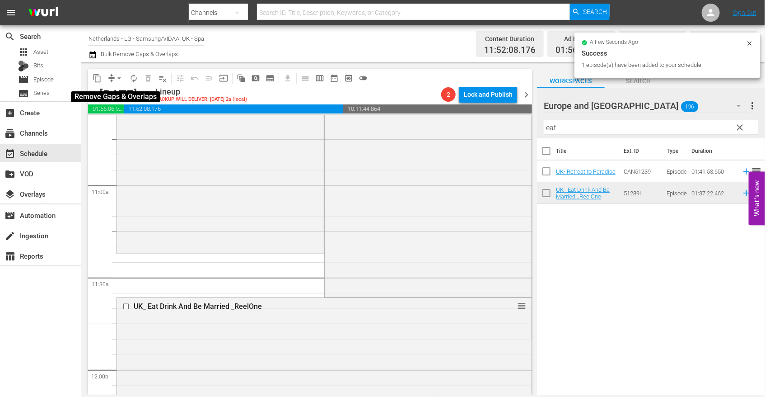
click at [117, 77] on span "arrow_drop_down" at bounding box center [119, 78] width 9 height 9
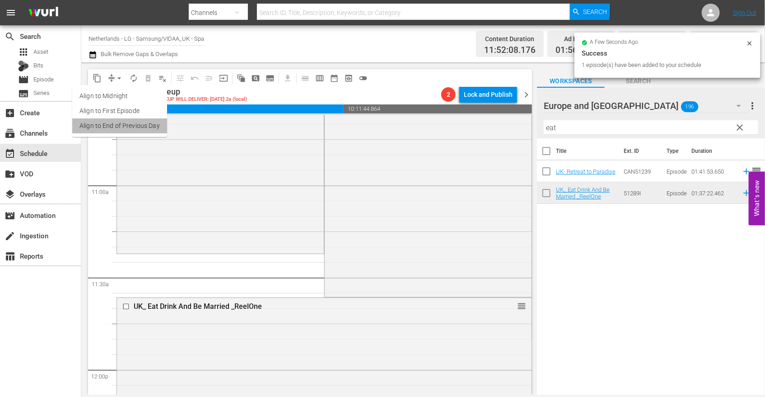
click at [140, 121] on li "Align to End of Previous Day" at bounding box center [119, 125] width 95 height 15
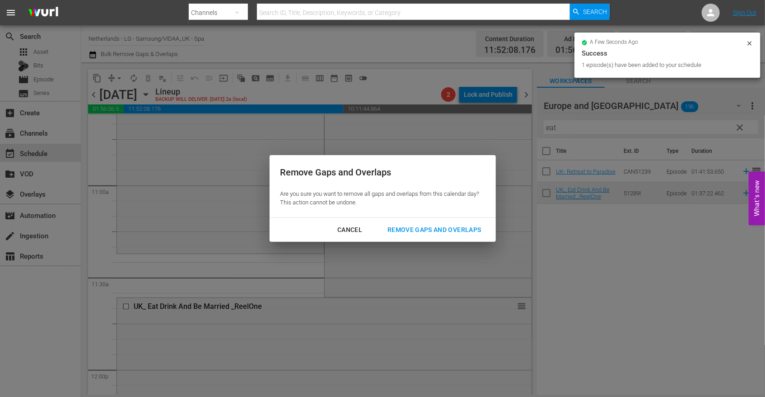
click at [439, 226] on div "Remove Gaps and Overlaps" at bounding box center [434, 229] width 108 height 11
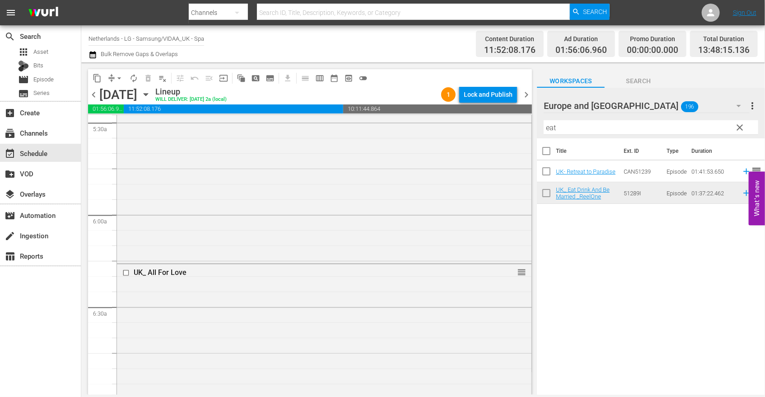
scroll to position [1004, 0]
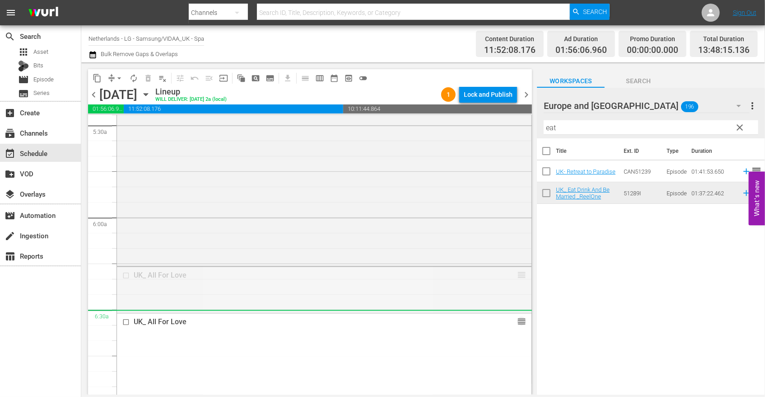
drag, startPoint x: 516, startPoint y: 274, endPoint x: 575, endPoint y: 202, distance: 93.1
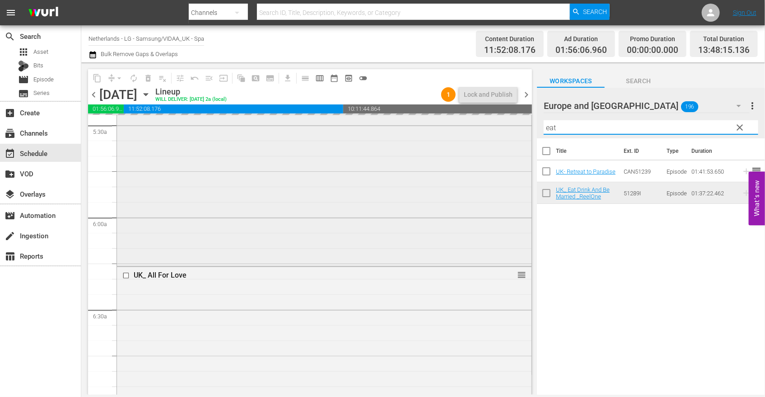
click at [506, 133] on div "content_copy compress arrow_drop_down autorenew_outlined delete_forever_outline…" at bounding box center [423, 228] width 684 height 332
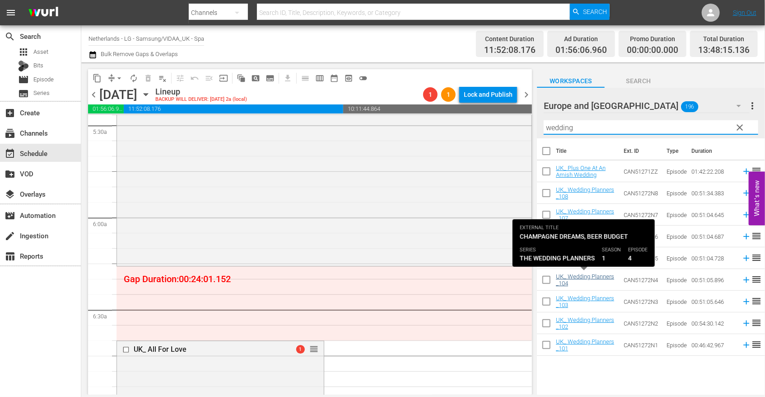
type input "wedding"
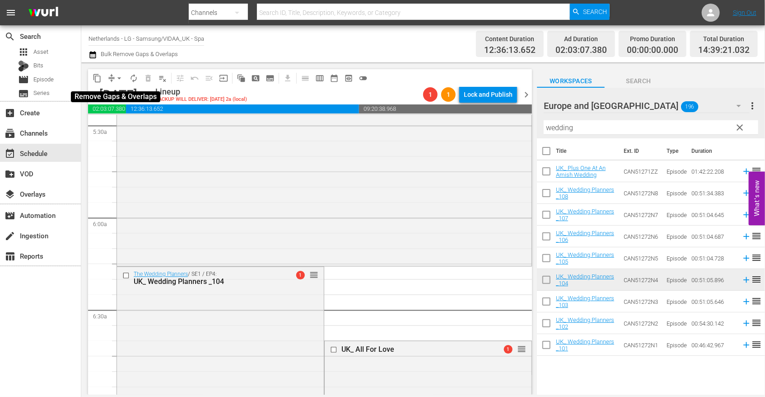
click at [116, 78] on span "arrow_drop_down" at bounding box center [119, 78] width 9 height 9
drag, startPoint x: 142, startPoint y: 129, endPoint x: 279, endPoint y: 177, distance: 144.8
click at [153, 133] on ul "Align to Midnight Align to First Episode Align to End of Previous Day" at bounding box center [119, 111] width 95 height 52
click at [138, 125] on li "Align to End of Previous Day" at bounding box center [119, 125] width 95 height 15
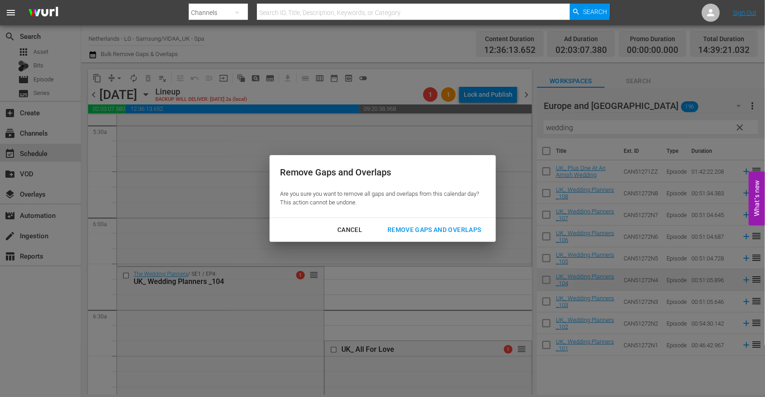
click at [449, 230] on div "Remove Gaps and Overlaps" at bounding box center [434, 229] width 108 height 11
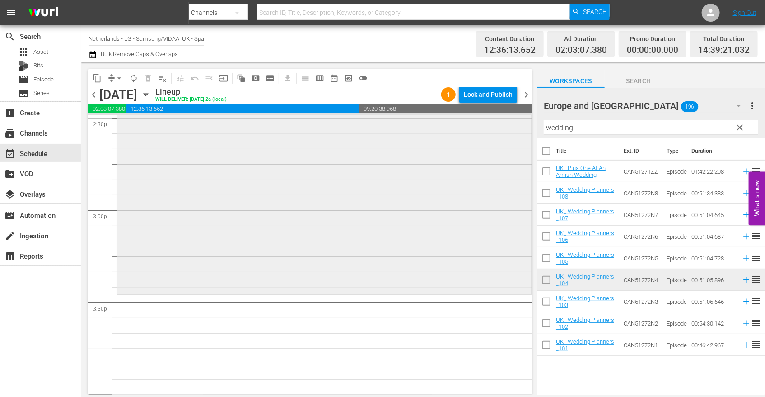
scroll to position [2711, 0]
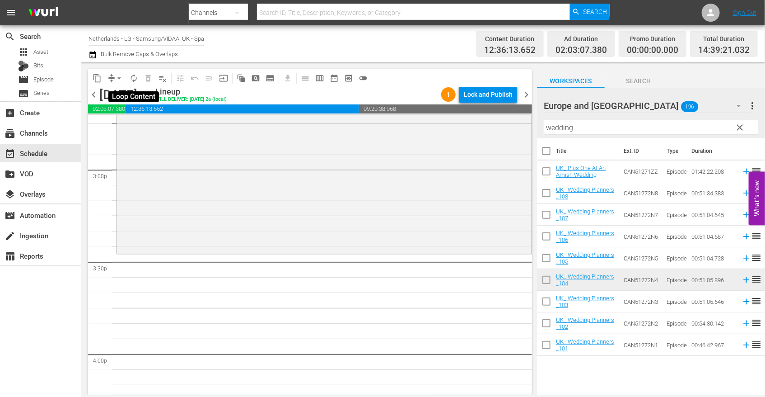
click at [136, 80] on span "autorenew_outlined" at bounding box center [133, 78] width 9 height 9
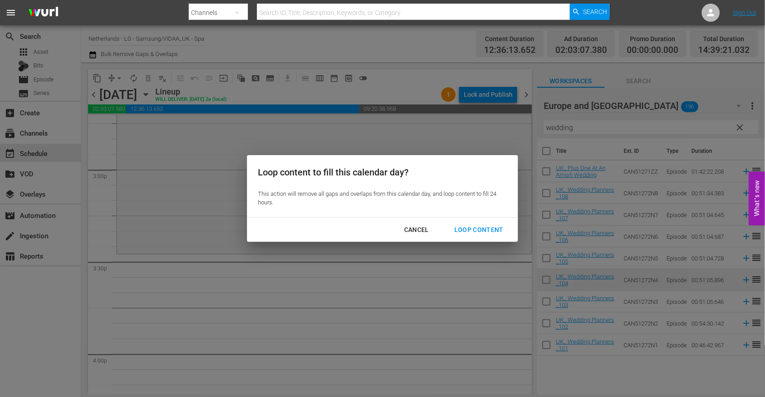
click at [482, 230] on div "Loop Content" at bounding box center [479, 229] width 64 height 11
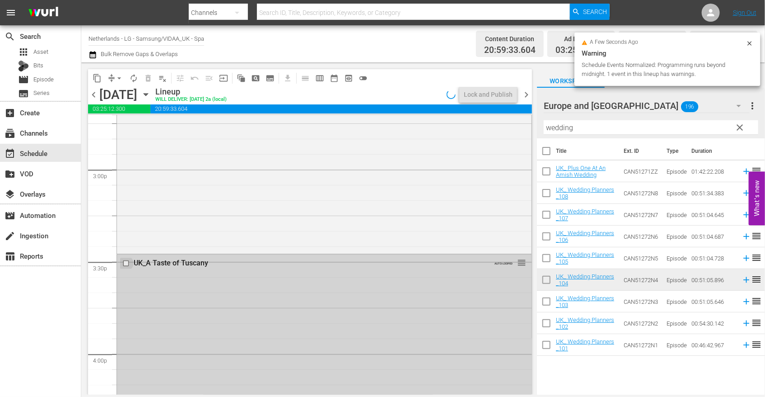
click at [126, 263] on input "checkbox" at bounding box center [126, 263] width 9 height 8
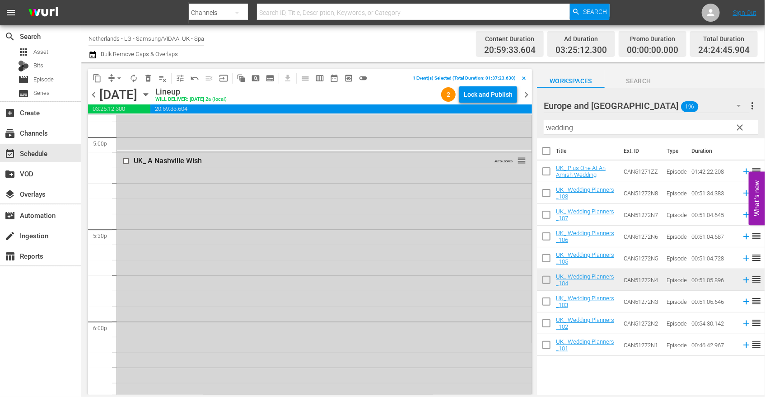
scroll to position [3277, 0]
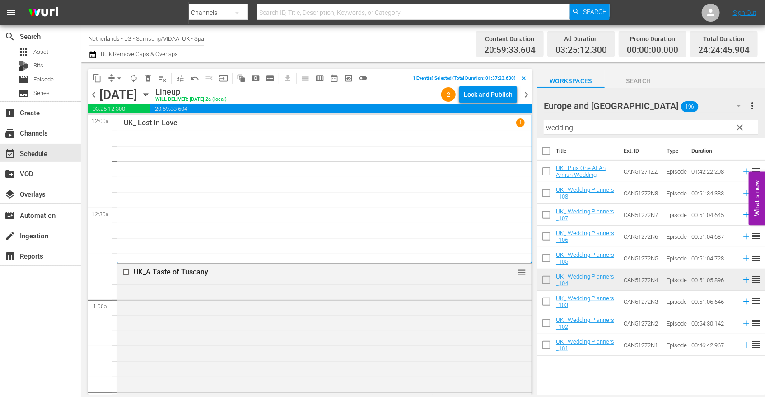
scroll to position [3815, 0]
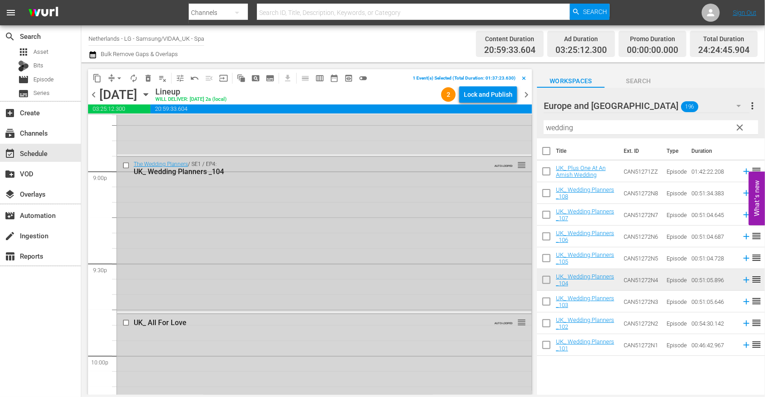
click at [125, 164] on input "checkbox" at bounding box center [126, 166] width 9 height 8
click at [147, 75] on span "delete_forever_outlined" at bounding box center [148, 78] width 9 height 9
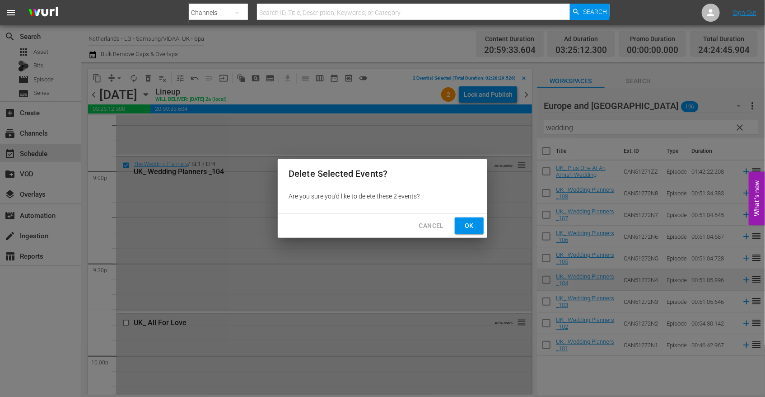
click at [462, 224] on span "Ok" at bounding box center [469, 225] width 14 height 11
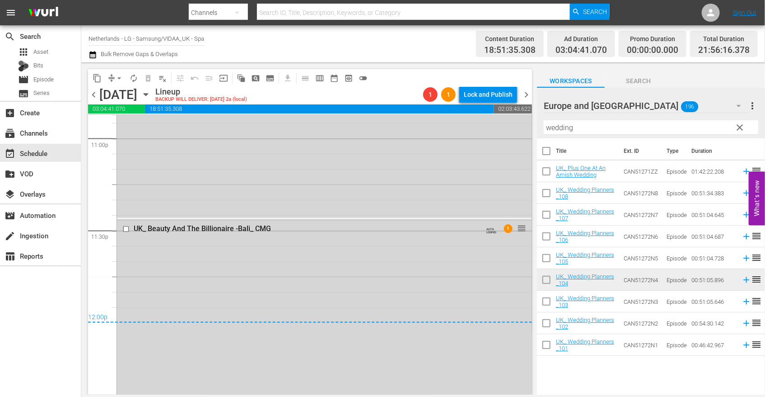
scroll to position [4368, 0]
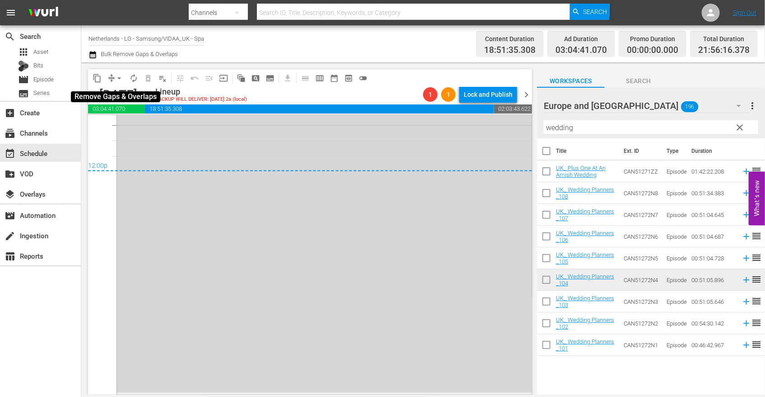
click at [119, 75] on span "arrow_drop_down" at bounding box center [119, 78] width 9 height 9
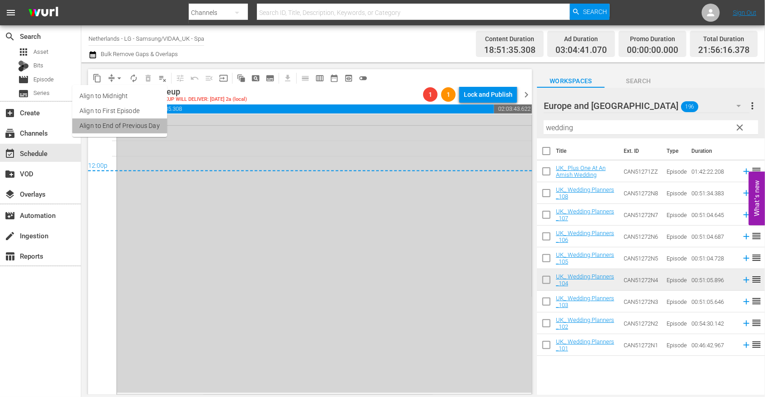
click at [137, 121] on li "Align to End of Previous Day" at bounding box center [119, 125] width 95 height 15
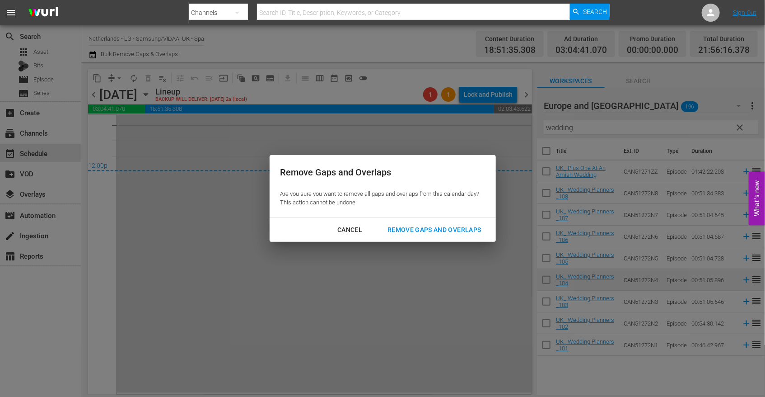
click at [464, 230] on div "Remove Gaps and Overlaps" at bounding box center [434, 229] width 108 height 11
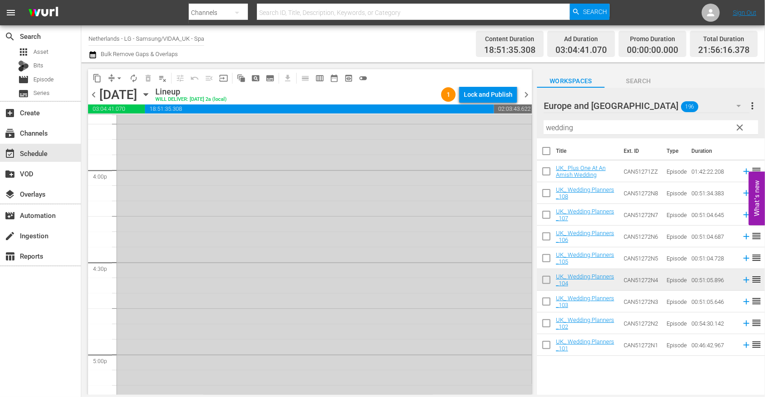
scroll to position [2789, 0]
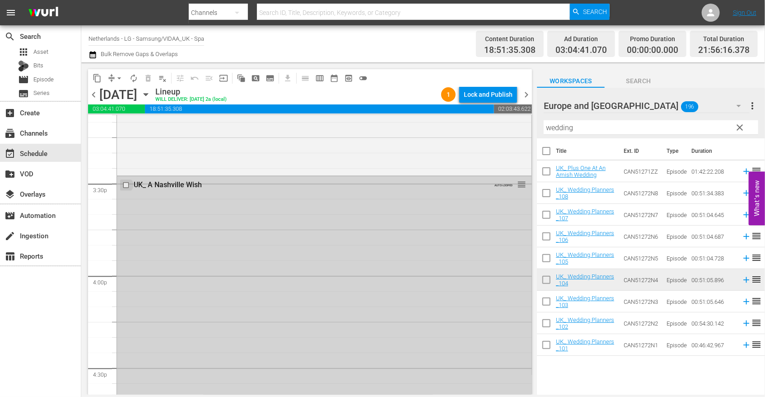
click at [124, 184] on input "checkbox" at bounding box center [126, 185] width 9 height 8
click at [150, 78] on span "delete_forever_outlined" at bounding box center [148, 78] width 9 height 9
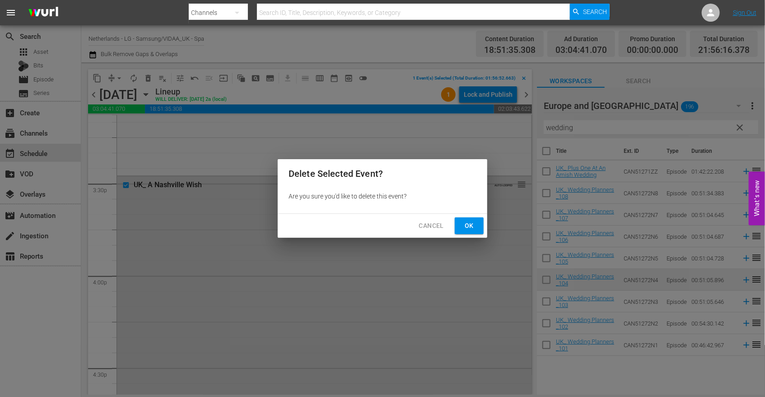
click at [467, 224] on span "Ok" at bounding box center [469, 225] width 14 height 11
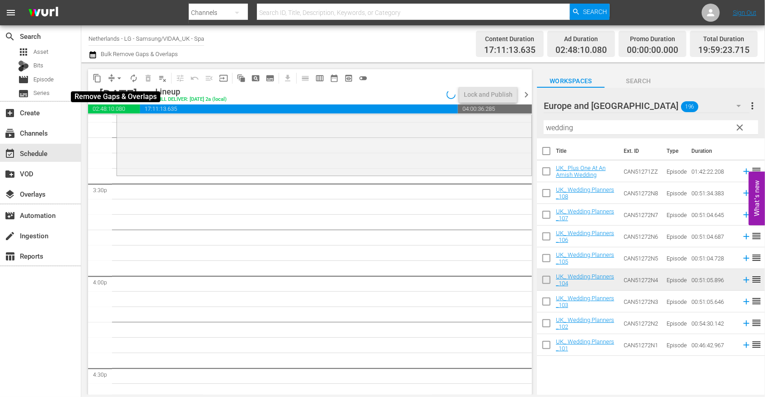
click at [116, 76] on span "arrow_drop_down" at bounding box center [119, 78] width 9 height 9
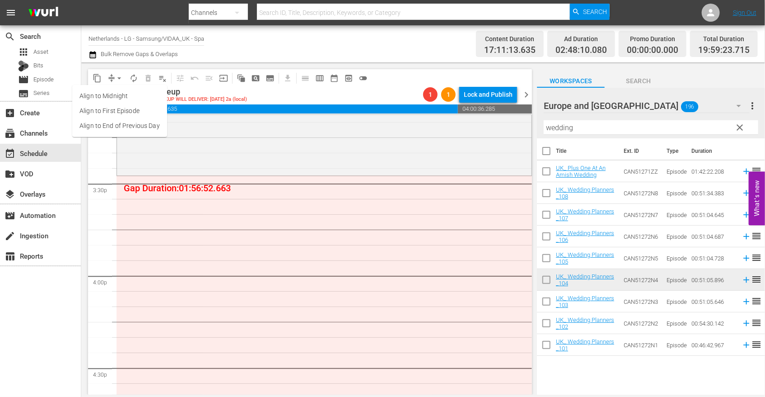
click at [138, 123] on li "Align to End of Previous Day" at bounding box center [119, 125] width 95 height 15
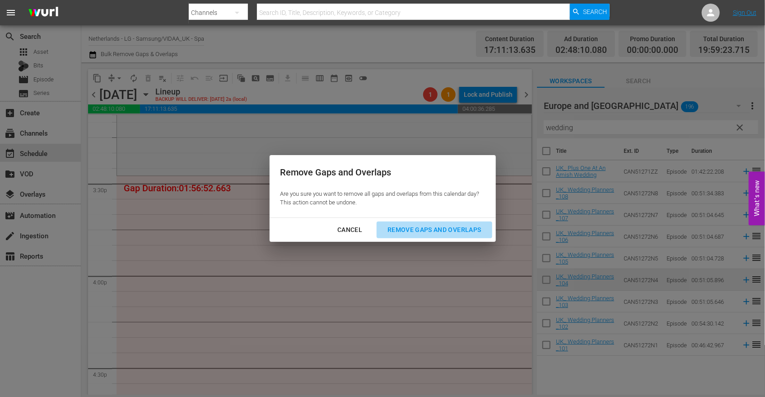
click at [439, 227] on div "Remove Gaps and Overlaps" at bounding box center [434, 229] width 108 height 11
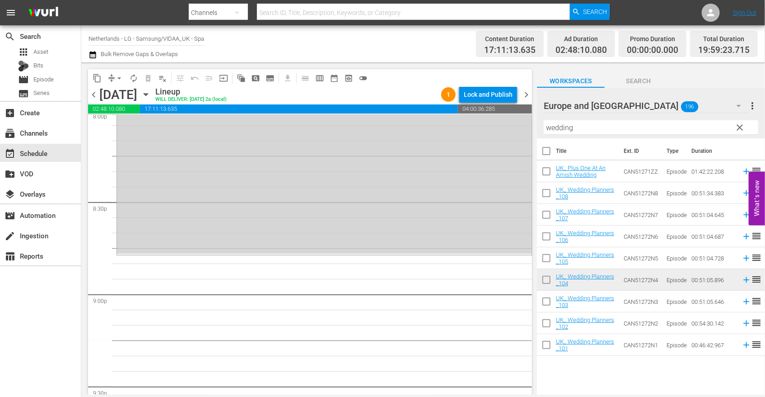
scroll to position [3693, 0]
drag, startPoint x: 585, startPoint y: 133, endPoint x: 464, endPoint y: 130, distance: 121.6
click at [464, 130] on div "content_copy compress arrow_drop_down autorenew_outlined delete_forever_outline…" at bounding box center [423, 228] width 684 height 332
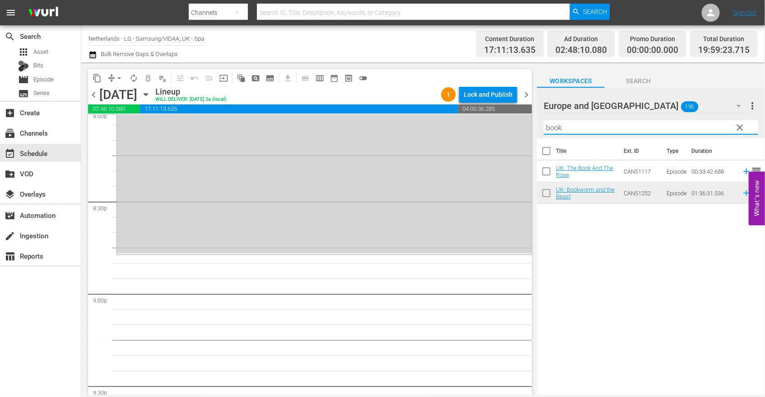
drag, startPoint x: 613, startPoint y: 306, endPoint x: 612, endPoint y: 300, distance: 6.3
click at [613, 306] on div "Title Ext. ID Type Duration UK- The Book And The Rose CAN51117 Episode 00:33:42…" at bounding box center [651, 267] width 228 height 258
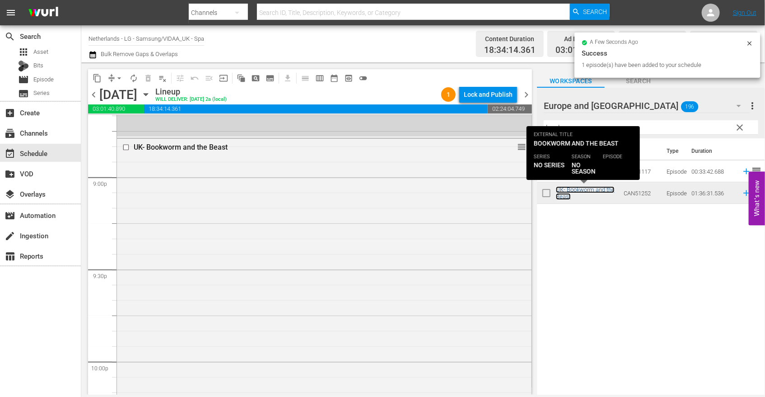
scroll to position [3994, 0]
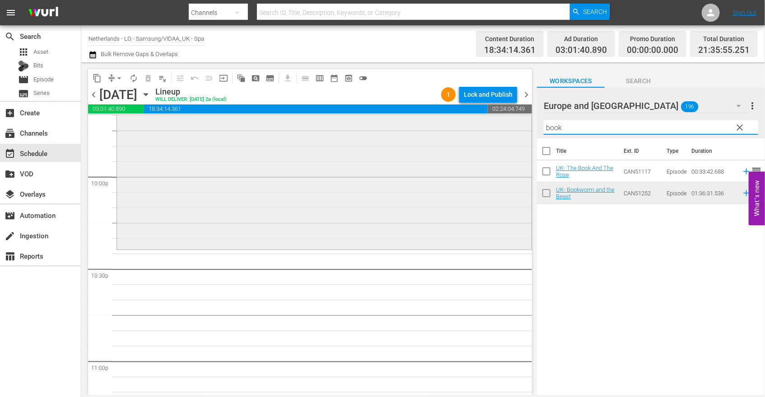
drag, startPoint x: 566, startPoint y: 130, endPoint x: 428, endPoint y: 115, distance: 139.0
click at [428, 115] on div "content_copy compress arrow_drop_down autorenew_outlined delete_forever_outline…" at bounding box center [423, 228] width 684 height 332
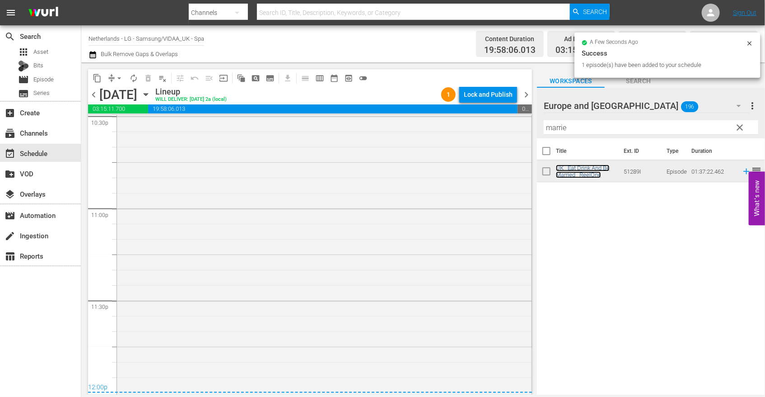
scroll to position [4149, 0]
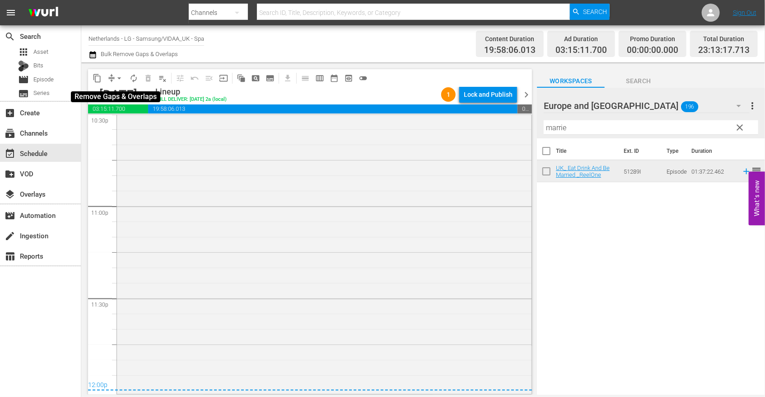
click at [119, 78] on span "arrow_drop_down" at bounding box center [119, 78] width 9 height 9
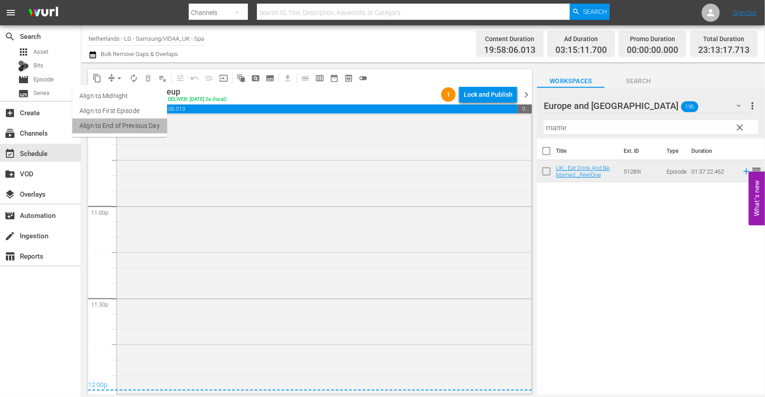
drag, startPoint x: 140, startPoint y: 125, endPoint x: 145, endPoint y: 127, distance: 5.2
click at [145, 127] on li "Align to End of Previous Day" at bounding box center [119, 125] width 95 height 15
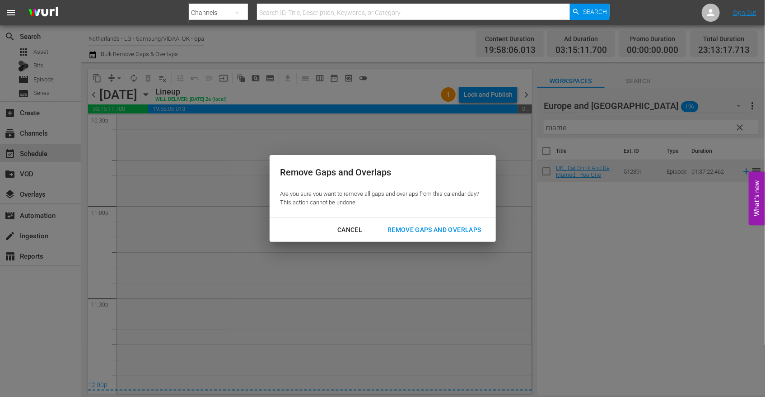
click at [452, 227] on div "Remove Gaps and Overlaps" at bounding box center [434, 229] width 108 height 11
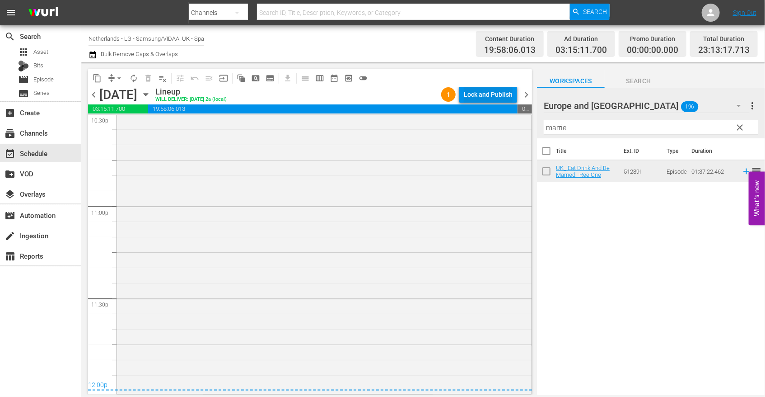
click at [503, 94] on div "Lock and Publish" at bounding box center [488, 94] width 49 height 16
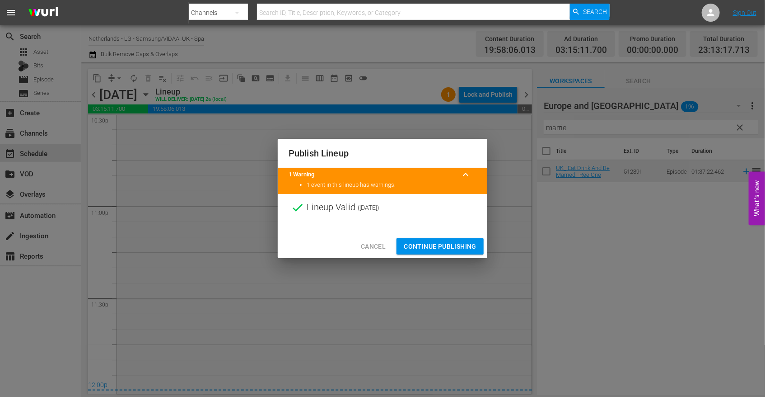
click at [441, 243] on span "Continue Publishing" at bounding box center [440, 246] width 73 height 11
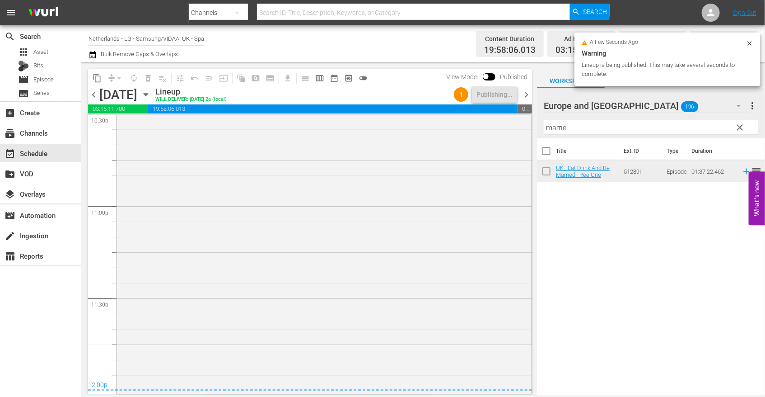
click at [151, 95] on icon "button" at bounding box center [146, 94] width 10 height 10
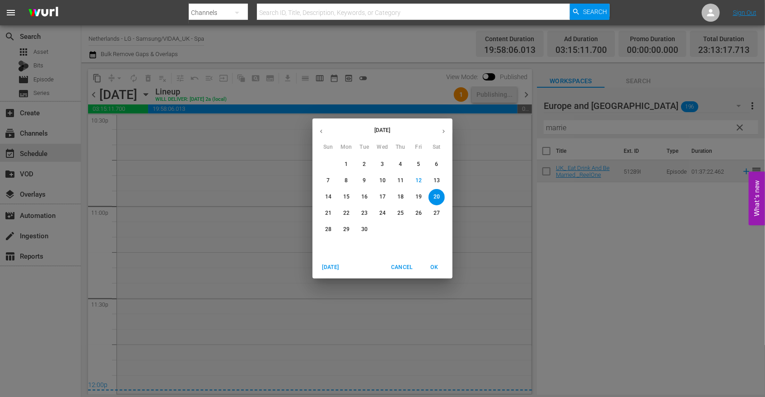
click at [327, 213] on p "21" at bounding box center [328, 213] width 6 height 8
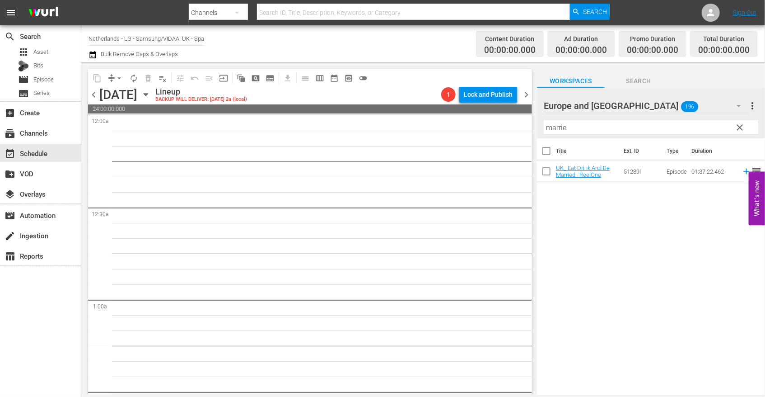
click at [148, 94] on icon "button" at bounding box center [146, 95] width 4 height 2
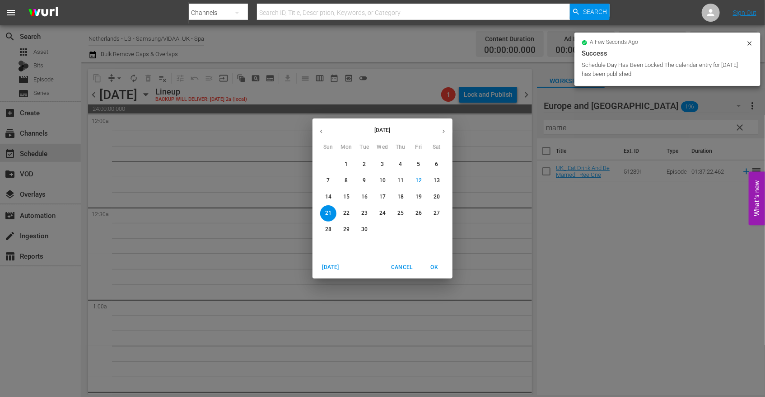
click at [437, 196] on p "20" at bounding box center [437, 197] width 6 height 8
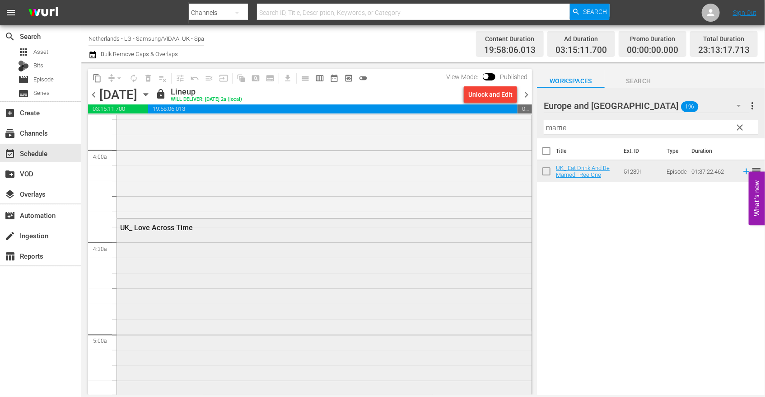
scroll to position [1054, 0]
click at [151, 96] on icon "button" at bounding box center [146, 94] width 10 height 10
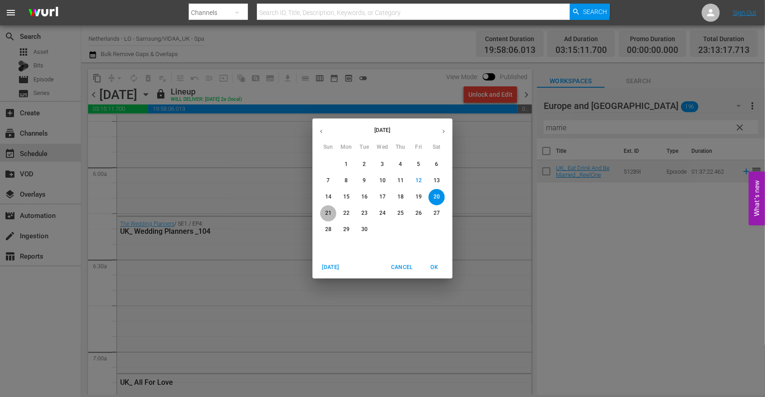
click at [327, 209] on button "21" at bounding box center [328, 213] width 16 height 16
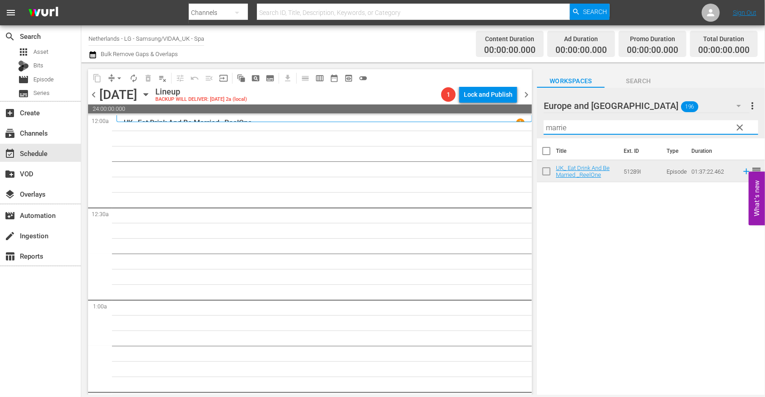
drag, startPoint x: 586, startPoint y: 128, endPoint x: 427, endPoint y: 119, distance: 159.7
click at [428, 120] on div "content_copy compress arrow_drop_down autorenew_outlined delete_forever_outline…" at bounding box center [423, 228] width 684 height 332
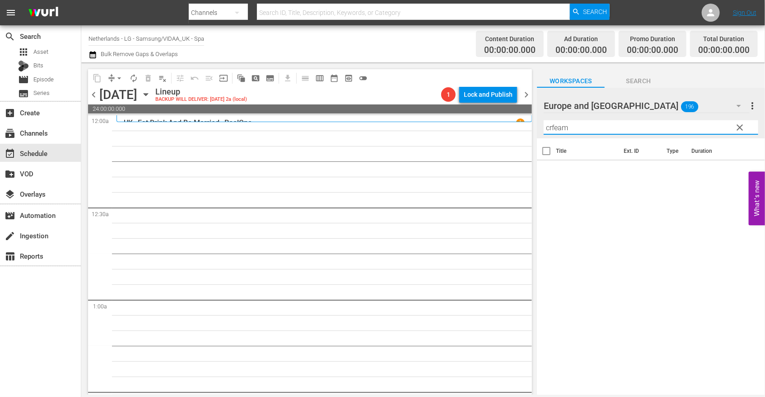
click at [555, 126] on input "crfeam" at bounding box center [651, 127] width 215 height 14
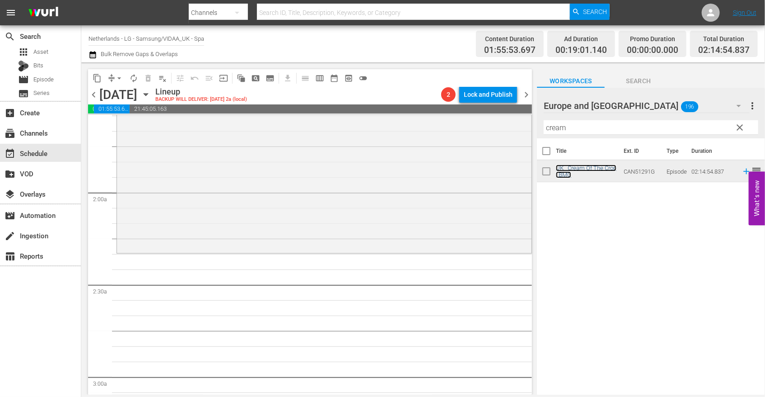
scroll to position [301, 0]
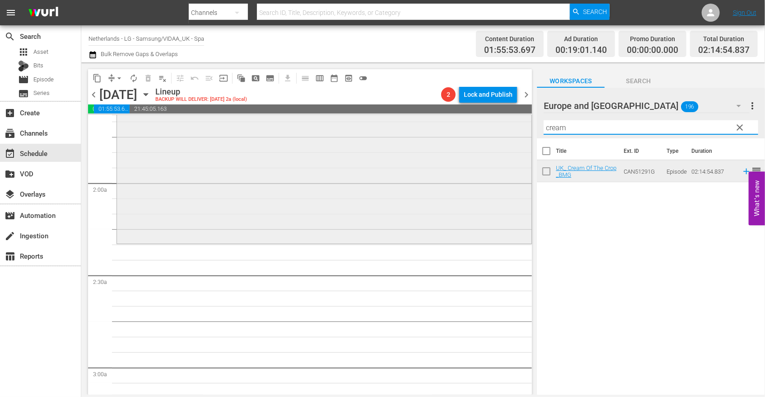
drag, startPoint x: 577, startPoint y: 132, endPoint x: 490, endPoint y: 128, distance: 86.4
click at [492, 129] on div "content_copy compress arrow_drop_down autorenew_outlined delete_forever_outline…" at bounding box center [423, 228] width 684 height 332
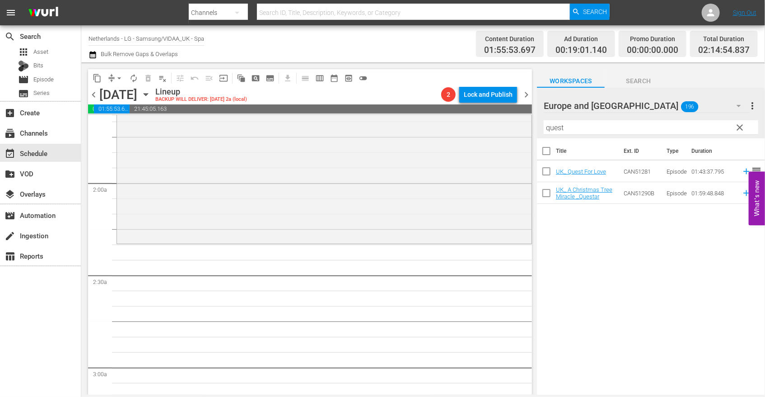
click at [609, 270] on div "Title Ext. ID Type Duration UK_ Quest For Love CAN51281 Episode 01:43:37.795 re…" at bounding box center [651, 267] width 228 height 258
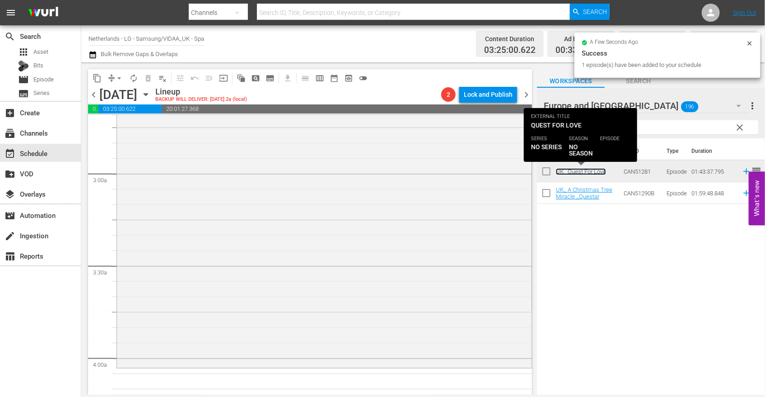
scroll to position [502, 0]
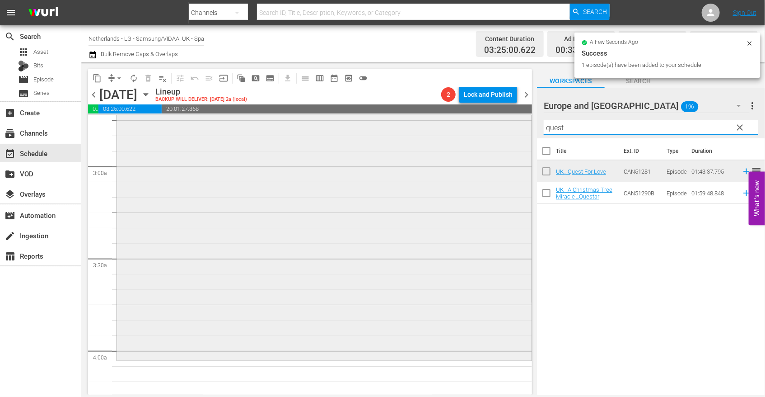
drag, startPoint x: 575, startPoint y: 130, endPoint x: 493, endPoint y: 132, distance: 81.8
click at [493, 132] on div "content_copy compress arrow_drop_down autorenew_outlined delete_forever_outline…" at bounding box center [423, 228] width 684 height 332
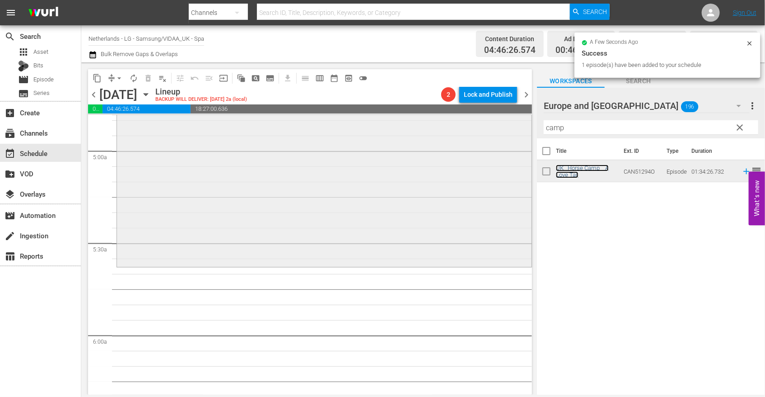
scroll to position [904, 0]
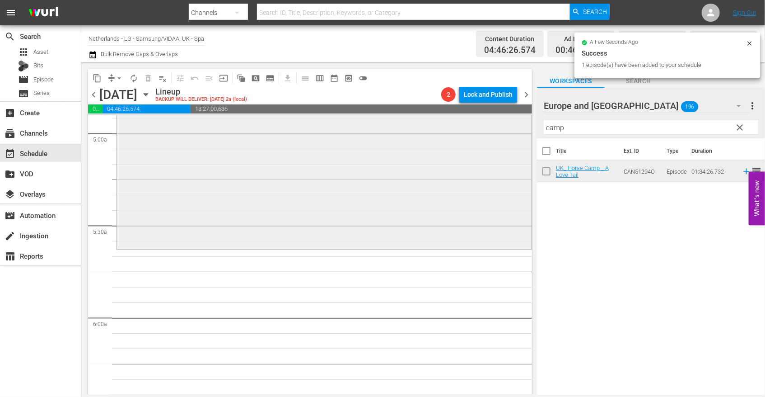
drag, startPoint x: 571, startPoint y: 124, endPoint x: 403, endPoint y: 126, distance: 168.5
click at [410, 124] on div "content_copy compress arrow_drop_down autorenew_outlined delete_forever_outline…" at bounding box center [423, 228] width 684 height 332
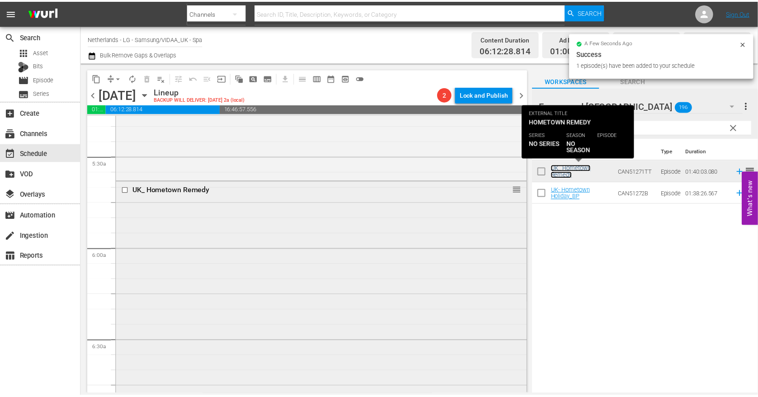
scroll to position [1154, 0]
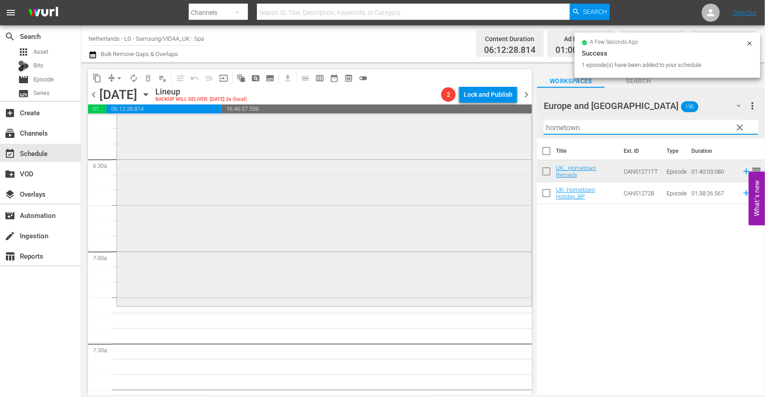
drag, startPoint x: 595, startPoint y: 128, endPoint x: 450, endPoint y: 126, distance: 145.1
click at [452, 125] on div "content_copy compress arrow_drop_down autorenew_outlined delete_forever_outline…" at bounding box center [423, 228] width 684 height 332
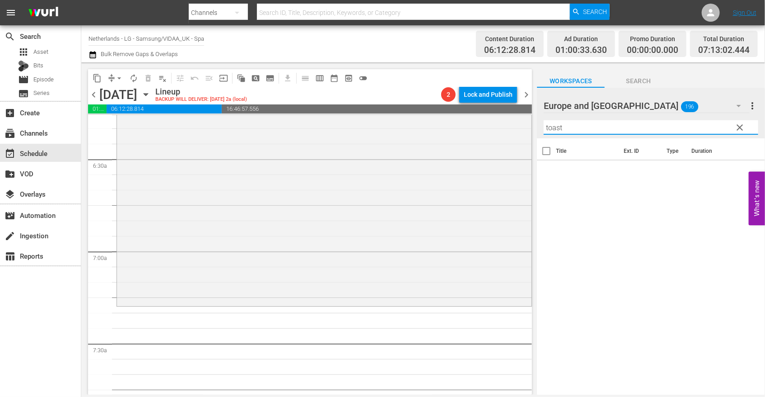
drag, startPoint x: 584, startPoint y: 129, endPoint x: 530, endPoint y: 127, distance: 53.8
click at [530, 127] on div "content_copy compress arrow_drop_down autorenew_outlined delete_forever_outline…" at bounding box center [423, 228] width 684 height 332
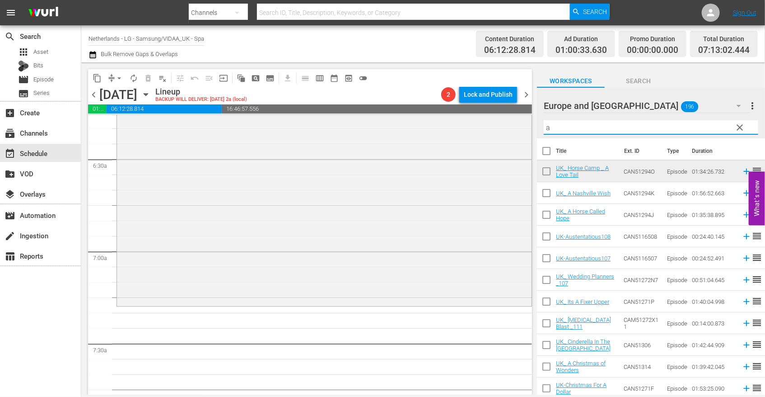
type input "a"
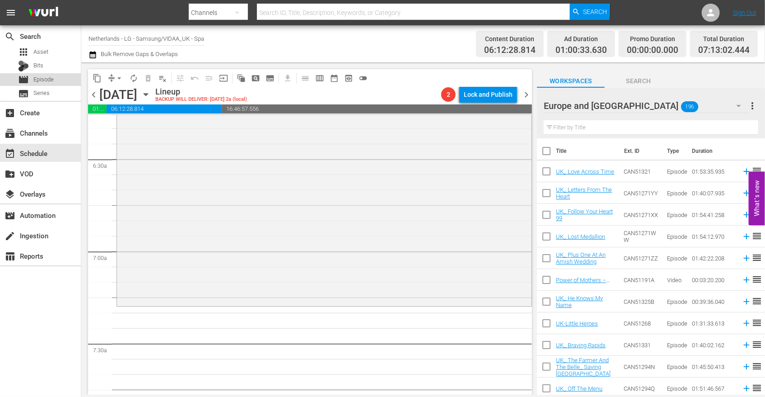
click at [49, 78] on span "Episode" at bounding box center [43, 79] width 20 height 9
